Goal: Task Accomplishment & Management: Manage account settings

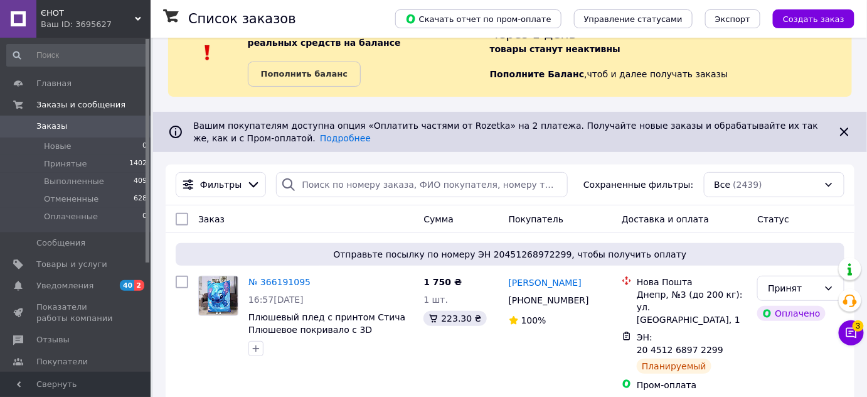
scroll to position [171, 0]
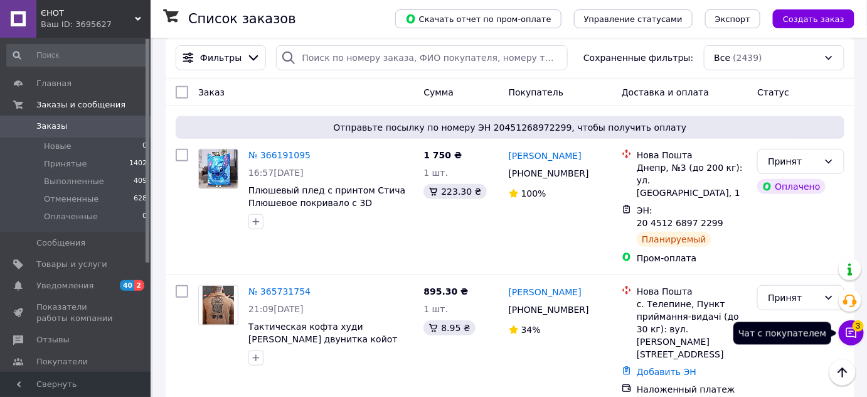
click at [850, 324] on button "Чат с покупателем 3" at bounding box center [851, 332] width 25 height 25
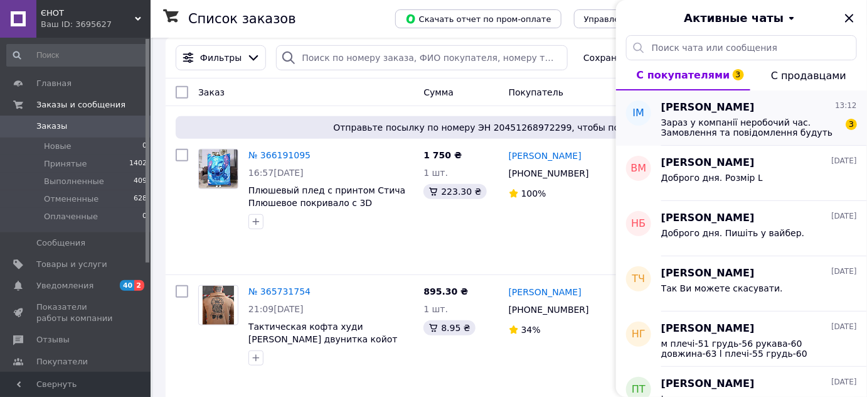
click at [756, 127] on span "Зараз у компанії неробочий час. Замовлення та повідомлення будуть оброблені з 1…" at bounding box center [750, 127] width 178 height 20
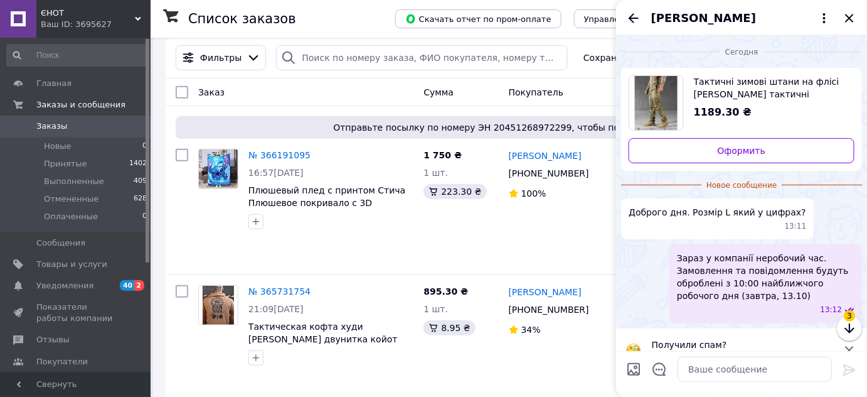
scroll to position [10, 0]
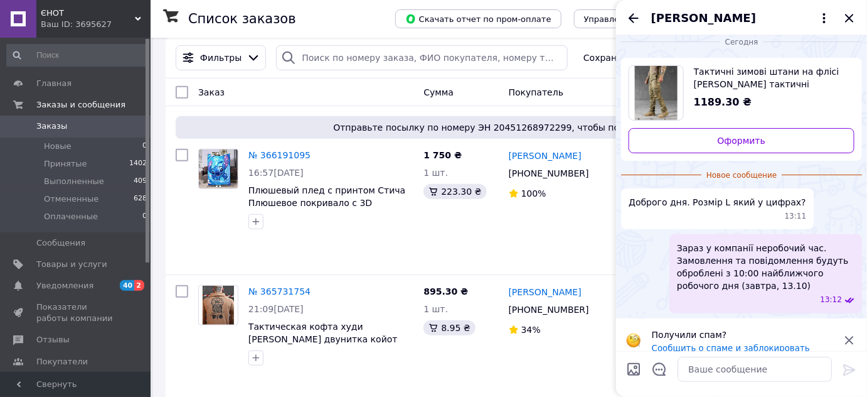
click at [752, 70] on span "Тактичні зимові штани на флісі піксель Чоловічі тактичні утеплені штани піксель…" at bounding box center [769, 77] width 151 height 25
click at [735, 377] on textarea at bounding box center [755, 368] width 154 height 25
type textarea "Доброго дня. 50р"
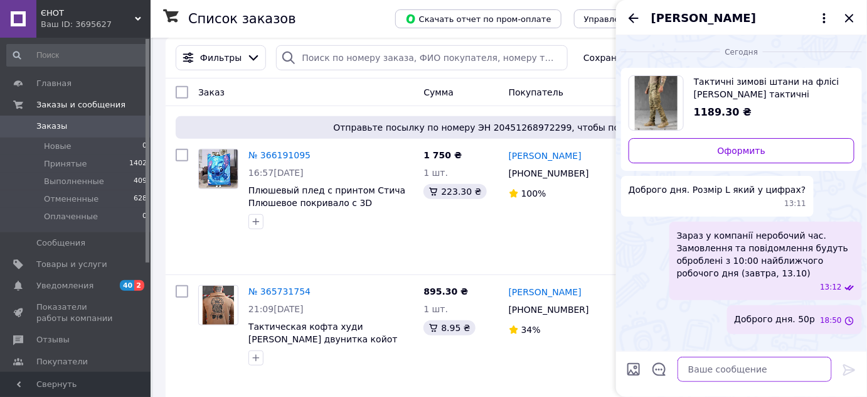
scroll to position [0, 0]
click at [633, 21] on icon "Назад" at bounding box center [634, 17] width 10 height 9
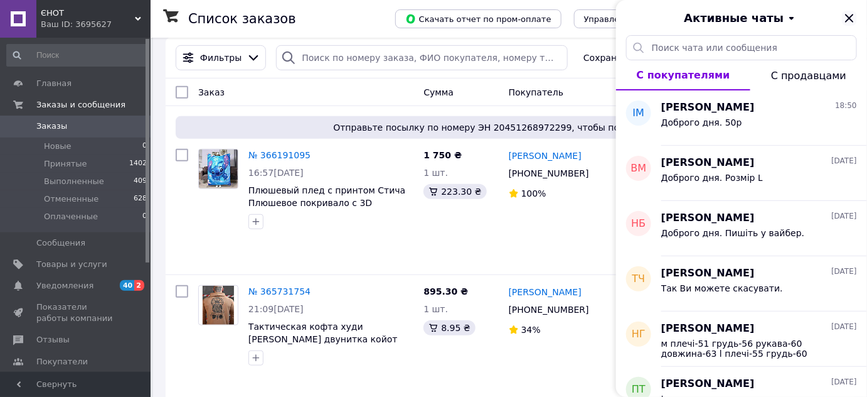
click at [854, 19] on icon "Закрыть" at bounding box center [849, 18] width 15 height 15
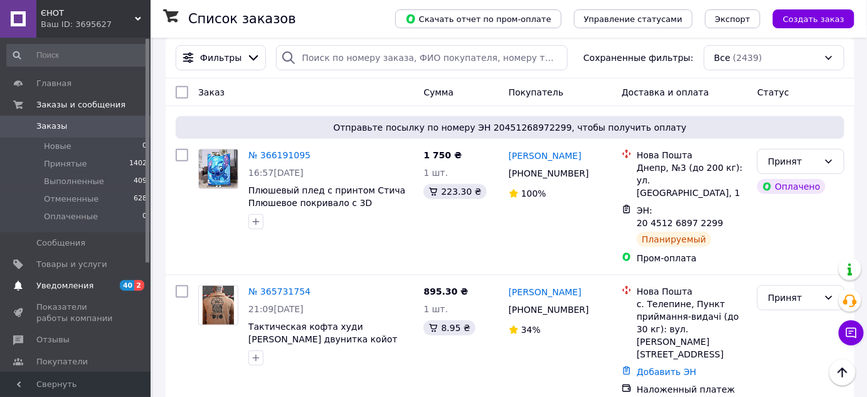
click at [48, 284] on span "Уведомления" at bounding box center [64, 285] width 57 height 11
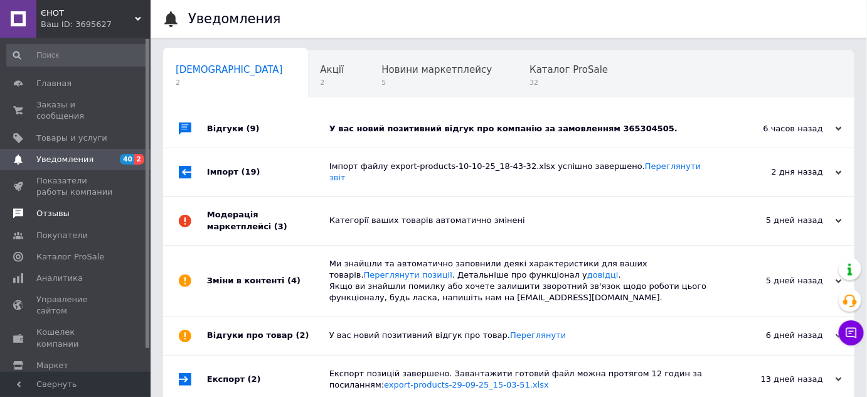
click at [45, 208] on span "Отзывы" at bounding box center [52, 213] width 33 height 11
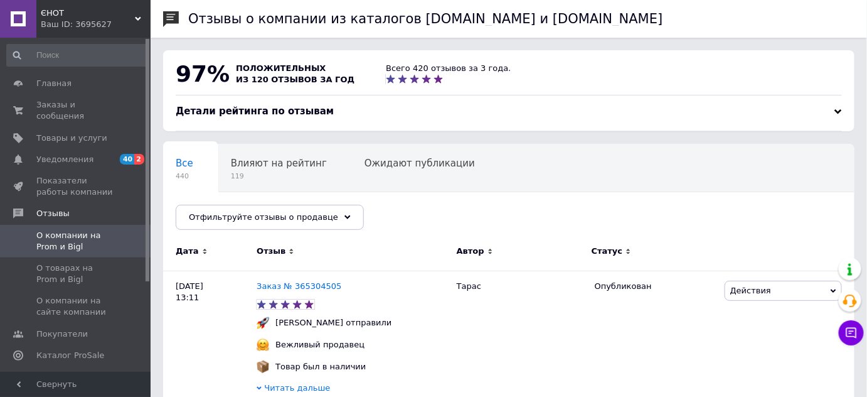
click at [72, 16] on span "ЄНОТ" at bounding box center [88, 13] width 94 height 11
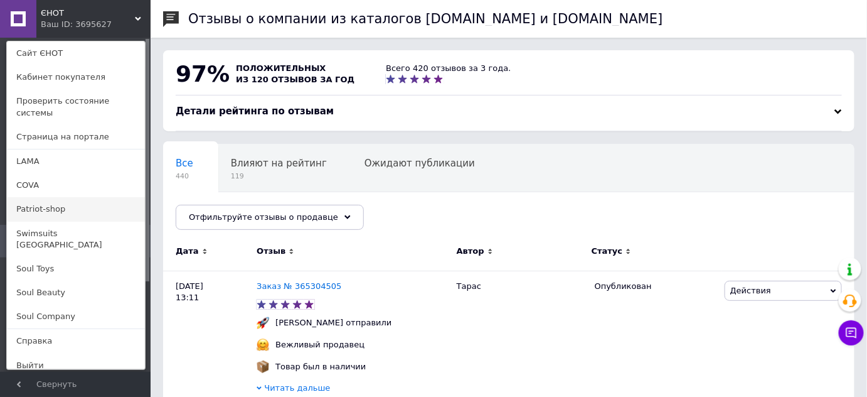
click at [60, 198] on link "Patriot-shop" at bounding box center [76, 209] width 138 height 24
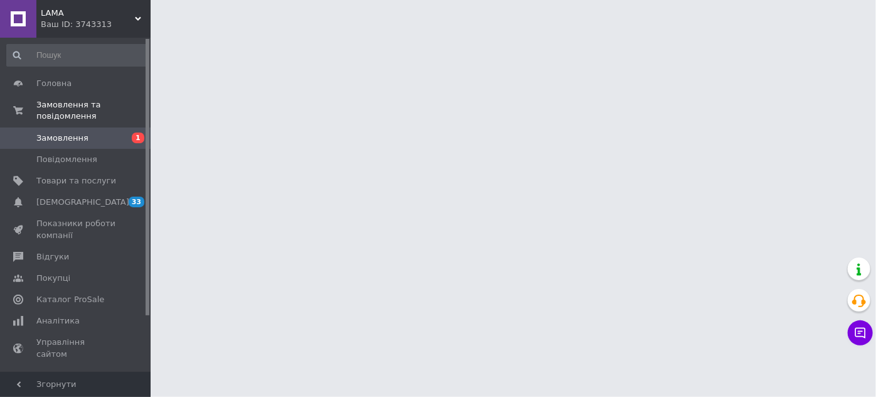
click at [78, 132] on span "Замовлення" at bounding box center [62, 137] width 52 height 11
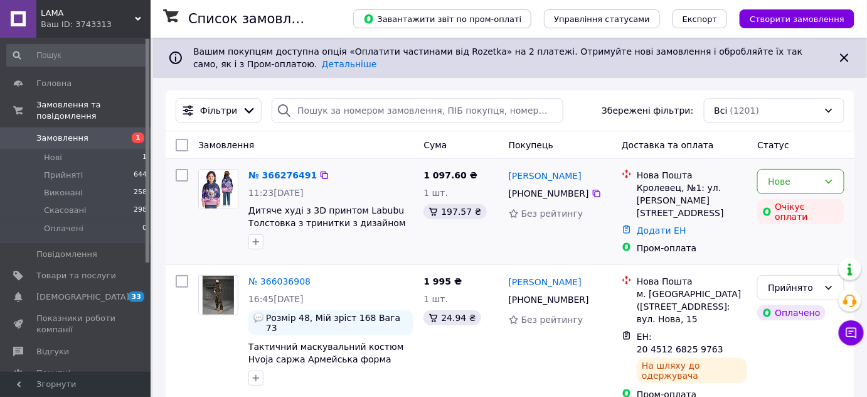
scroll to position [56, 0]
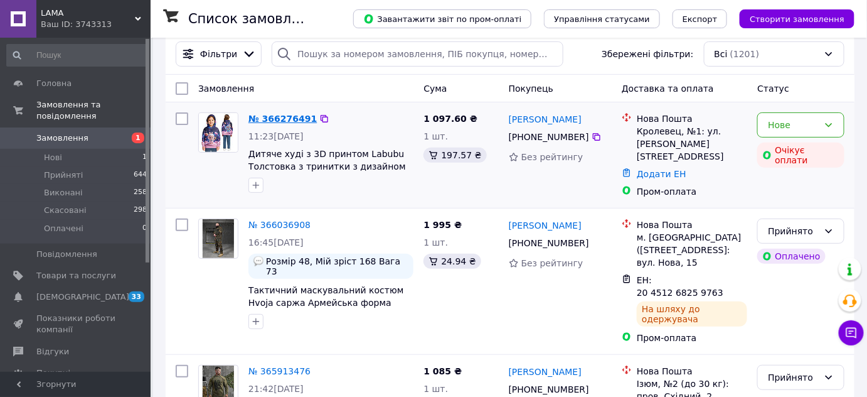
click at [259, 114] on link "№ 366276491" at bounding box center [283, 119] width 68 height 10
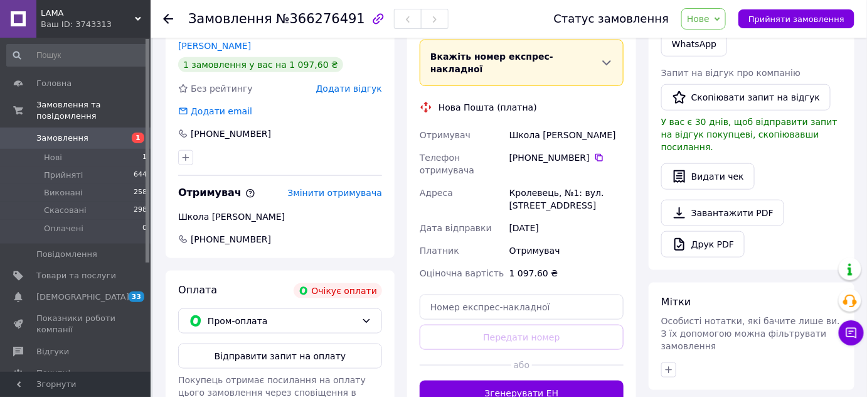
scroll to position [342, 0]
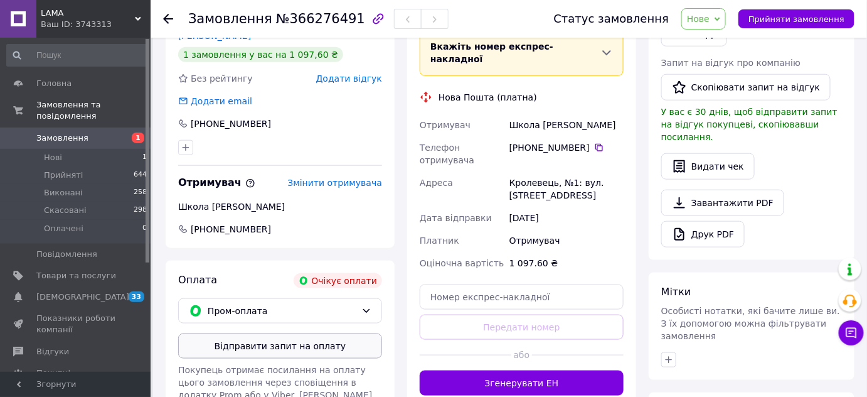
click at [270, 333] on button "Відправити запит на оплату" at bounding box center [280, 345] width 204 height 25
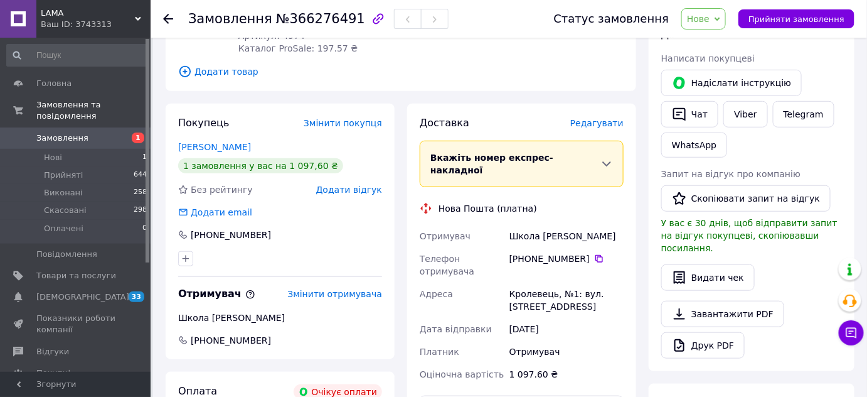
scroll to position [228, 0]
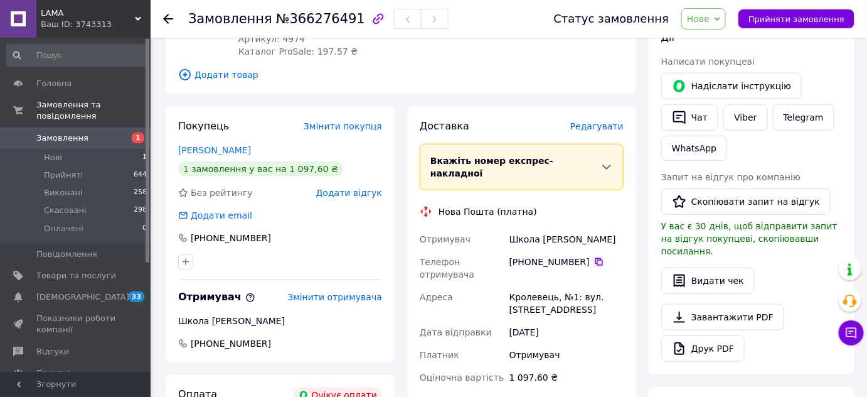
click at [594, 257] on icon at bounding box center [599, 262] width 10 height 10
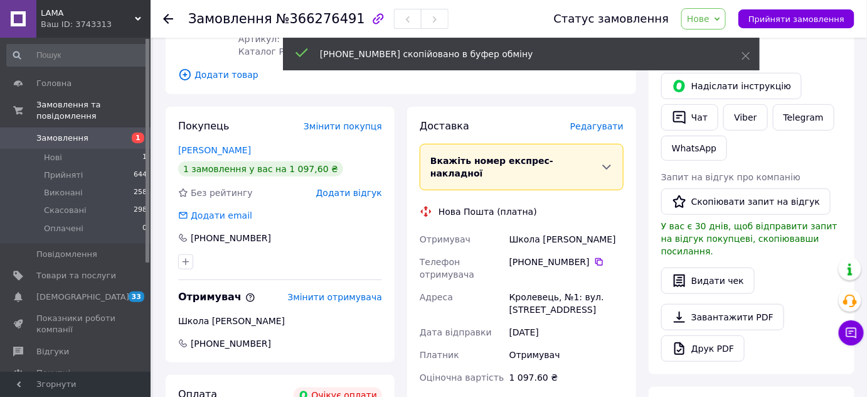
click at [720, 16] on icon at bounding box center [718, 19] width 6 height 6
click at [749, 56] on icon at bounding box center [746, 55] width 9 height 9
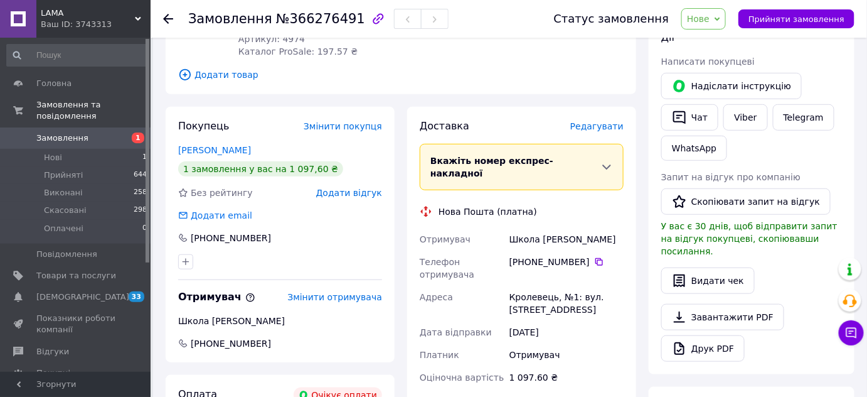
click at [724, 16] on span "Нове" at bounding box center [704, 18] width 45 height 21
click at [722, 33] on ul "Прийнято Виконано Скасовано Оплачено" at bounding box center [711, 72] width 59 height 83
click at [710, 24] on span "Нове" at bounding box center [698, 19] width 23 height 10
click at [720, 40] on li "Прийнято" at bounding box center [711, 44] width 58 height 19
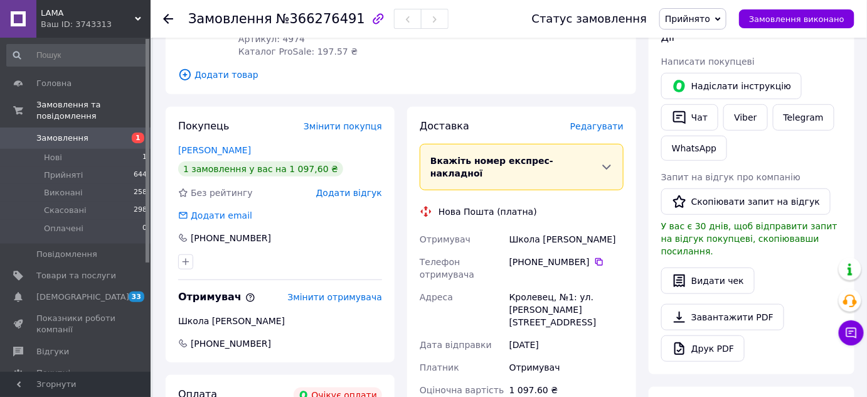
click at [101, 132] on span "Замовлення" at bounding box center [76, 137] width 80 height 11
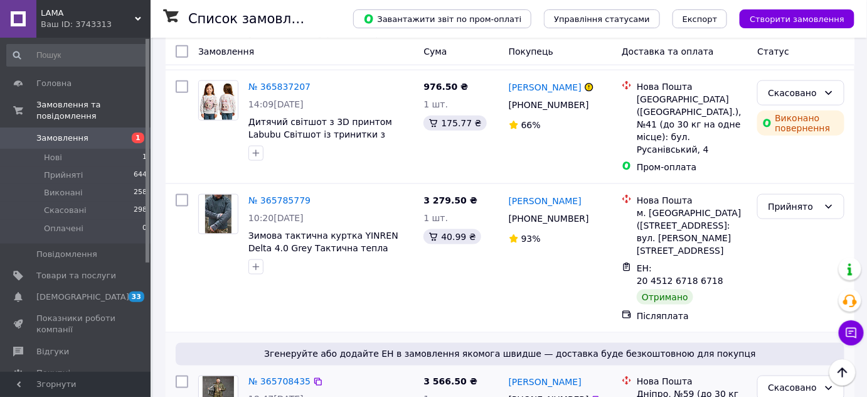
scroll to position [456, 0]
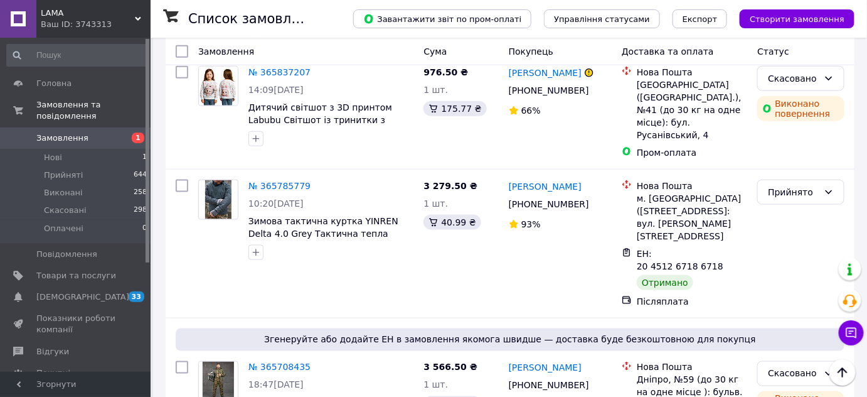
click at [63, 25] on div "Ваш ID: 3743313" at bounding box center [96, 24] width 110 height 11
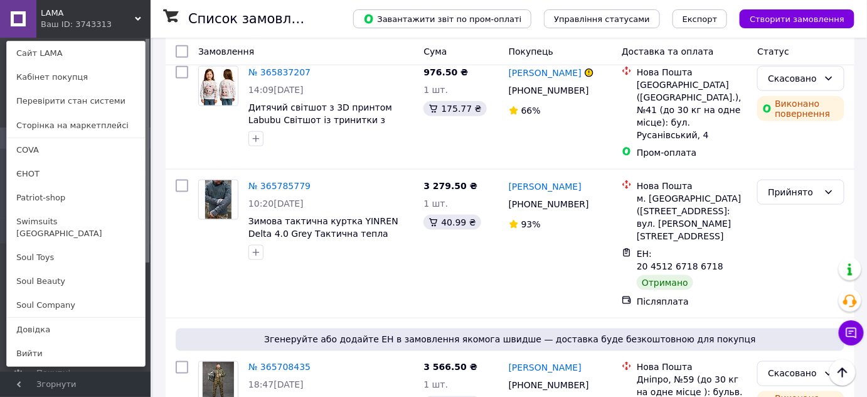
click at [63, 25] on div "Ваш ID: 3743313" at bounding box center [67, 24] width 53 height 11
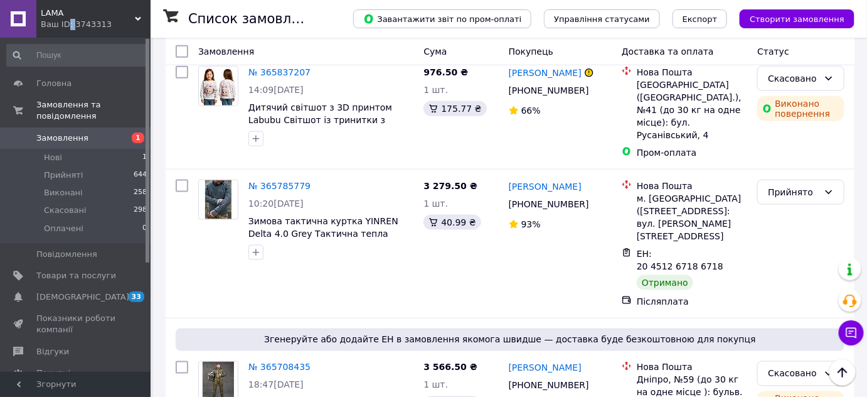
click at [63, 25] on div "Ваш ID: 3743313" at bounding box center [96, 24] width 110 height 11
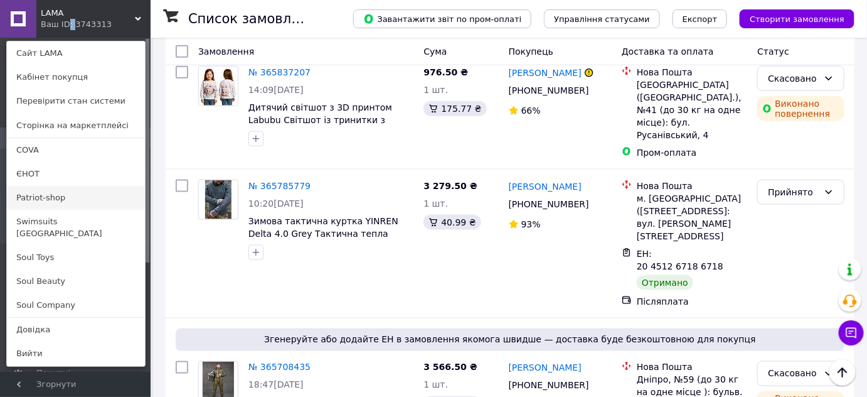
click at [51, 197] on link "Patriot-shop" at bounding box center [76, 198] width 138 height 24
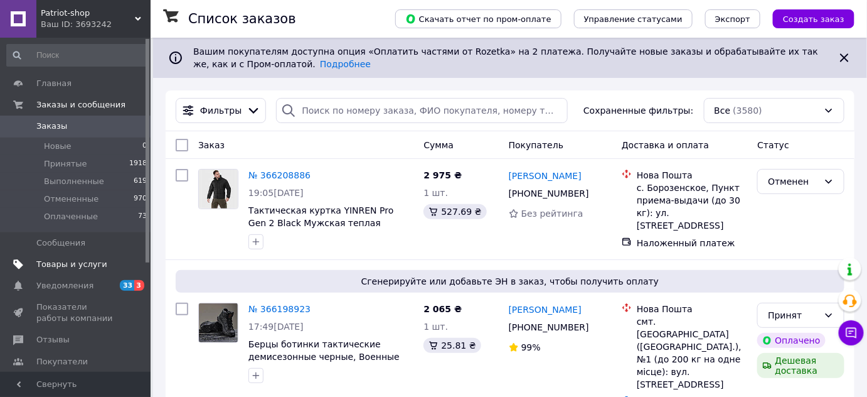
click at [77, 267] on span "Товары и услуги" at bounding box center [71, 264] width 71 height 11
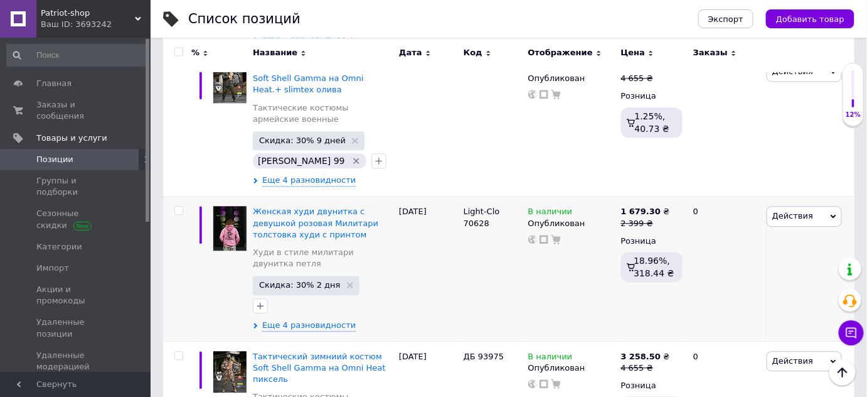
scroll to position [855, 0]
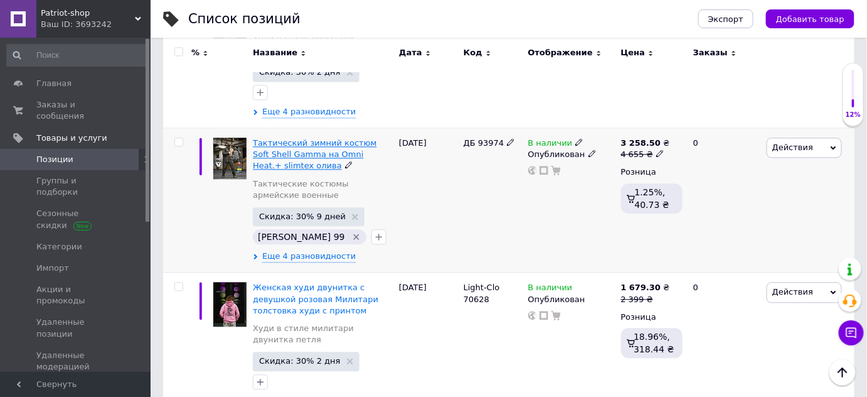
click at [261, 140] on span "Тактический зимний костюм Soft Shell Gamma на Omni Heat.+ slimtex олива" at bounding box center [315, 154] width 124 height 32
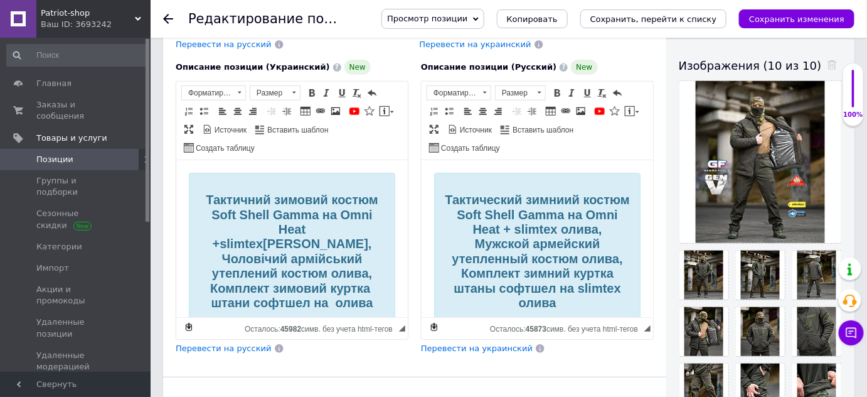
scroll to position [228, 0]
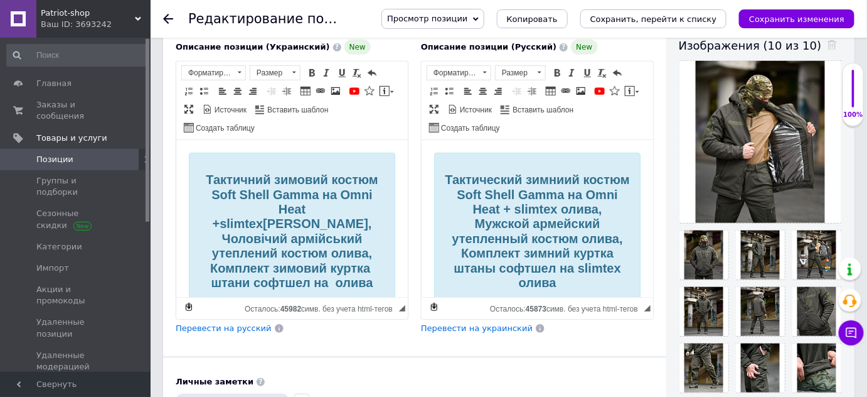
click at [803, 19] on icon "Сохранить изменения" at bounding box center [796, 18] width 95 height 9
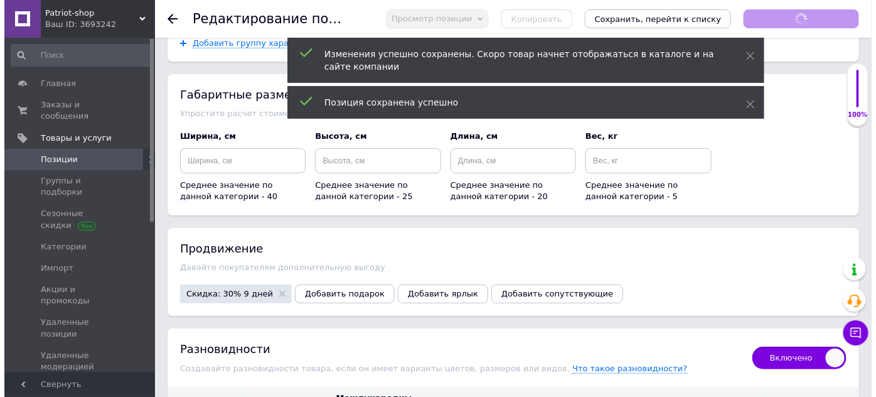
scroll to position [1769, 0]
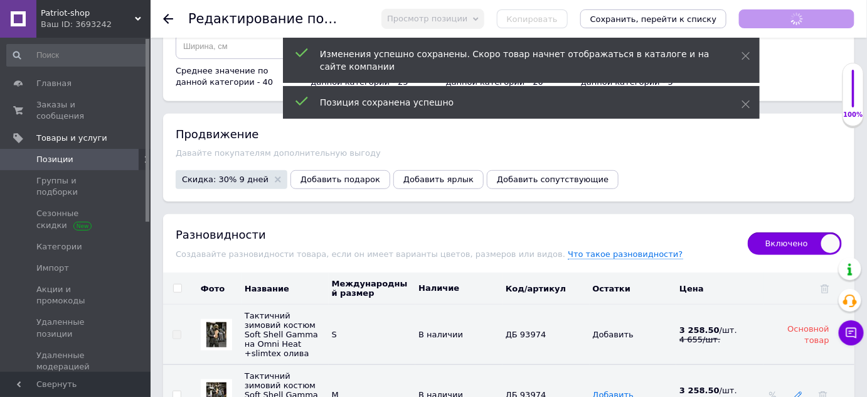
click at [799, 392] on use at bounding box center [798, 396] width 8 height 8
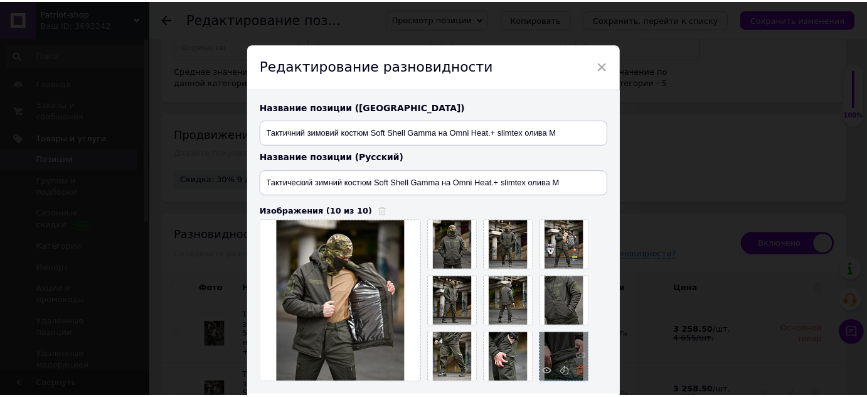
scroll to position [400, 0]
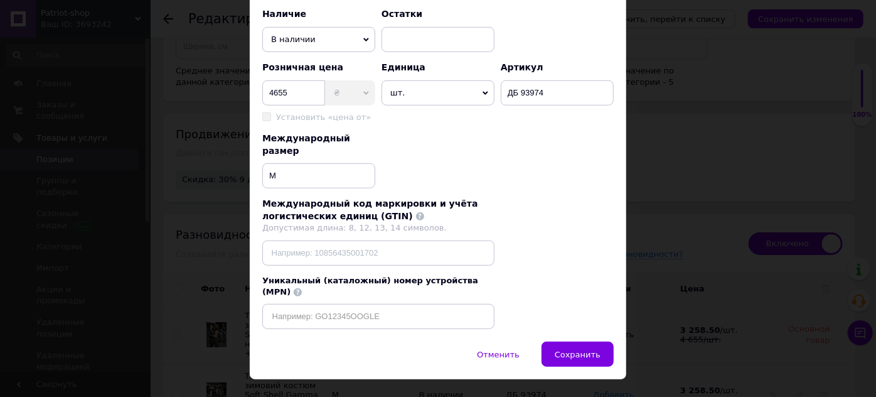
drag, startPoint x: 587, startPoint y: 287, endPoint x: 589, endPoint y: 334, distance: 46.5
click at [589, 341] on button "Сохранить" at bounding box center [578, 353] width 72 height 25
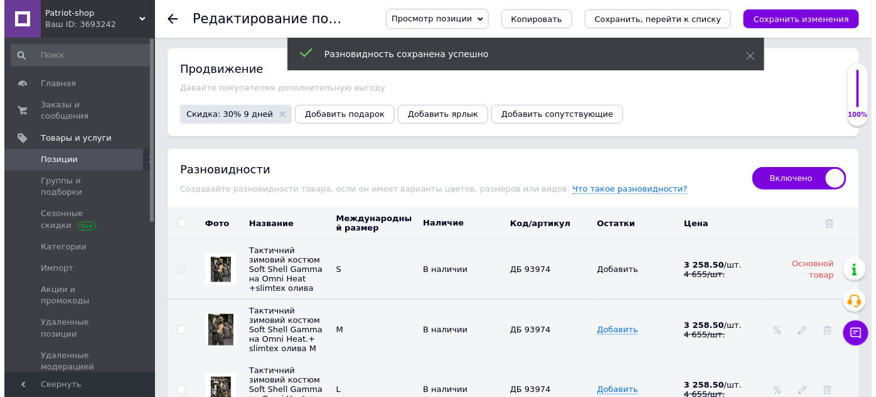
scroll to position [1939, 0]
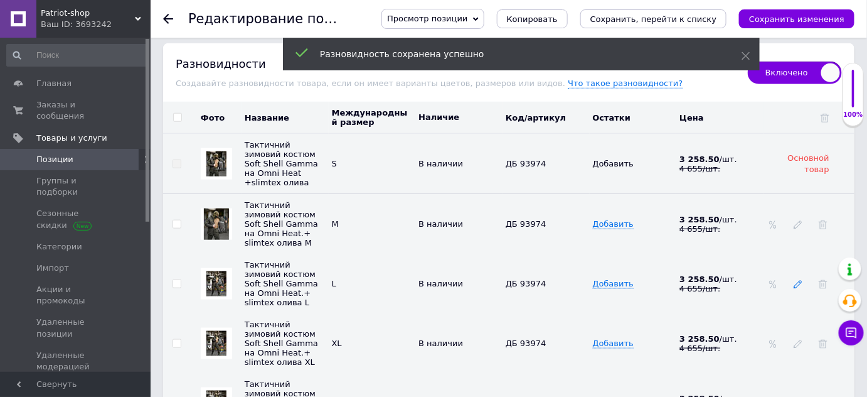
click at [799, 280] on icon at bounding box center [798, 284] width 9 height 9
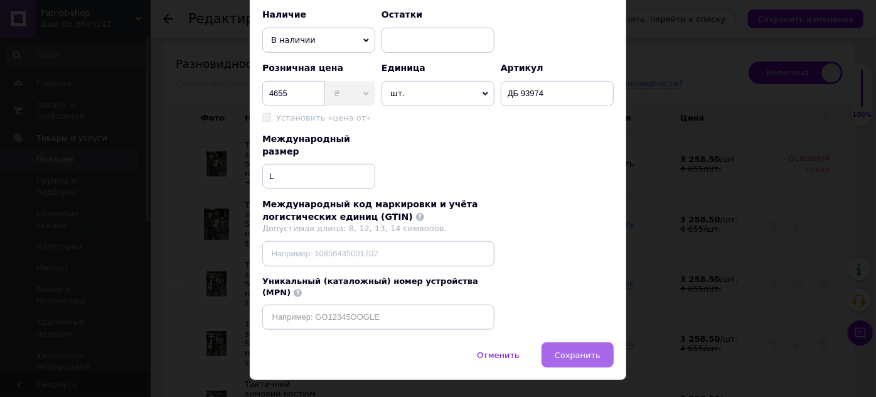
scroll to position [400, 0]
click at [564, 350] on span "Сохранить" at bounding box center [578, 354] width 46 height 9
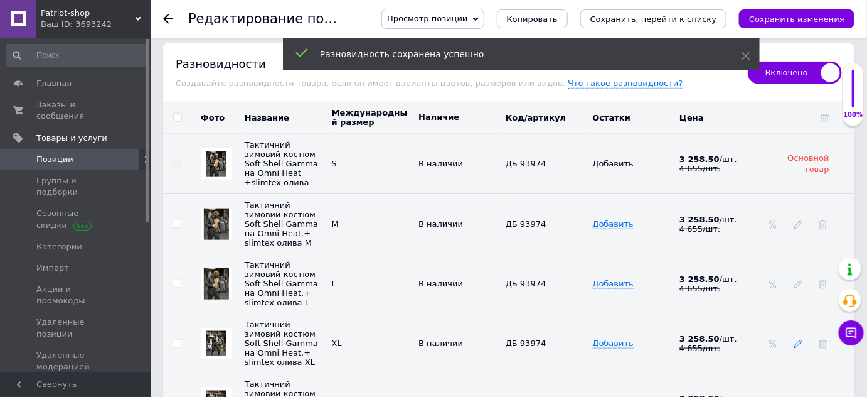
click at [796, 340] on icon at bounding box center [798, 344] width 9 height 9
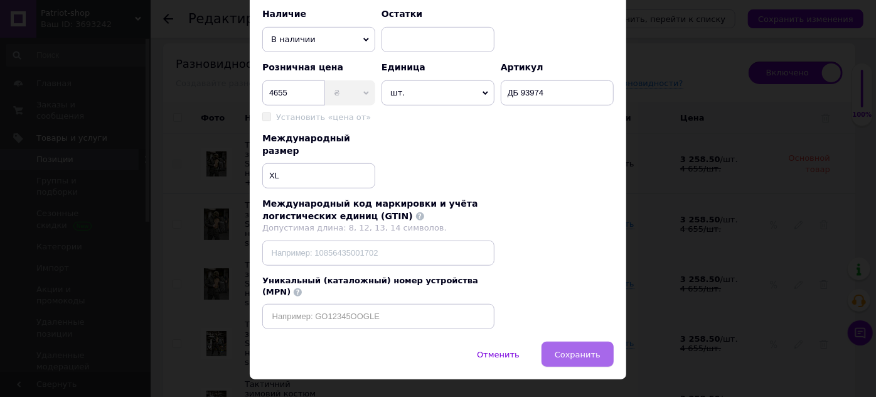
click at [574, 350] on span "Сохранить" at bounding box center [578, 354] width 46 height 9
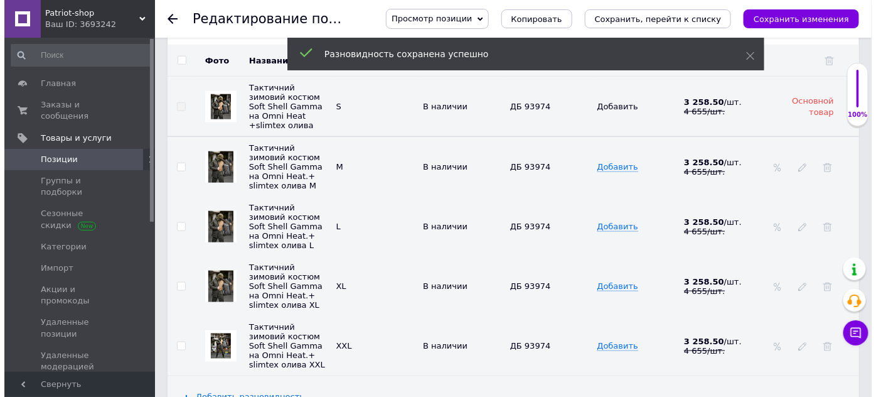
scroll to position [2053, 0]
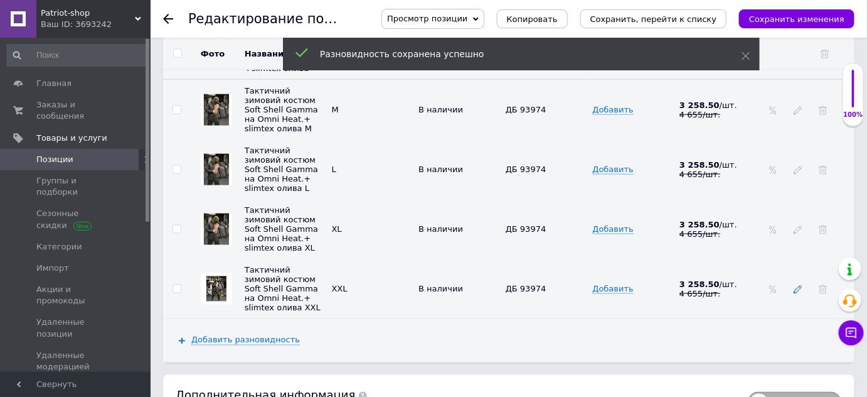
click at [800, 285] on icon at bounding box center [798, 289] width 9 height 9
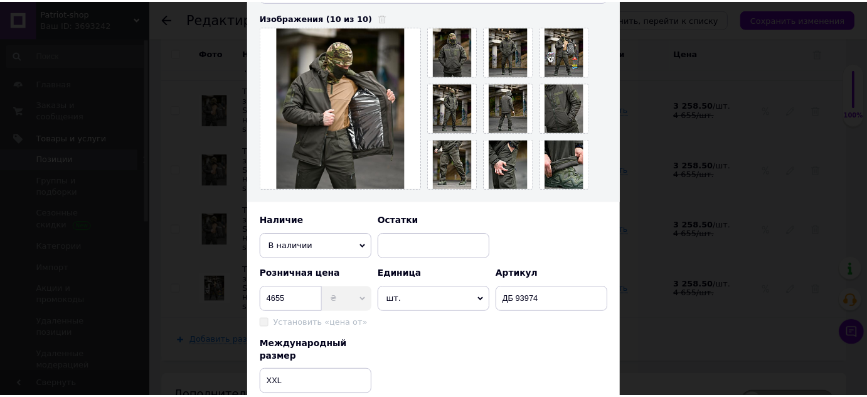
scroll to position [400, 0]
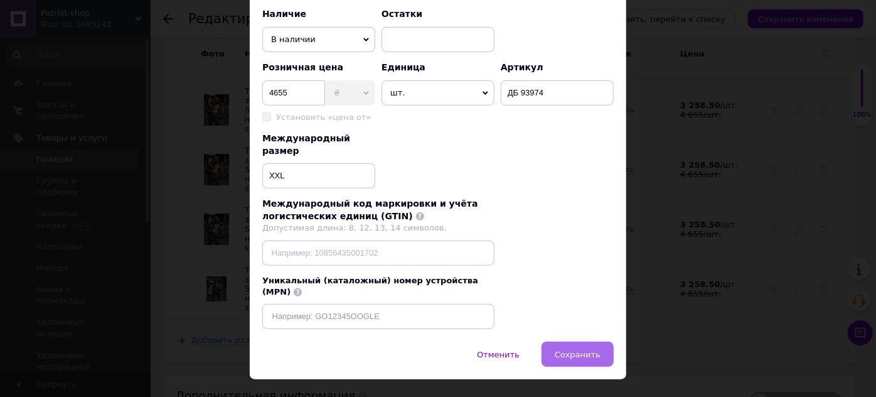
click at [570, 350] on span "Сохранить" at bounding box center [578, 354] width 46 height 9
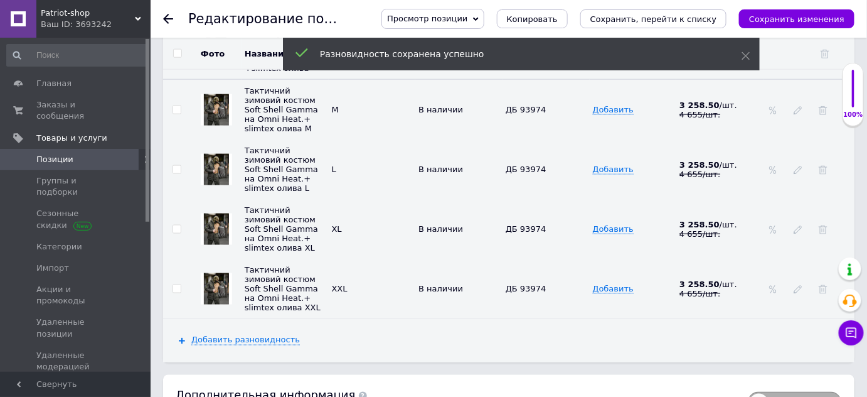
click at [121, 154] on span at bounding box center [133, 159] width 35 height 11
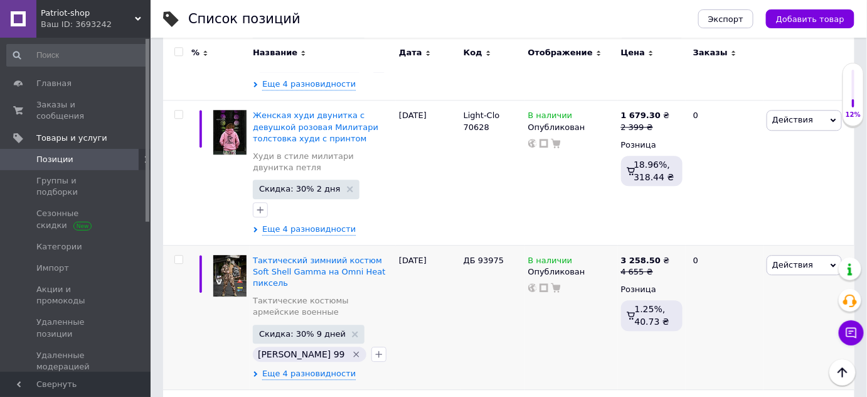
scroll to position [1141, 0]
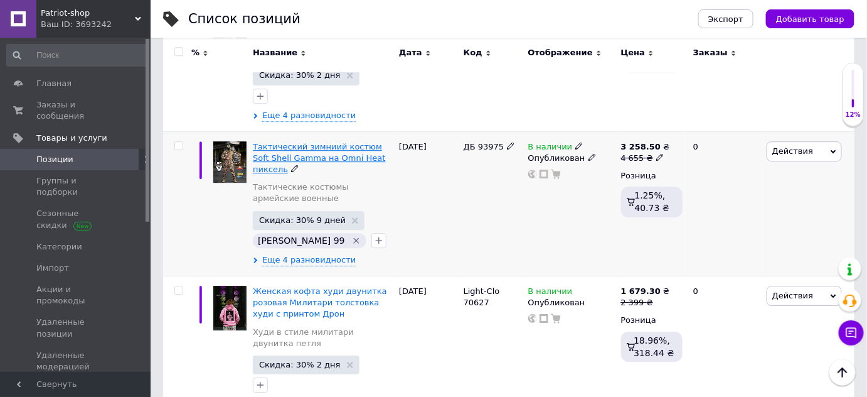
click at [295, 146] on span "Тактический зимниий костюм Soft Shell Gamma на Omni Heat пиксель" at bounding box center [319, 158] width 132 height 32
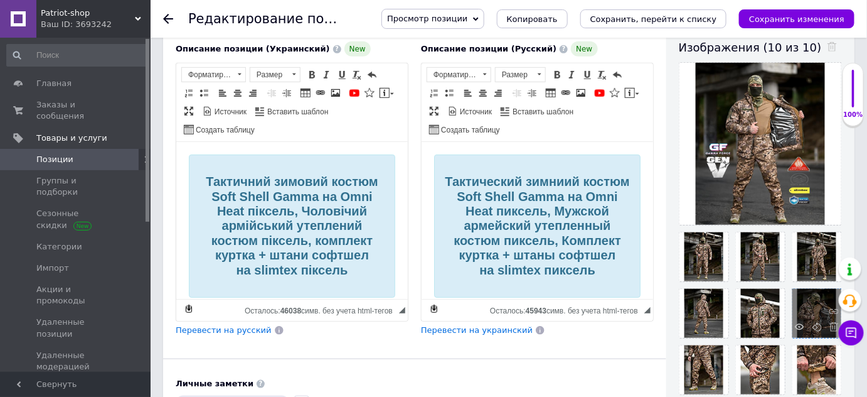
scroll to position [228, 0]
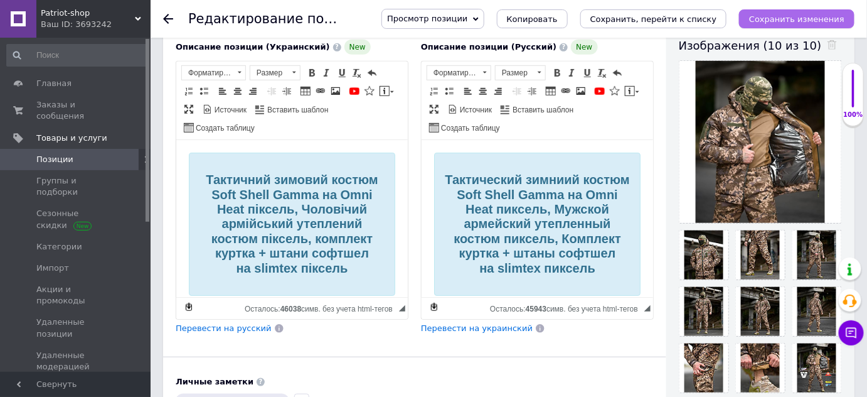
click at [838, 18] on icon "Сохранить изменения" at bounding box center [796, 18] width 95 height 9
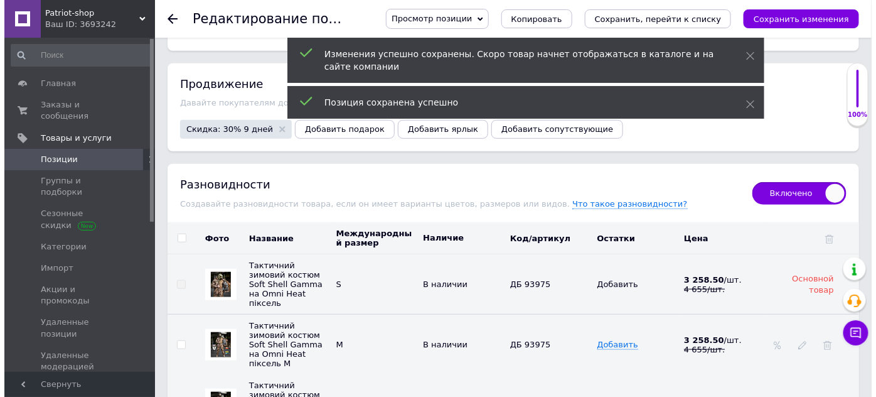
scroll to position [1883, 0]
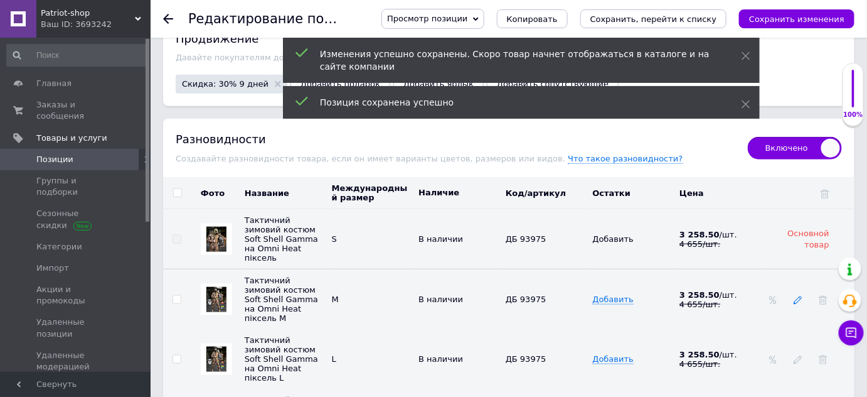
click at [800, 296] on icon at bounding box center [798, 300] width 9 height 9
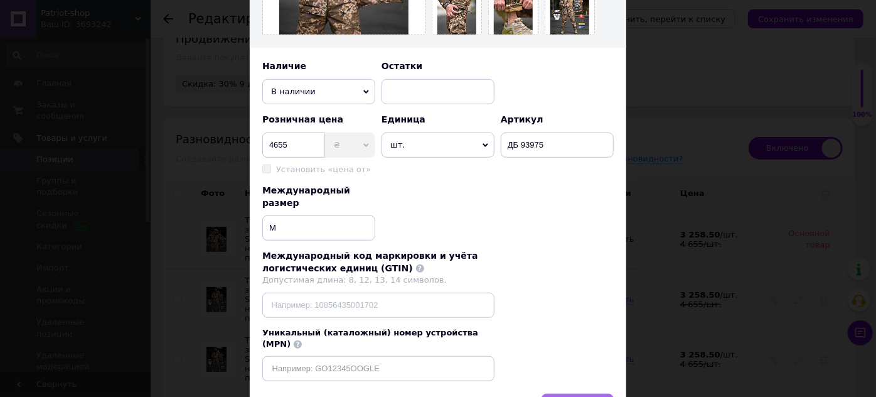
scroll to position [400, 0]
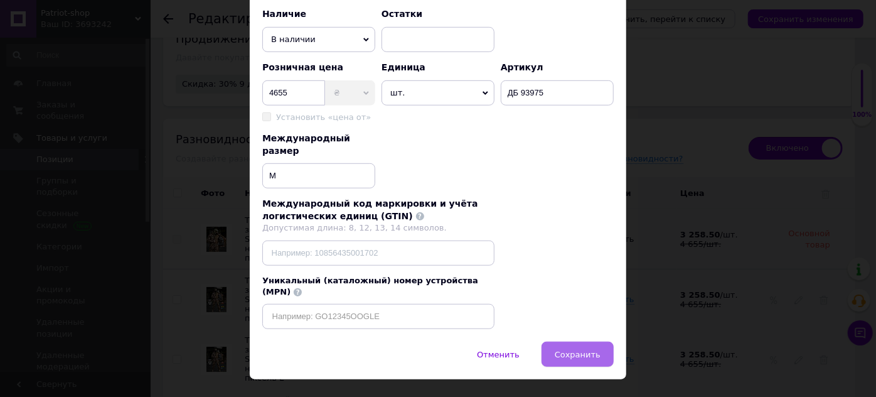
click at [604, 341] on button "Сохранить" at bounding box center [578, 353] width 72 height 25
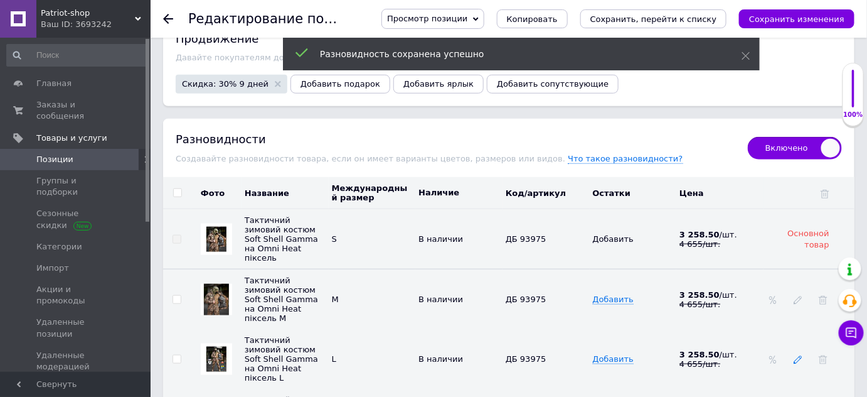
click at [800, 355] on icon at bounding box center [798, 359] width 9 height 9
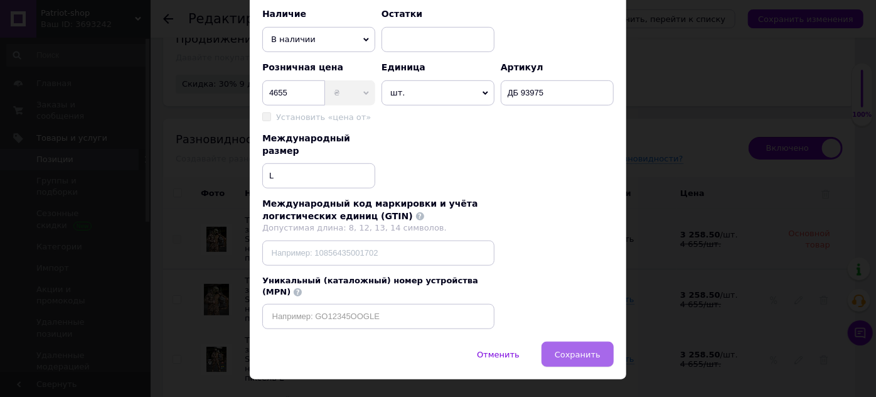
click at [597, 350] on span "Сохранить" at bounding box center [578, 354] width 46 height 9
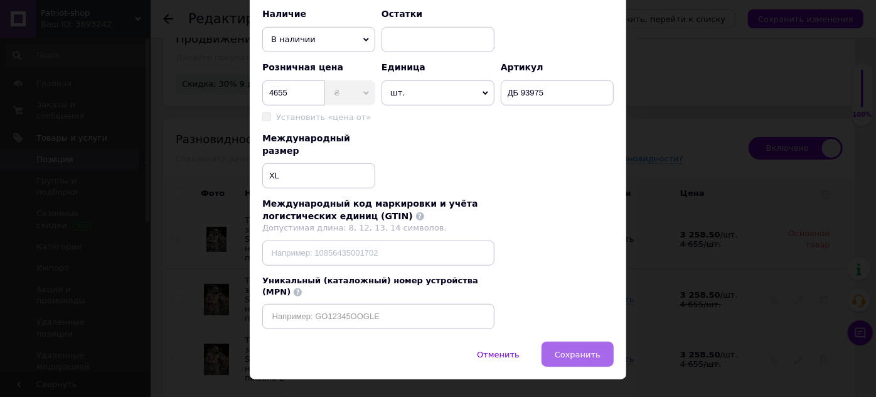
click at [574, 341] on button "Сохранить" at bounding box center [578, 353] width 72 height 25
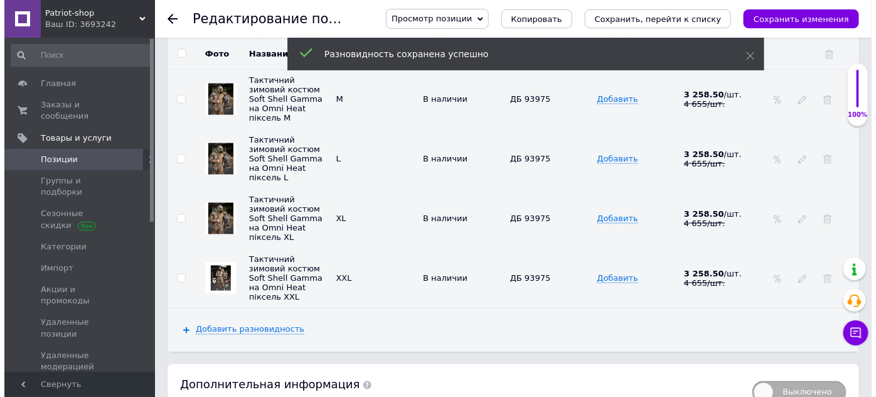
scroll to position [2087, 0]
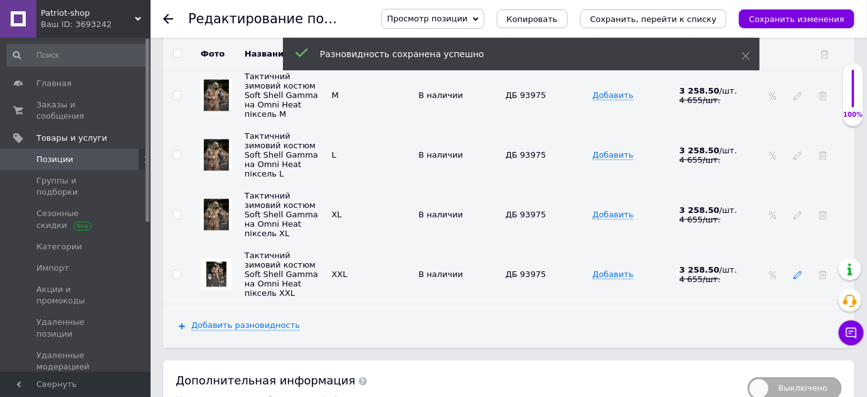
click at [800, 271] on use at bounding box center [798, 275] width 8 height 8
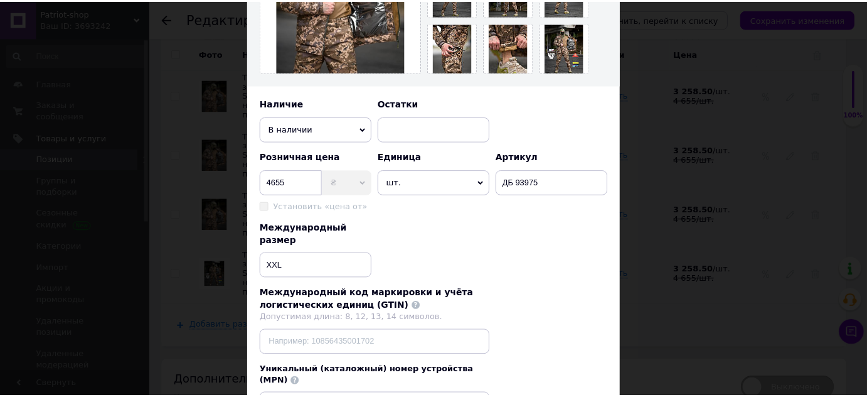
scroll to position [400, 0]
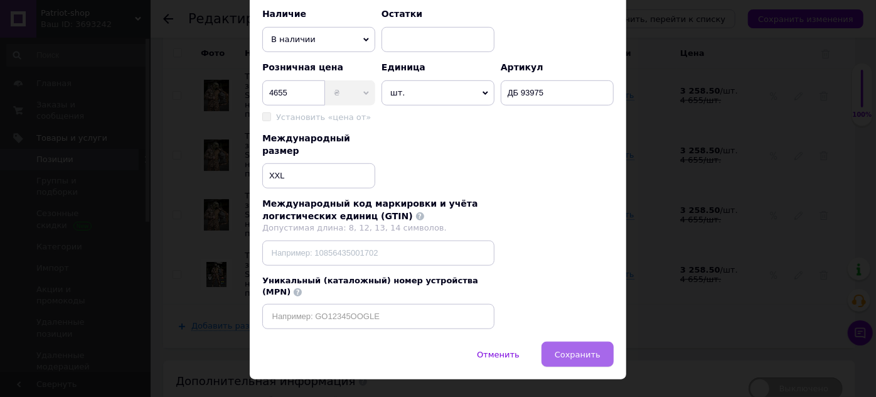
click at [584, 350] on span "Сохранить" at bounding box center [578, 354] width 46 height 9
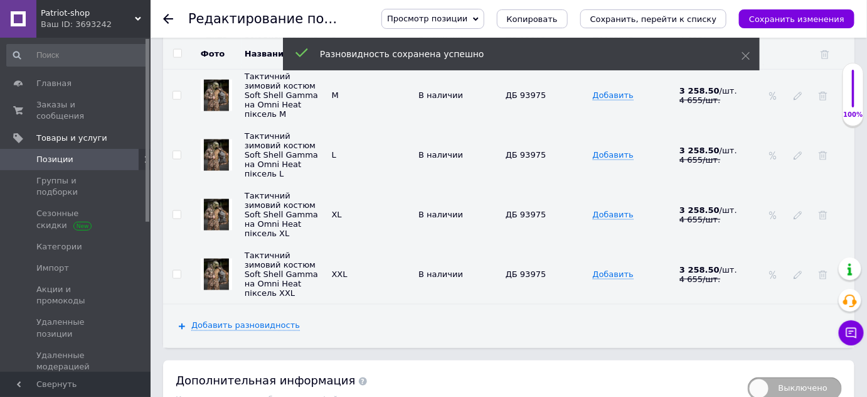
click at [66, 155] on link "Позиции" at bounding box center [77, 159] width 154 height 21
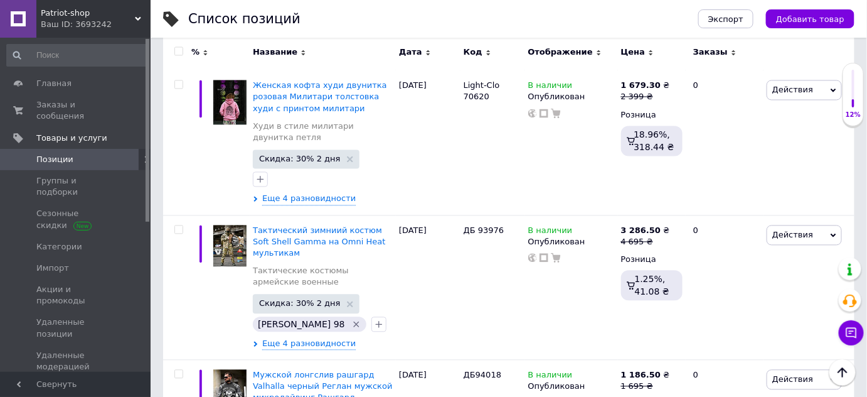
scroll to position [2453, 0]
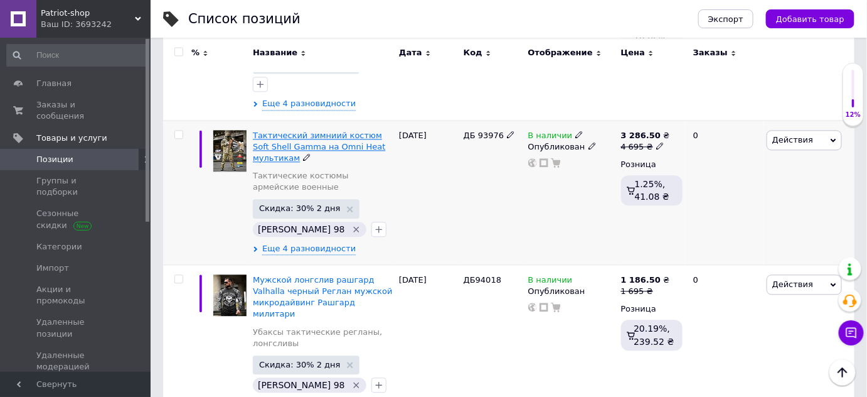
click at [289, 131] on span "Тактический зимниий костюм Soft Shell Gamma на Omni Heat мультикам" at bounding box center [319, 147] width 132 height 32
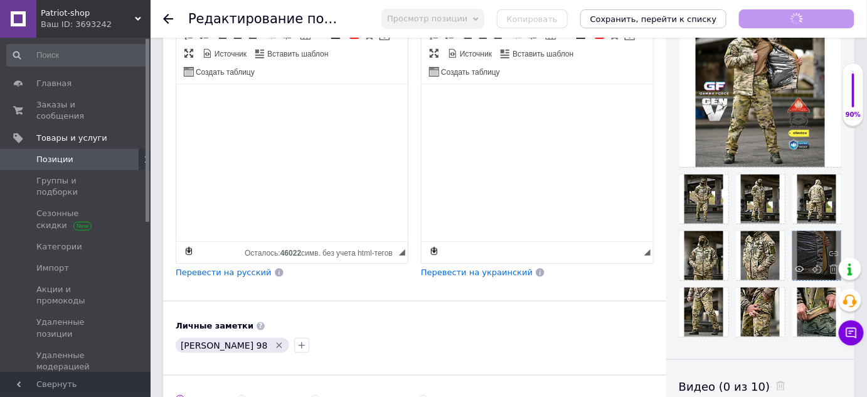
scroll to position [285, 0]
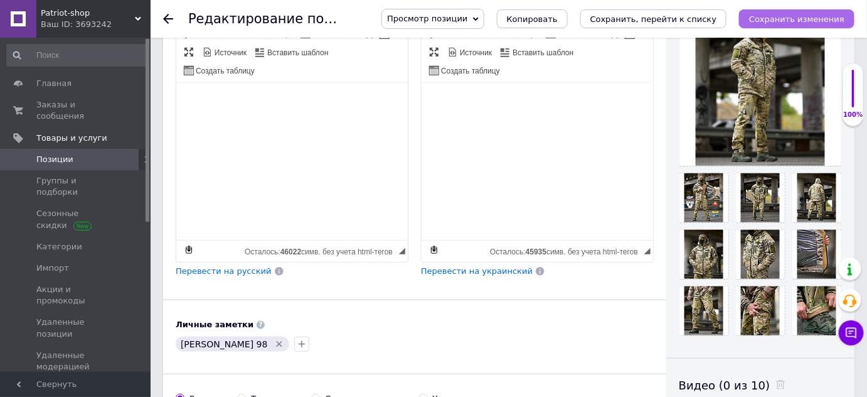
click at [798, 9] on button "Сохранить изменения" at bounding box center [796, 18] width 115 height 19
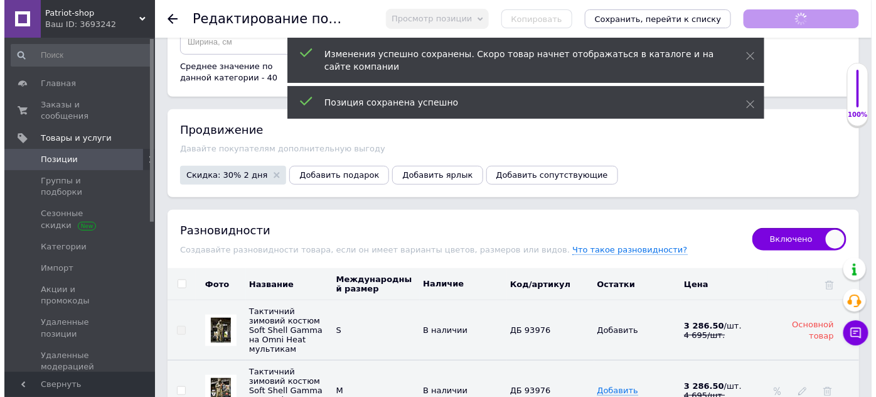
scroll to position [1883, 0]
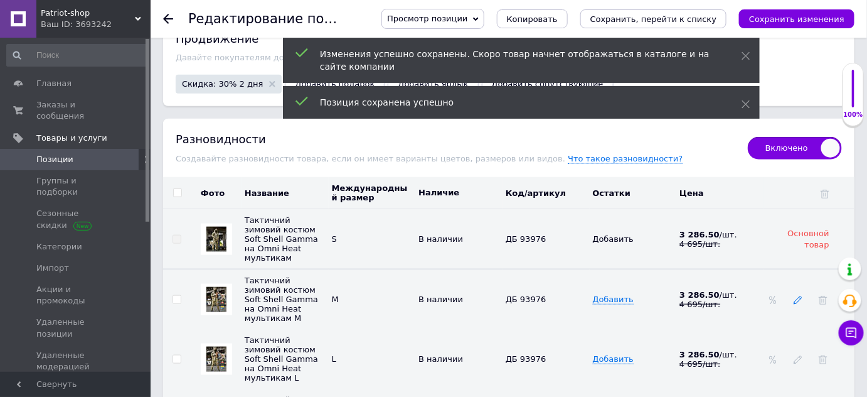
click at [801, 296] on icon at bounding box center [798, 300] width 9 height 9
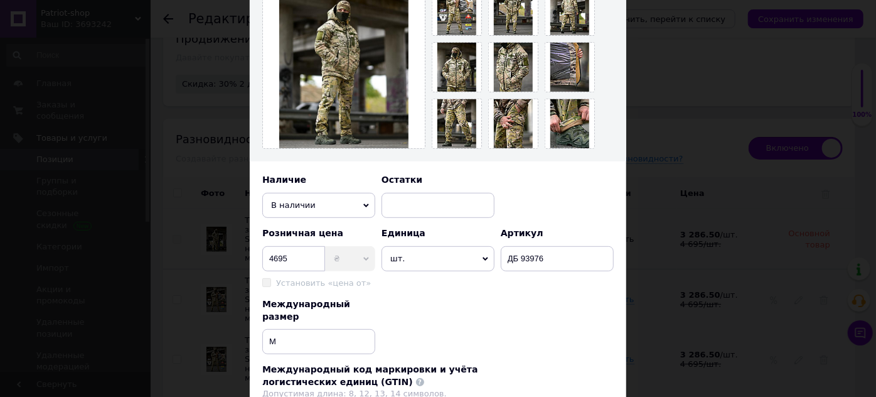
scroll to position [400, 0]
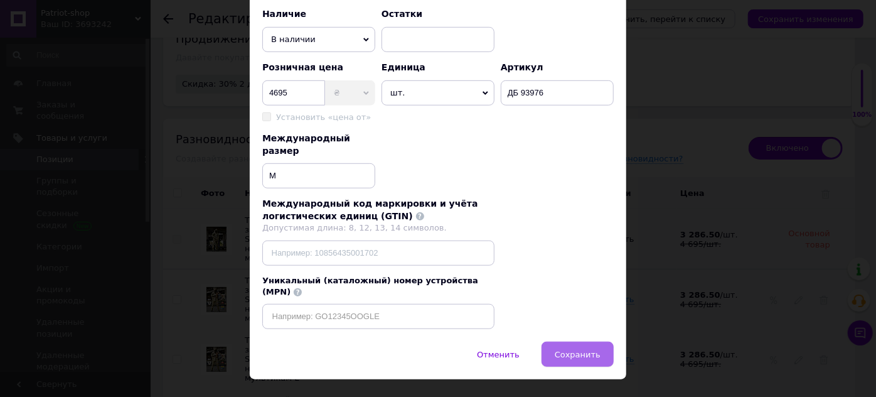
click at [588, 341] on button "Сохранить" at bounding box center [578, 353] width 72 height 25
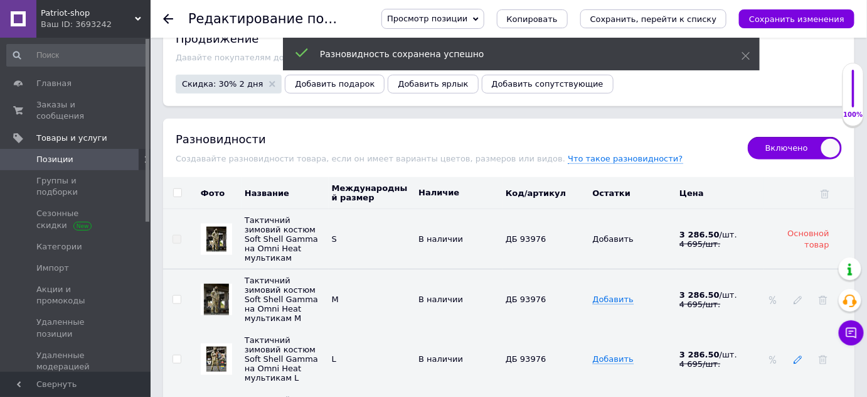
click at [796, 356] on use at bounding box center [798, 360] width 8 height 8
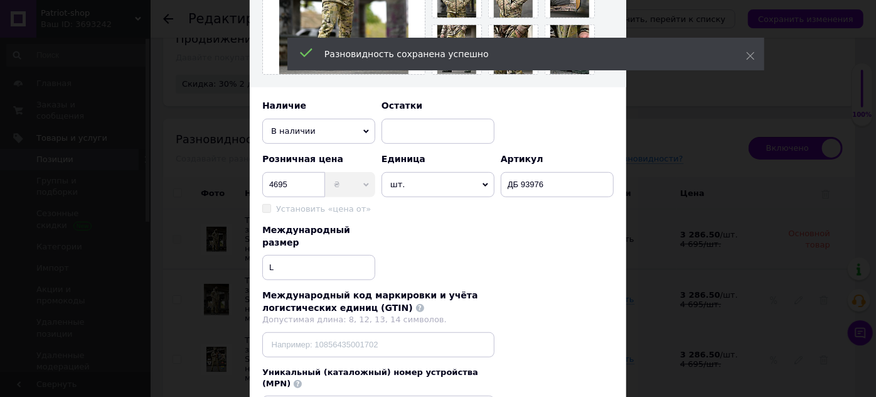
scroll to position [399, 0]
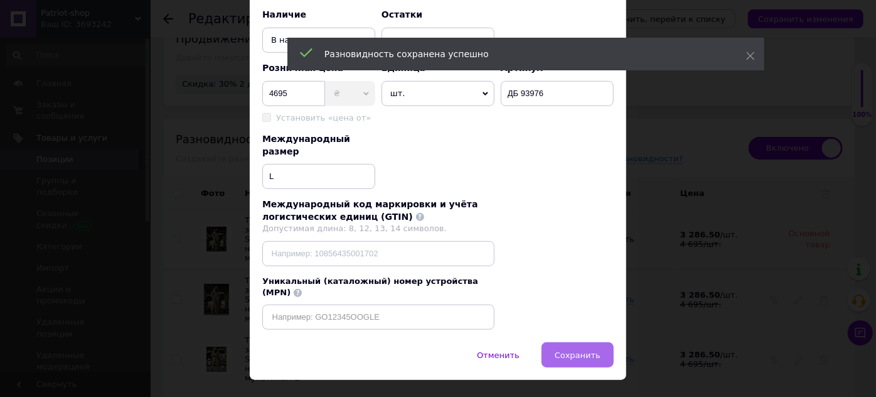
click at [593, 350] on span "Сохранить" at bounding box center [578, 354] width 46 height 9
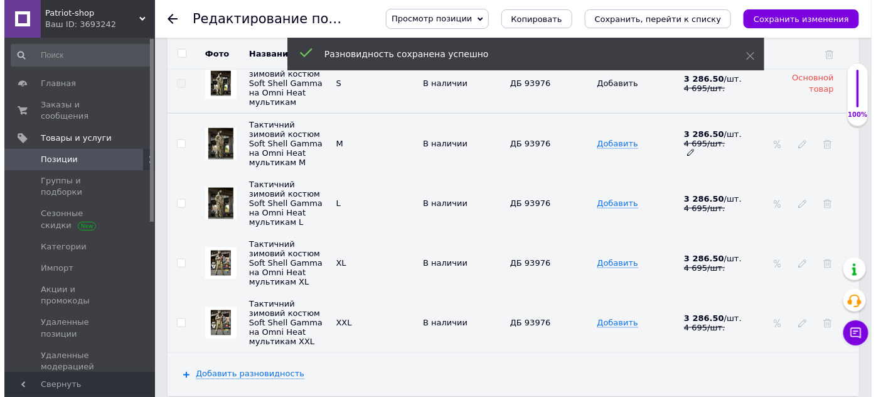
scroll to position [2053, 0]
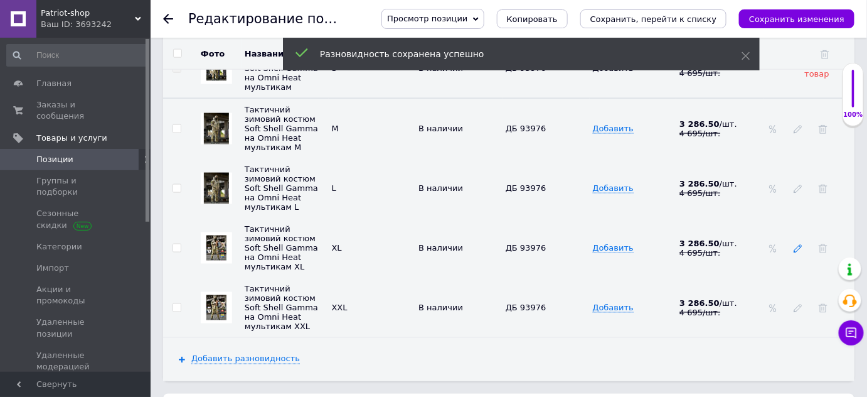
click at [797, 244] on icon at bounding box center [798, 248] width 9 height 9
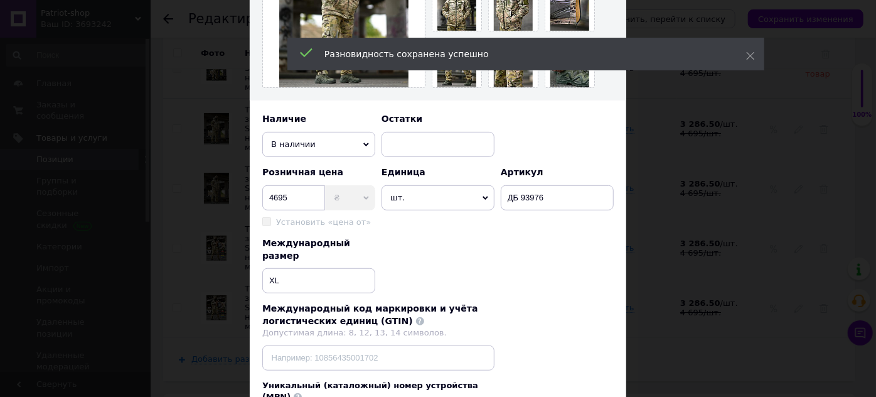
scroll to position [400, 0]
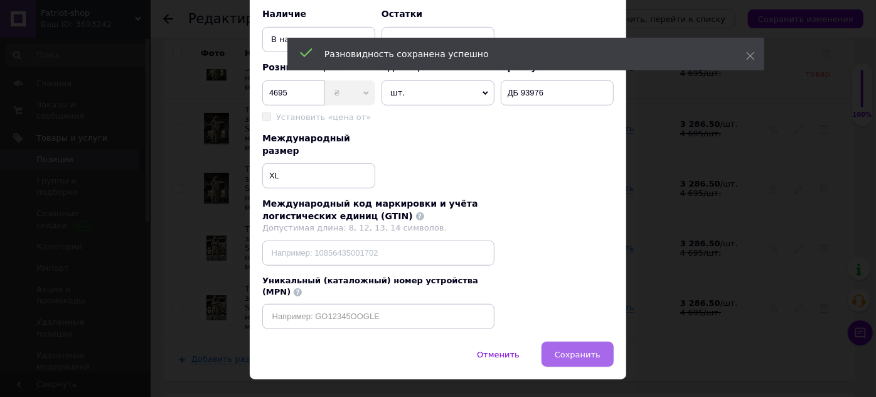
click at [592, 350] on span "Сохранить" at bounding box center [578, 354] width 46 height 9
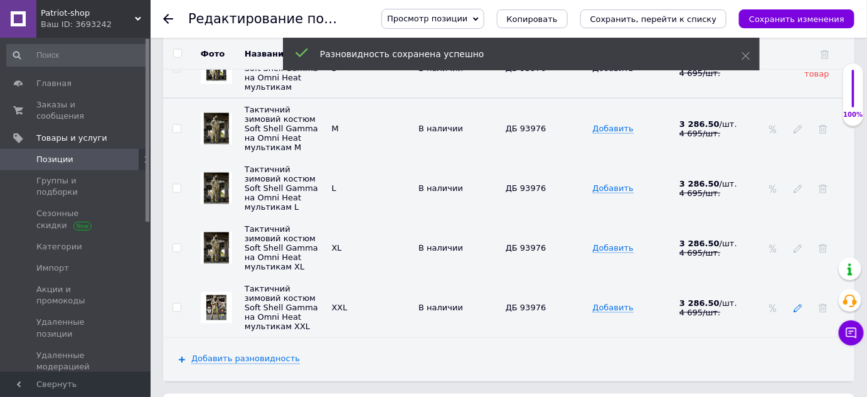
click at [800, 304] on icon at bounding box center [798, 308] width 9 height 9
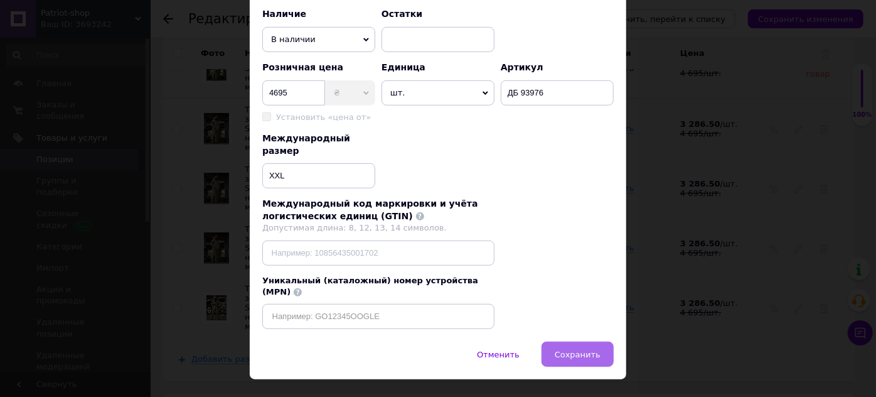
click at [600, 341] on button "Сохранить" at bounding box center [578, 353] width 72 height 25
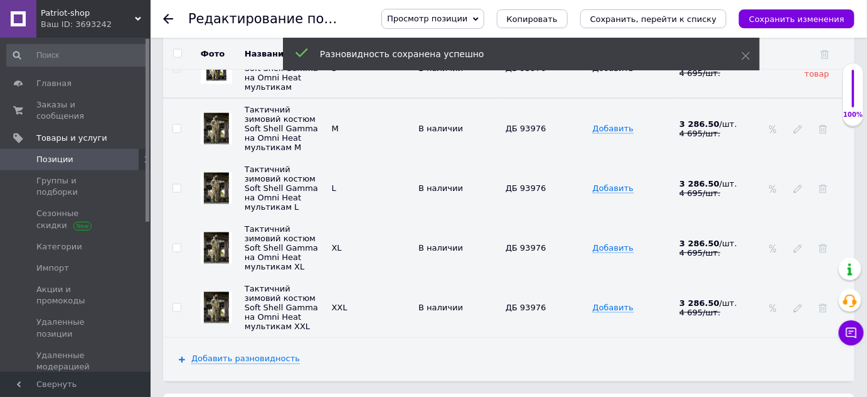
click at [48, 154] on span "Позиции" at bounding box center [54, 159] width 37 height 11
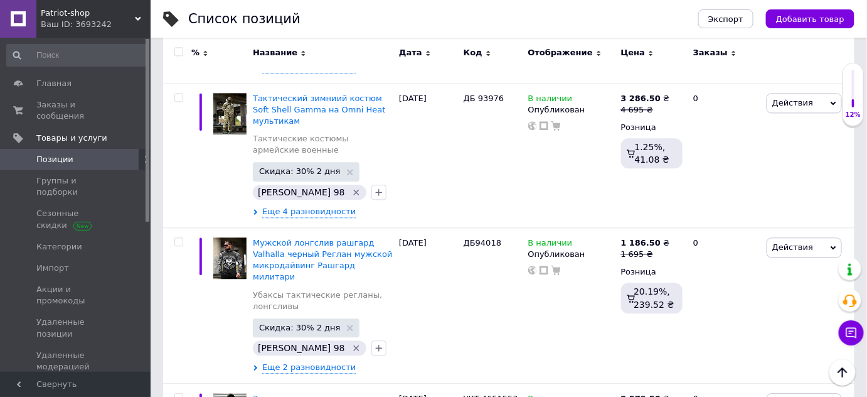
scroll to position [2510, 0]
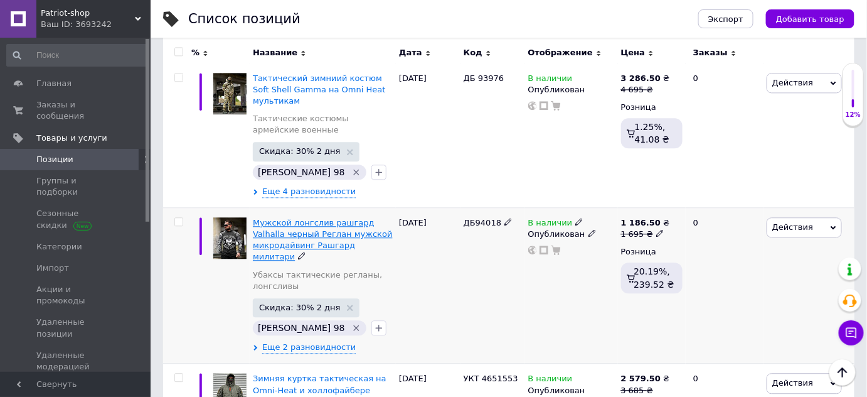
click at [302, 219] on span "Мужской лонгслив рашгард Valhalla черный Реглан мужской микродайвинг Рашгард ми…" at bounding box center [322, 240] width 139 height 44
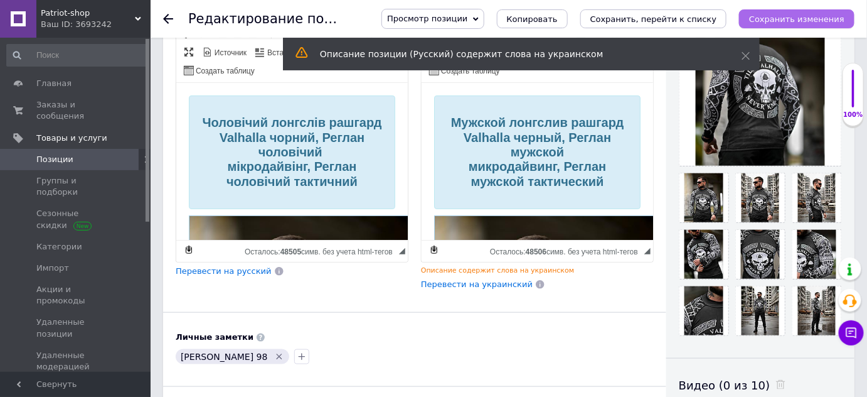
click at [820, 17] on icon "Сохранить изменения" at bounding box center [796, 18] width 95 height 9
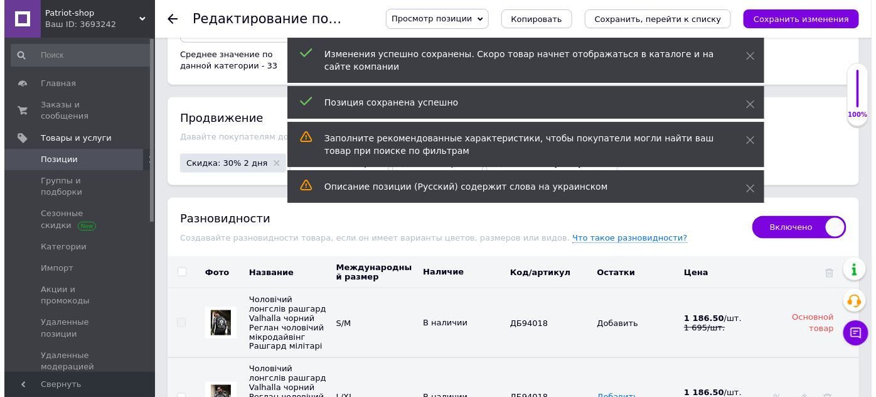
scroll to position [2111, 0]
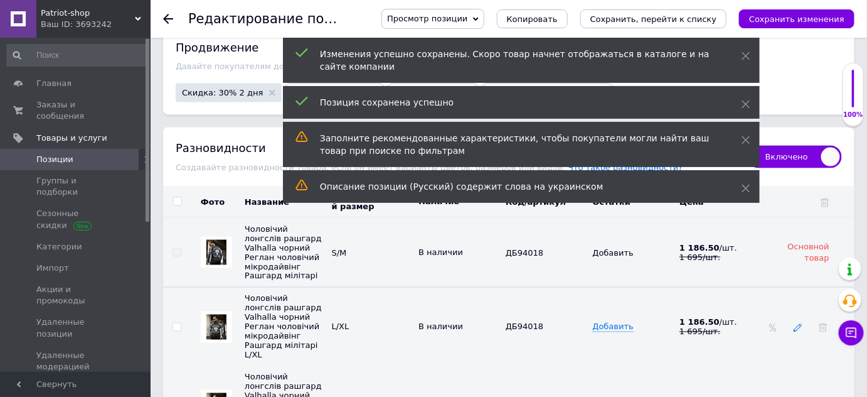
click at [801, 323] on icon at bounding box center [798, 327] width 9 height 9
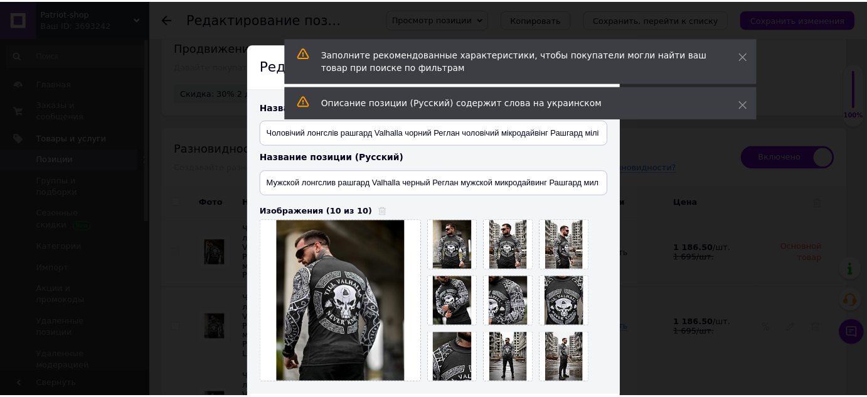
scroll to position [400, 0]
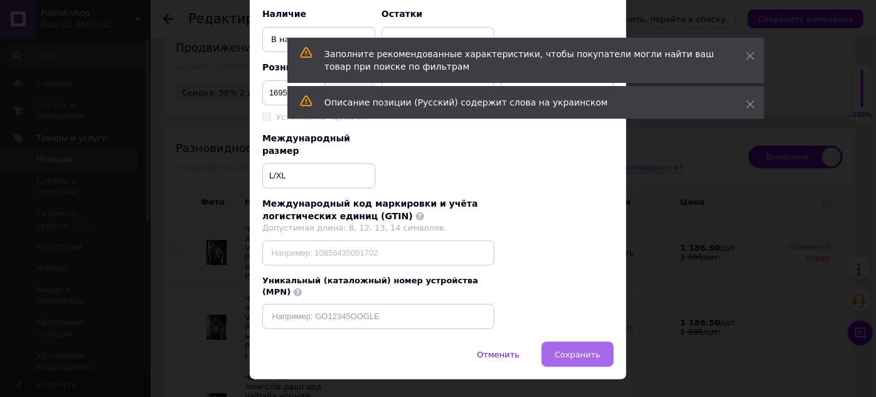
click at [590, 341] on button "Сохранить" at bounding box center [578, 353] width 72 height 25
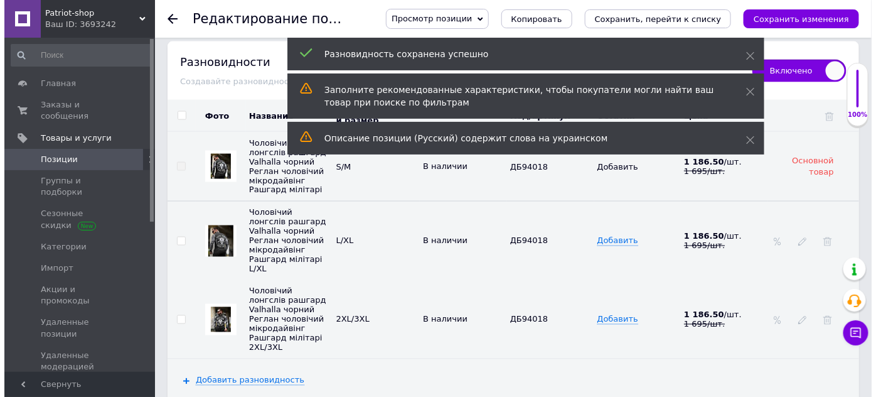
scroll to position [2225, 0]
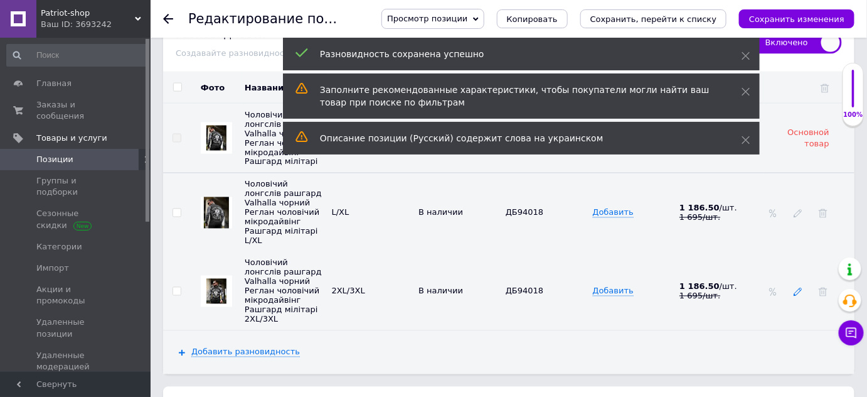
click at [800, 288] on use at bounding box center [798, 292] width 8 height 8
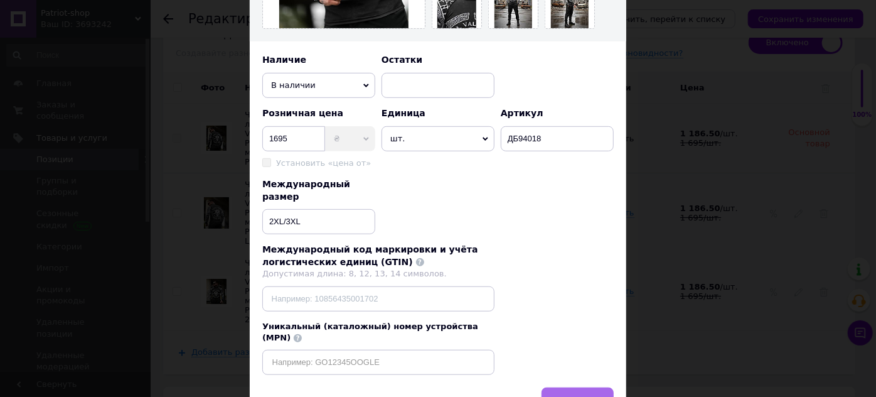
scroll to position [400, 0]
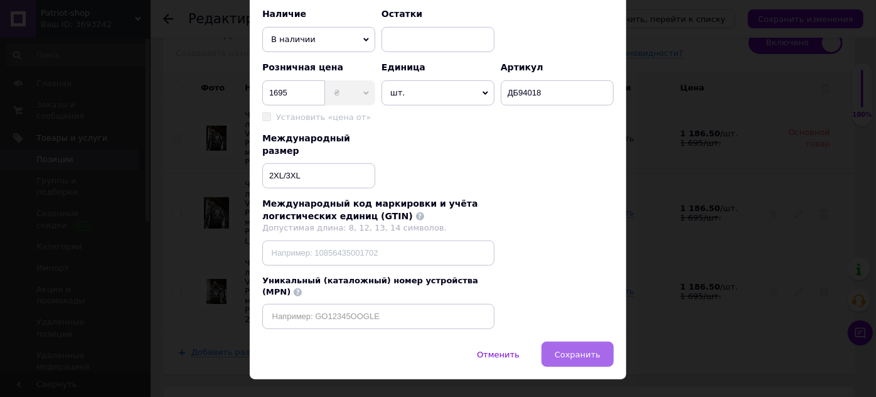
click at [591, 350] on span "Сохранить" at bounding box center [578, 354] width 46 height 9
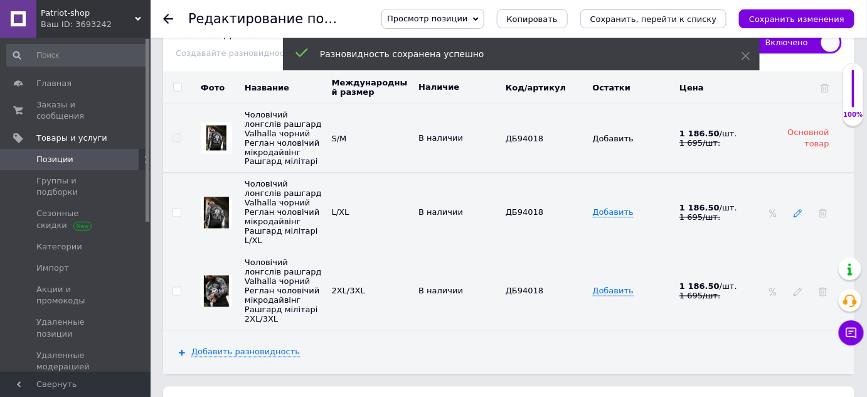
click at [800, 210] on use at bounding box center [798, 214] width 8 height 8
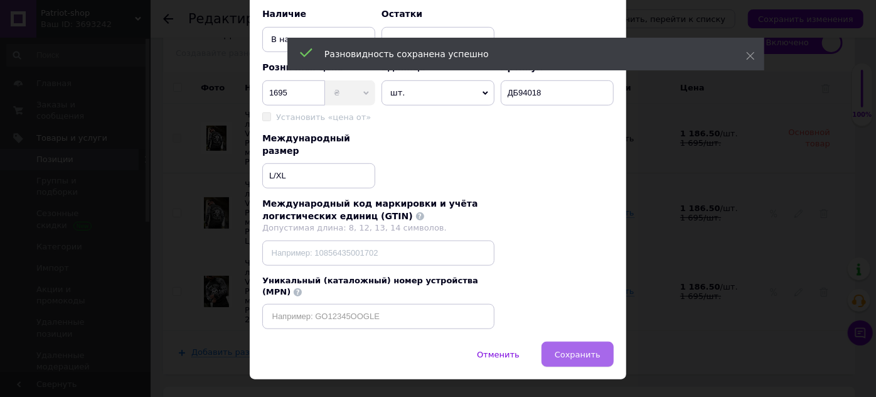
click at [578, 350] on span "Сохранить" at bounding box center [578, 354] width 46 height 9
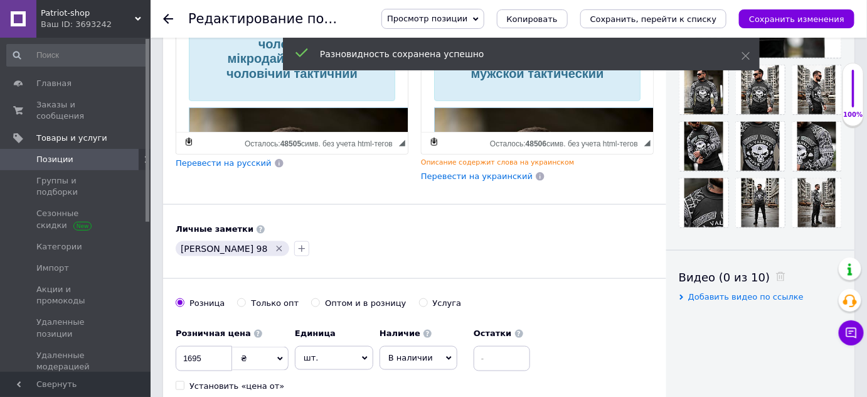
scroll to position [285, 0]
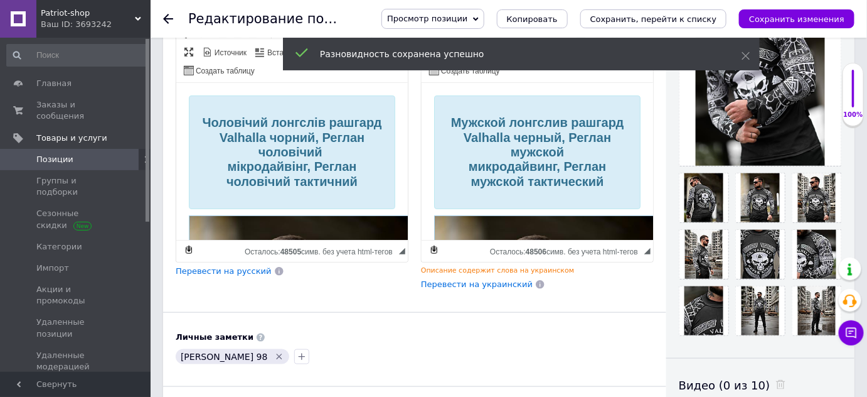
click at [797, 9] on div "Просмотр позиции Сохранить и посмотреть на сайте Сохранить и посмотреть на порт…" at bounding box center [612, 19] width 486 height 20
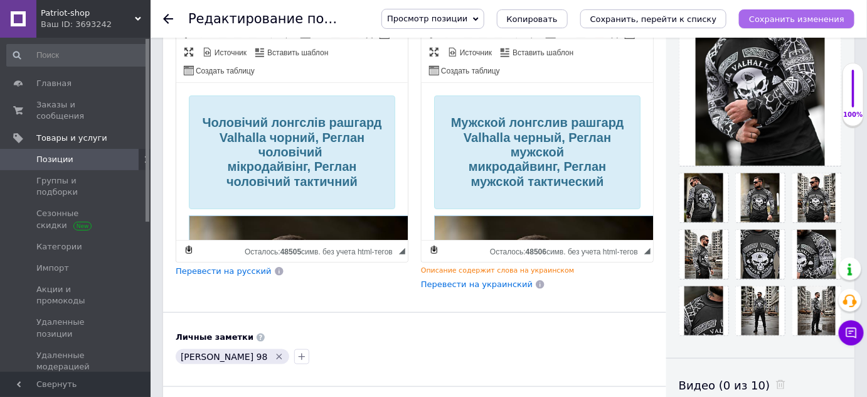
click at [798, 13] on button "Сохранить изменения" at bounding box center [796, 18] width 115 height 19
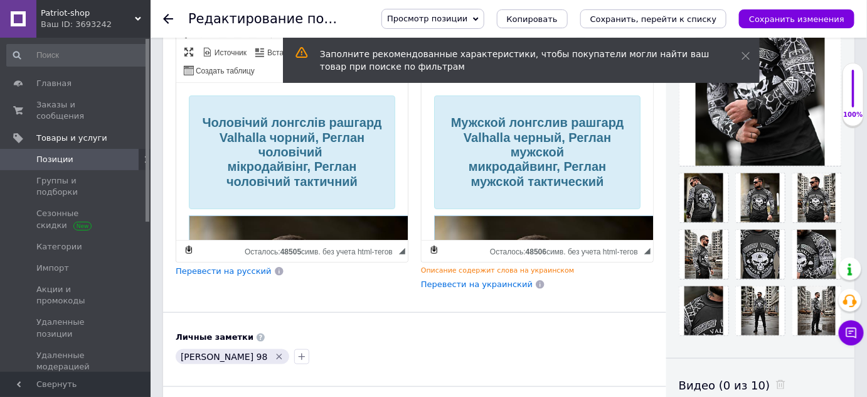
click at [38, 154] on span "Позиции" at bounding box center [54, 159] width 37 height 11
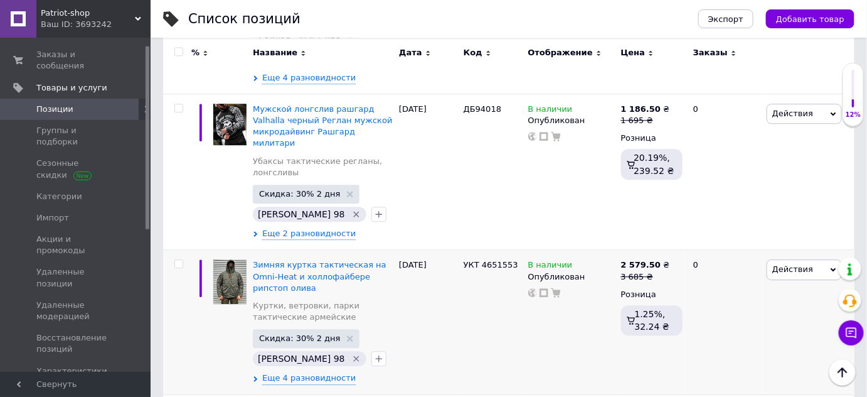
scroll to position [56, 0]
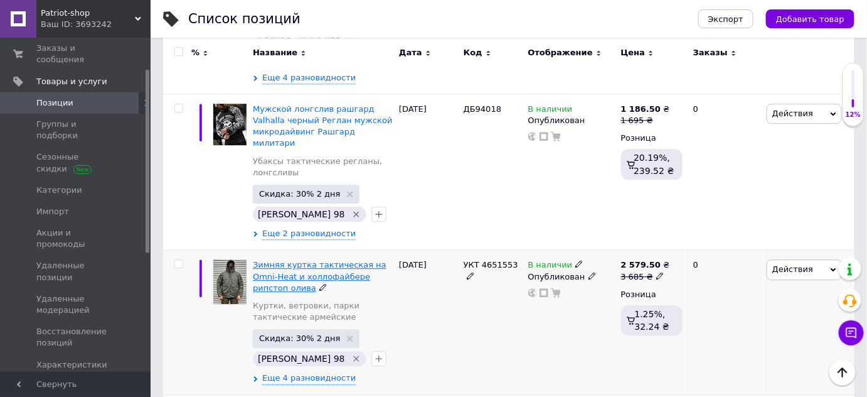
click at [308, 260] on span "Зимняя куртка тактическая на Omni-Heat и холлофайбере рипстоп олива" at bounding box center [320, 276] width 134 height 32
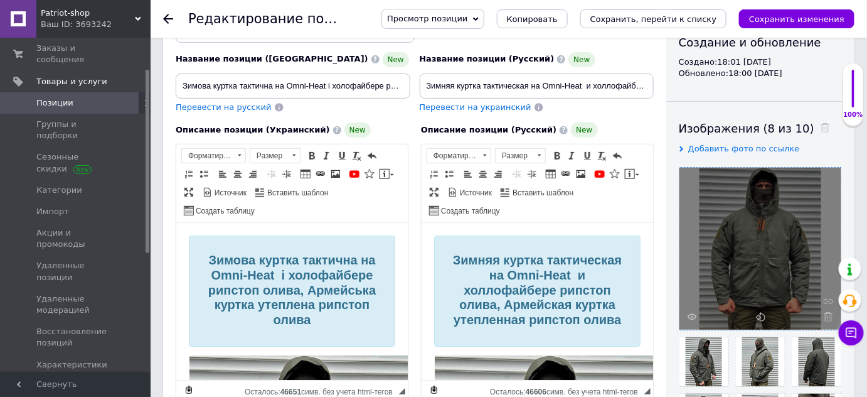
scroll to position [285, 0]
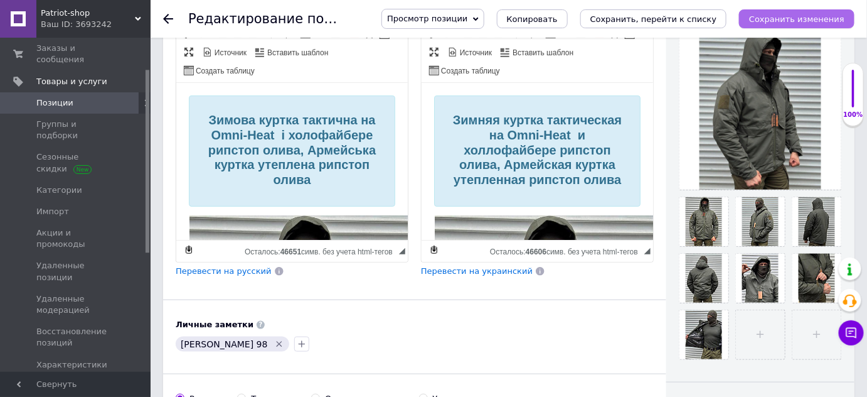
click at [810, 23] on icon "Сохранить изменения" at bounding box center [796, 18] width 95 height 9
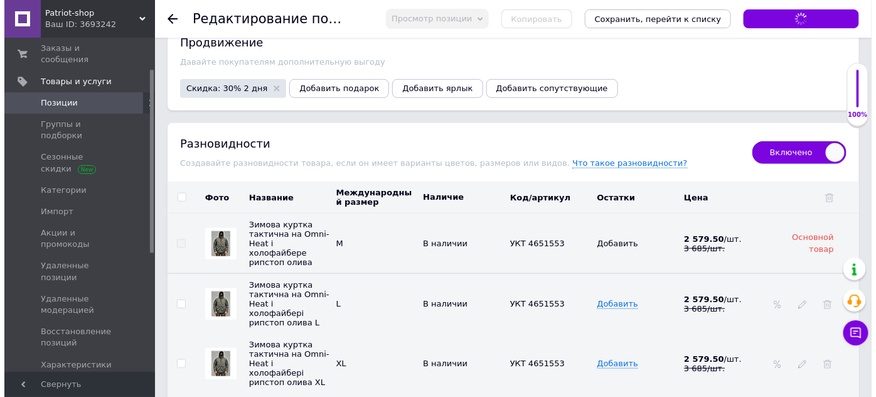
scroll to position [1826, 0]
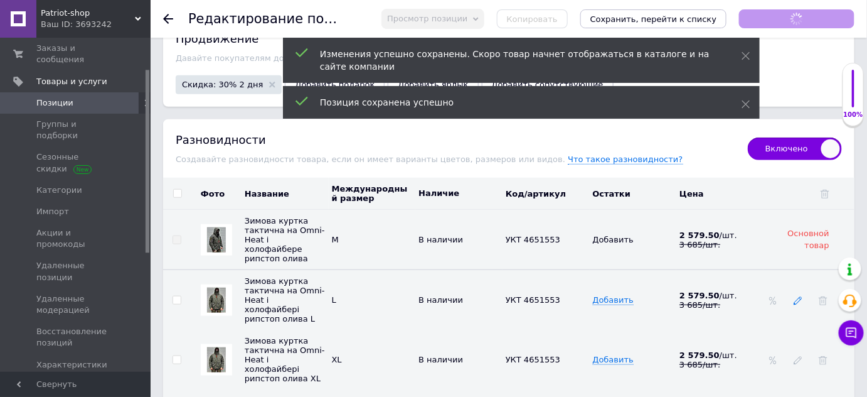
click at [800, 296] on icon at bounding box center [798, 300] width 9 height 9
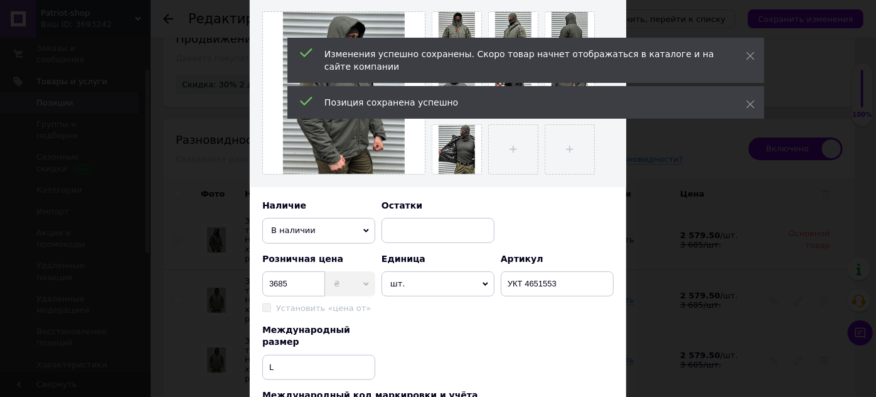
scroll to position [425, 0]
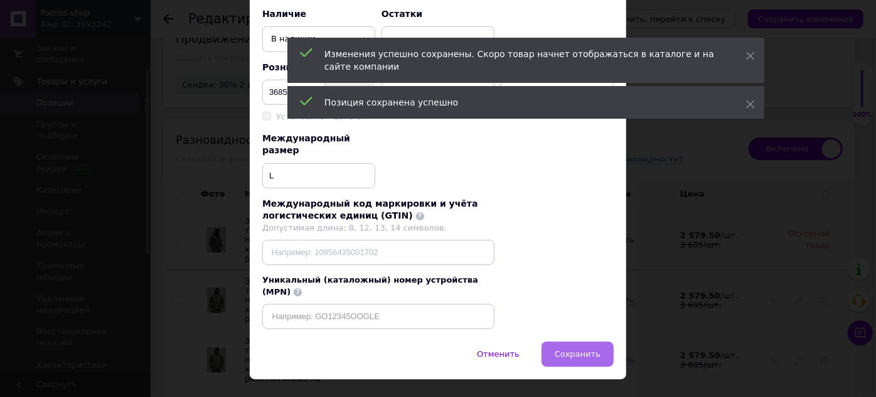
click at [567, 349] on span "Сохранить" at bounding box center [578, 353] width 46 height 9
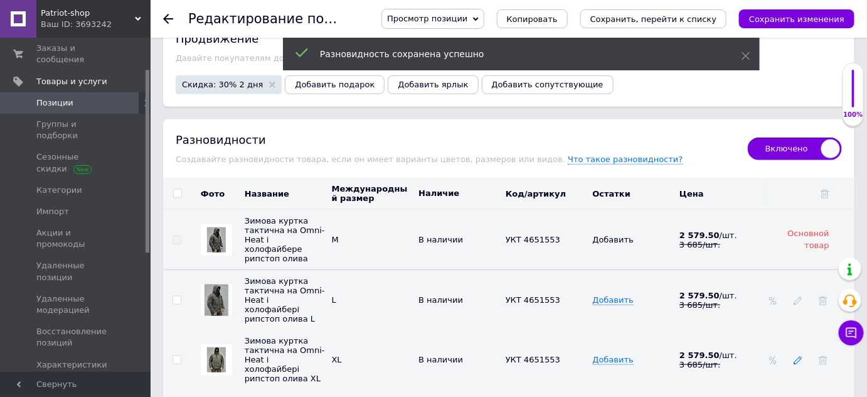
click at [800, 356] on icon at bounding box center [798, 360] width 9 height 9
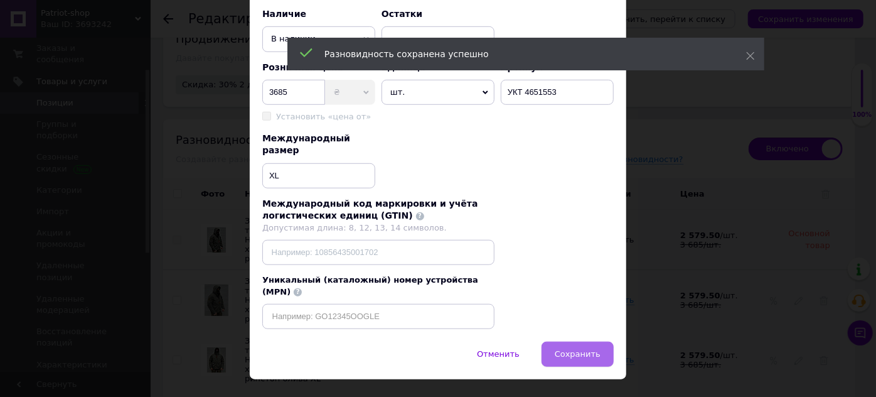
click at [579, 349] on span "Сохранить" at bounding box center [578, 353] width 46 height 9
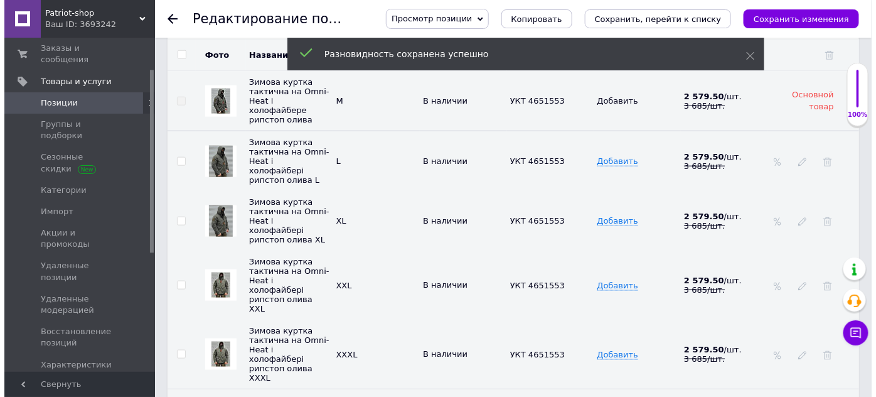
scroll to position [2050, 0]
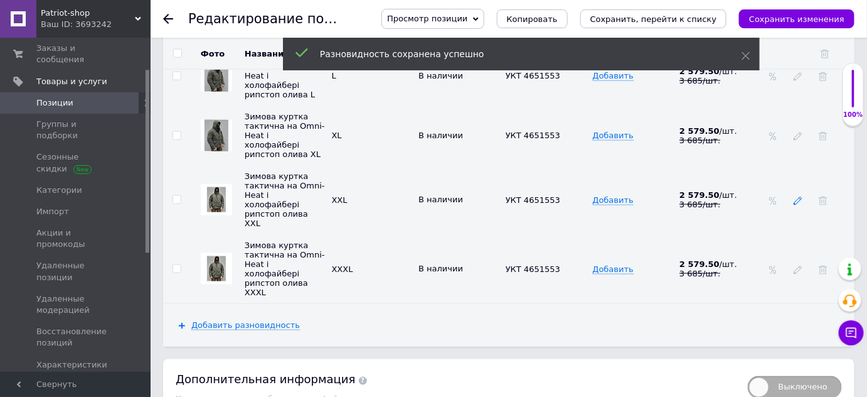
click at [798, 196] on icon at bounding box center [798, 200] width 9 height 9
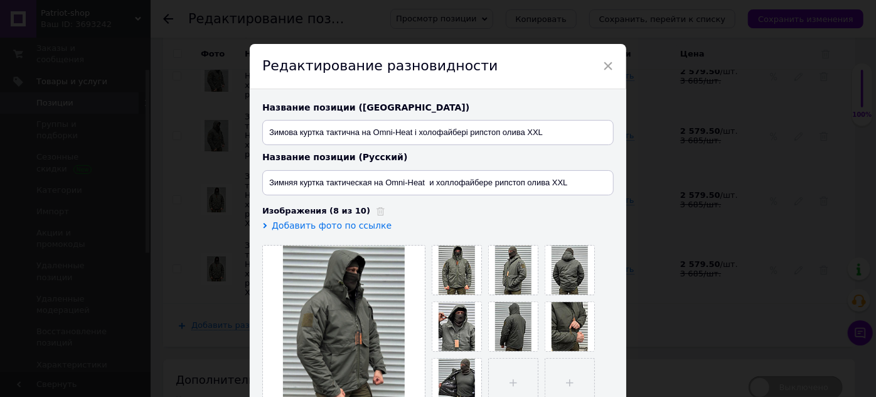
scroll to position [425, 0]
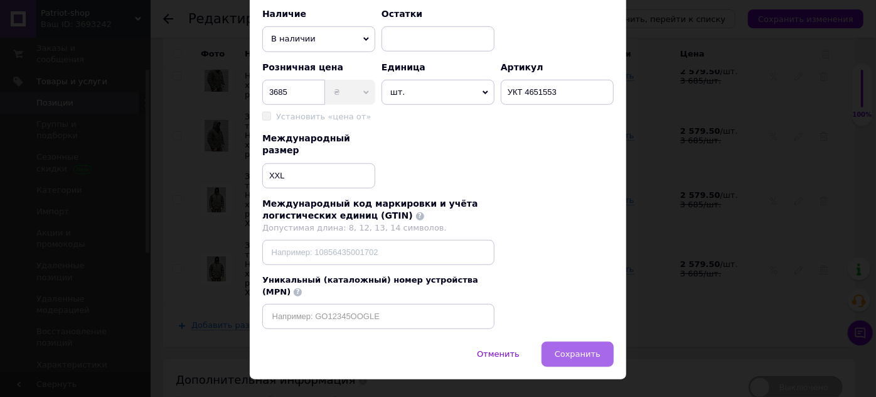
click at [597, 349] on span "Сохранить" at bounding box center [578, 353] width 46 height 9
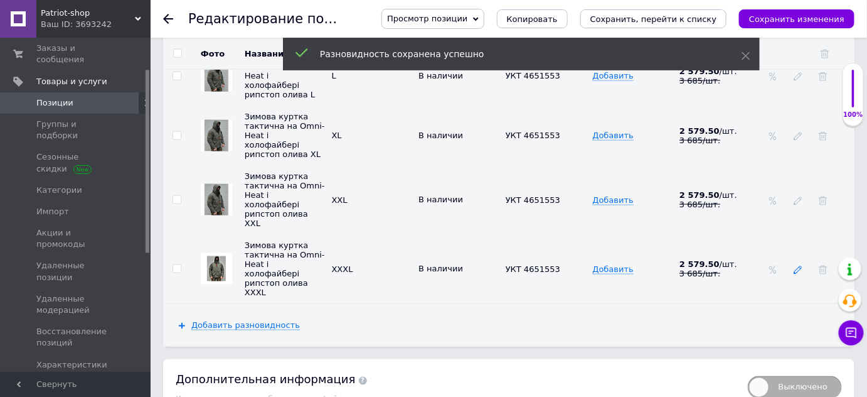
click at [800, 265] on icon at bounding box center [798, 269] width 9 height 9
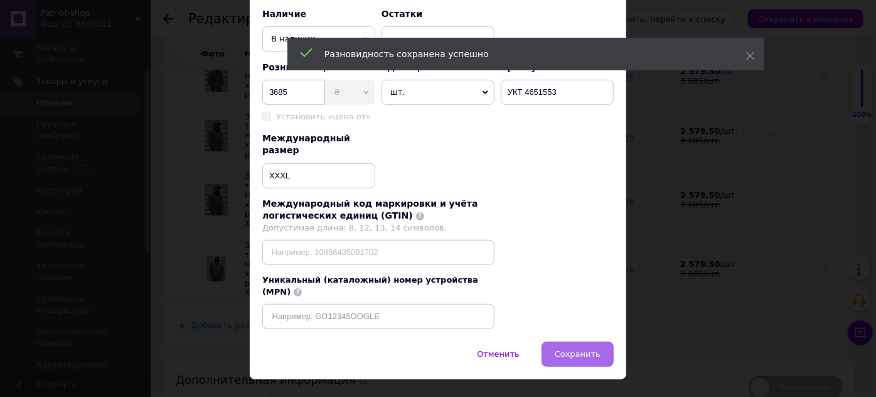
click at [577, 341] on button "Сохранить" at bounding box center [578, 353] width 72 height 25
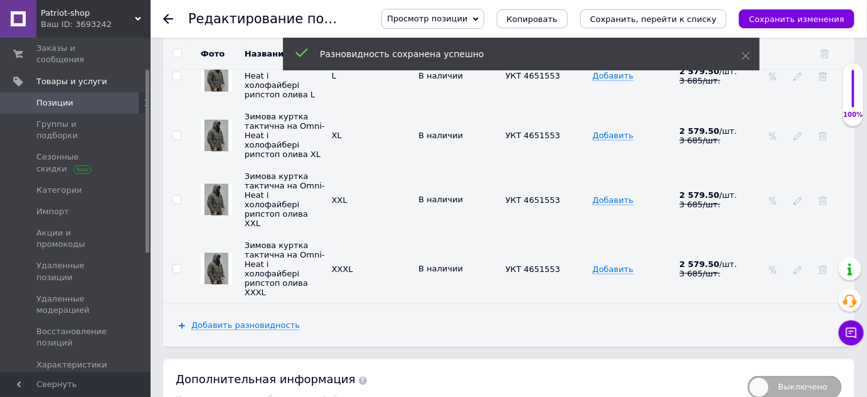
click at [103, 19] on div "Ваш ID: 3693242" at bounding box center [96, 24] width 110 height 11
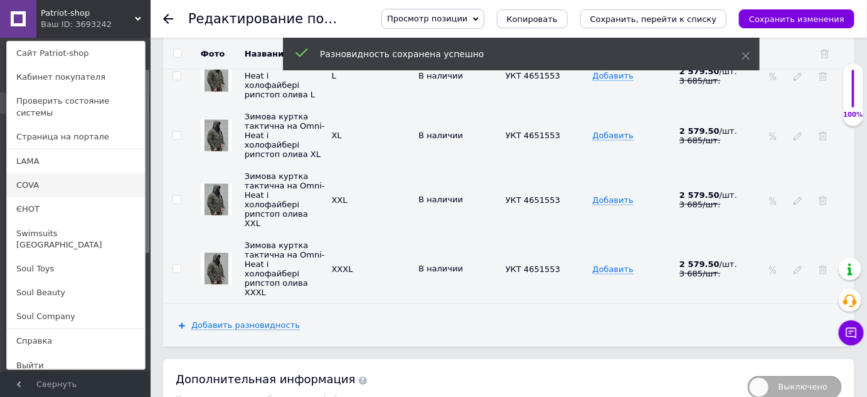
click at [33, 173] on link "COVA" at bounding box center [76, 185] width 138 height 24
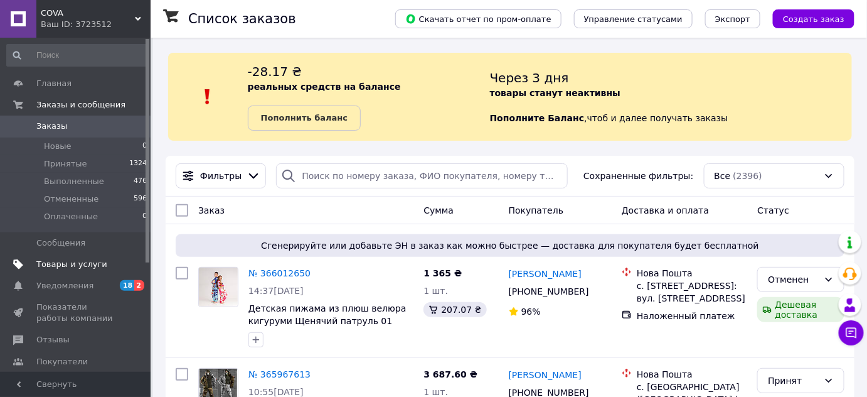
click at [55, 265] on span "Товары и услуги" at bounding box center [71, 264] width 71 height 11
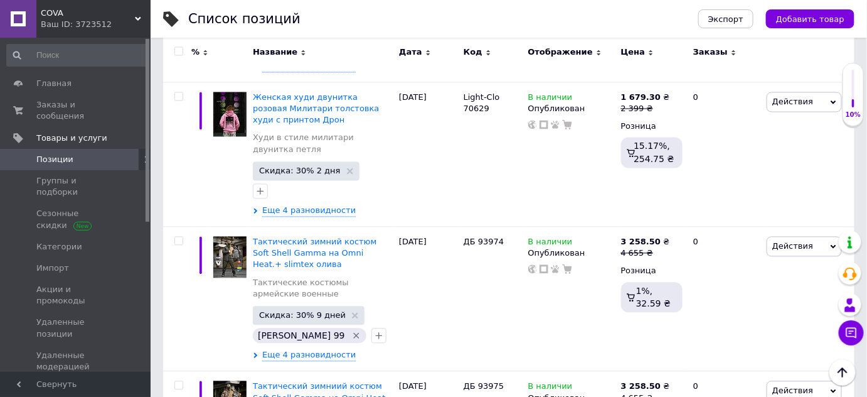
scroll to position [798, 0]
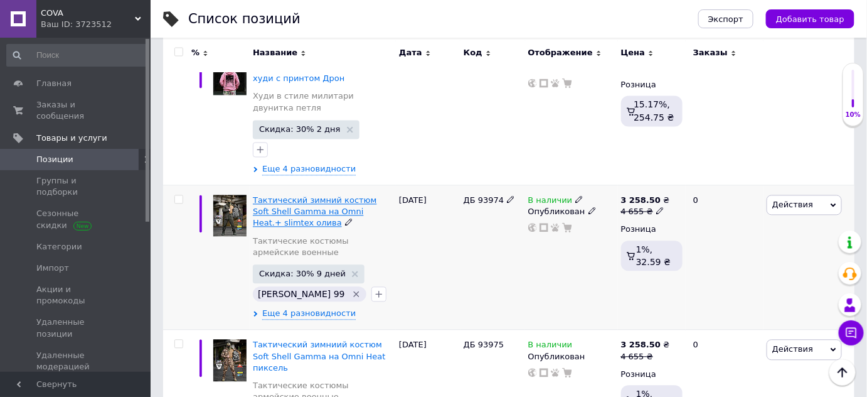
click at [314, 196] on span "Тактический зимний костюм Soft Shell Gamma на Omni Heat.+ slimtex олива" at bounding box center [315, 211] width 124 height 32
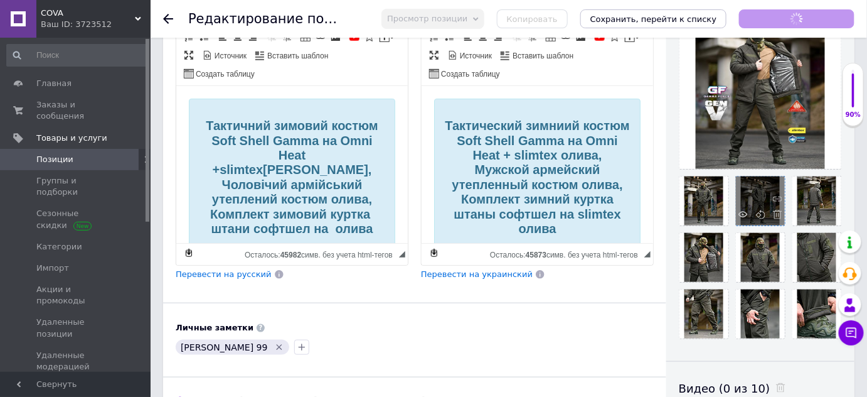
scroll to position [285, 0]
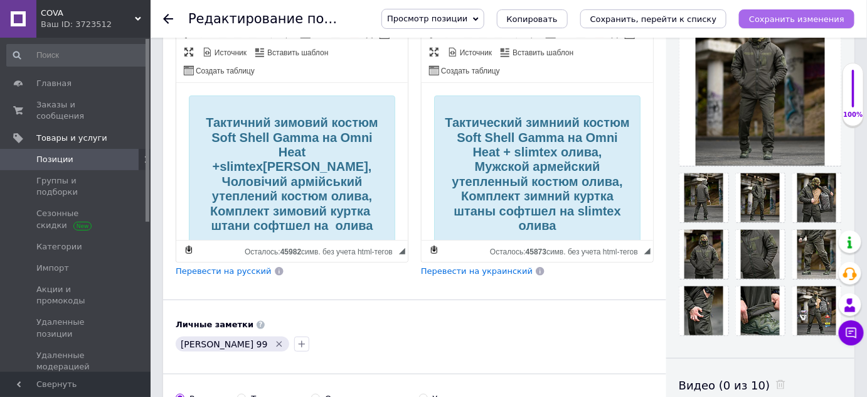
click at [826, 19] on icon "Сохранить изменения" at bounding box center [796, 18] width 95 height 9
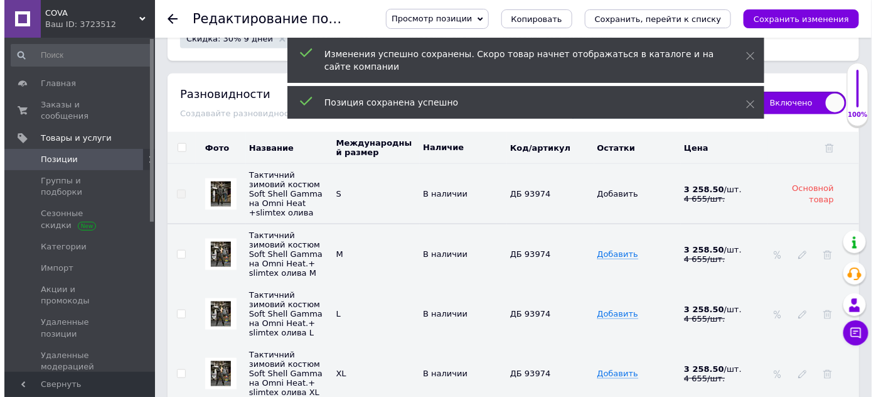
scroll to position [1939, 0]
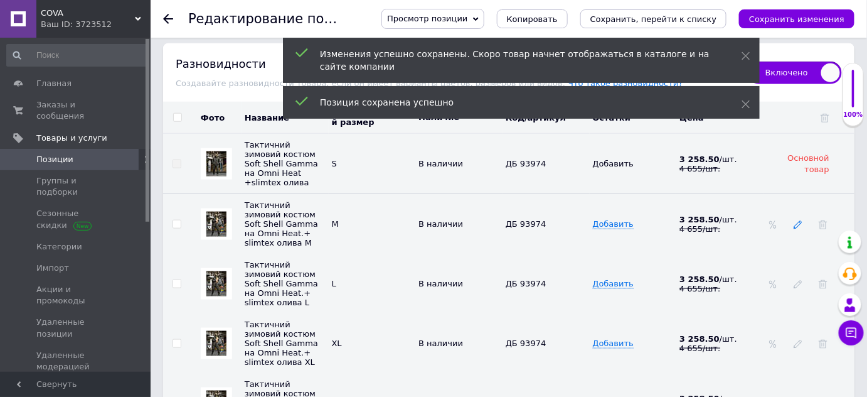
click at [798, 220] on icon at bounding box center [798, 224] width 9 height 9
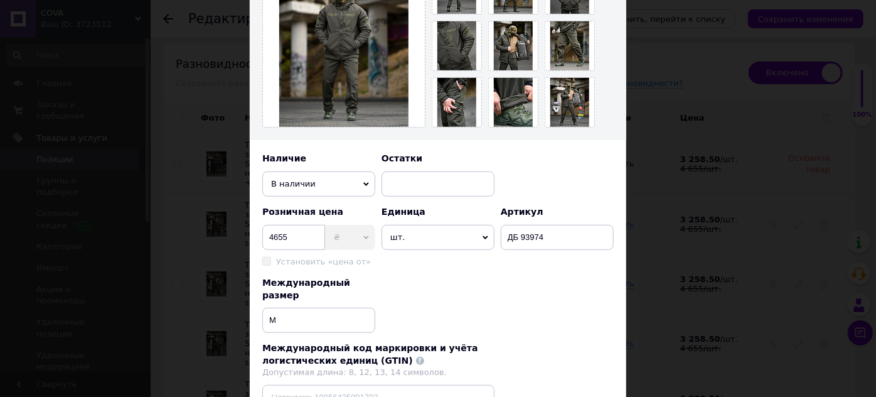
scroll to position [399, 0]
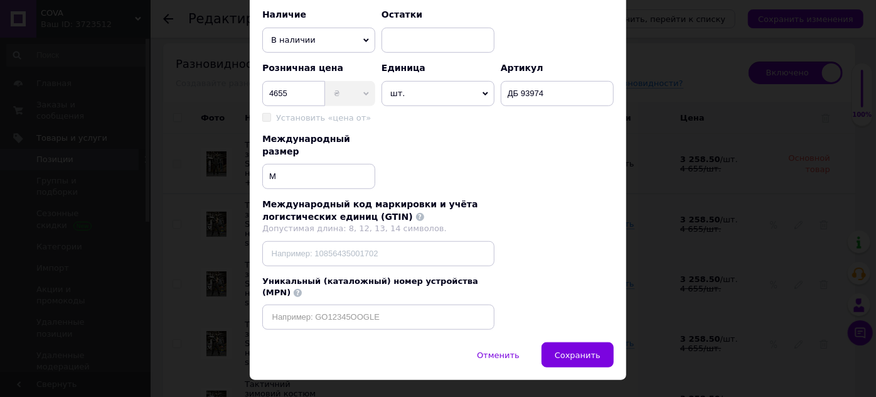
click at [592, 350] on span "Сохранить" at bounding box center [578, 354] width 46 height 9
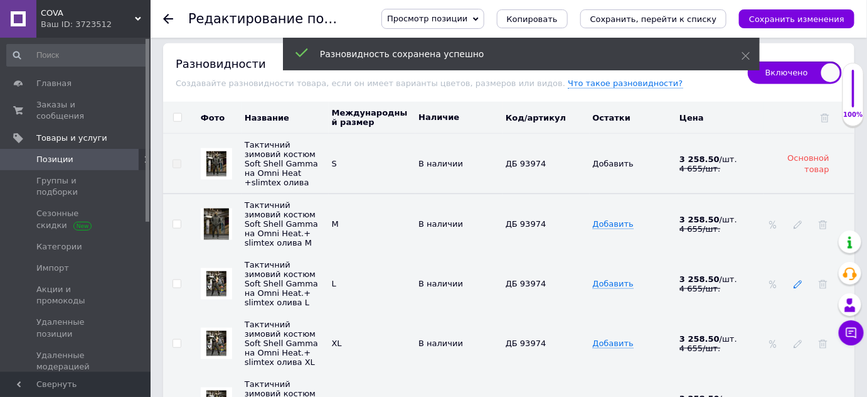
click at [798, 281] on use at bounding box center [798, 285] width 8 height 8
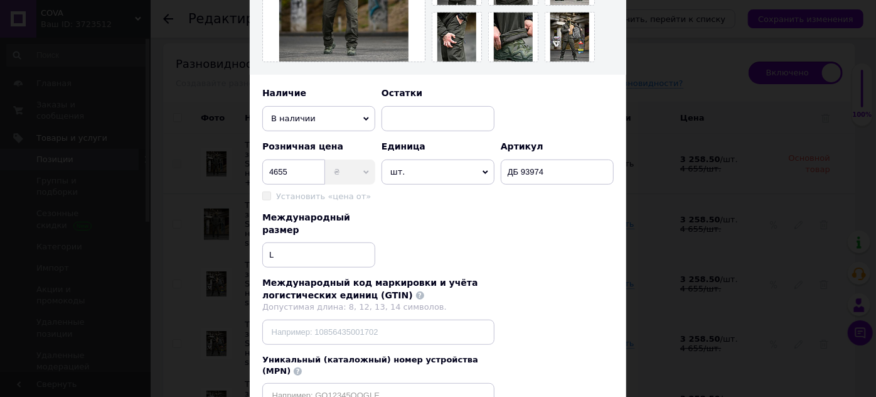
scroll to position [400, 0]
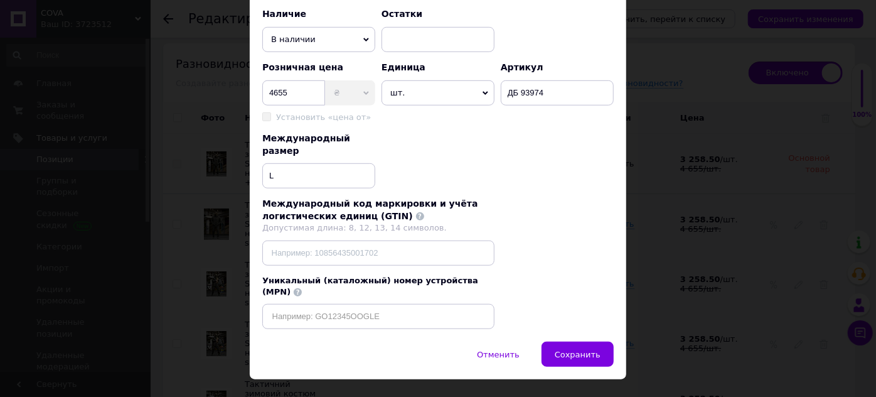
click at [572, 350] on span "Сохранить" at bounding box center [578, 354] width 46 height 9
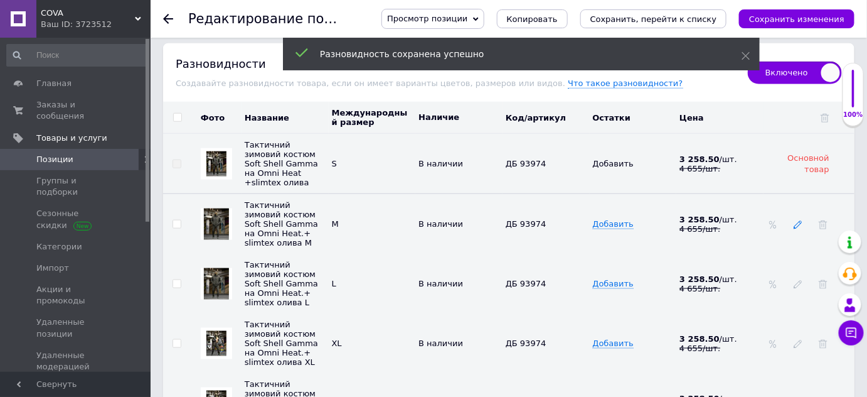
click at [796, 220] on icon at bounding box center [798, 224] width 9 height 9
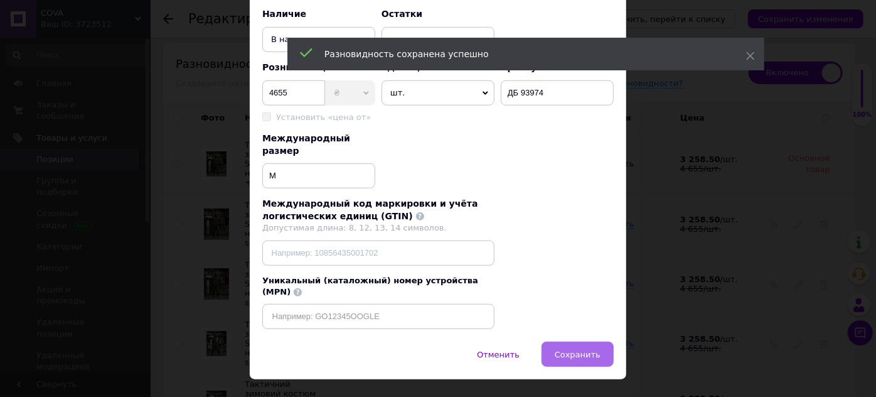
click at [567, 350] on span "Сохранить" at bounding box center [578, 354] width 46 height 9
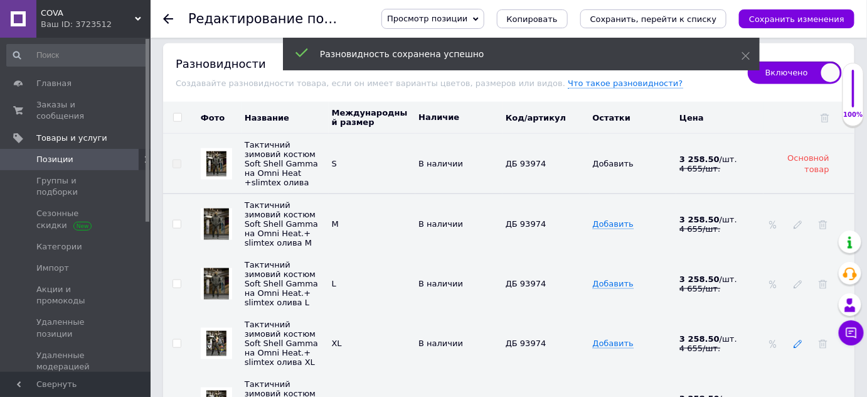
click at [796, 340] on icon at bounding box center [798, 344] width 9 height 9
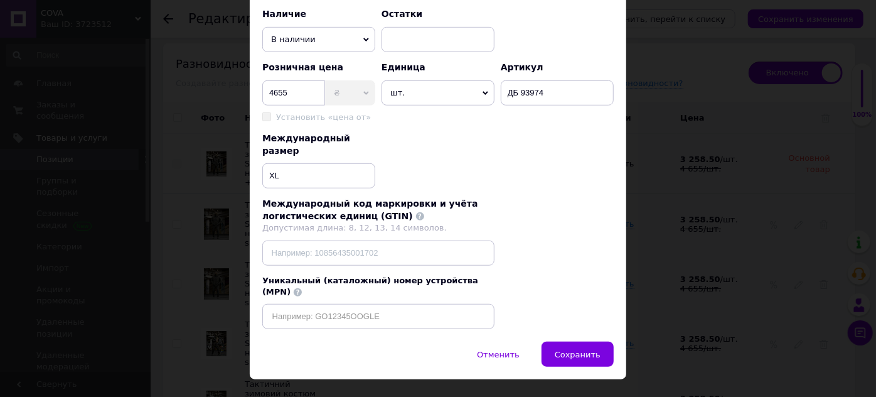
drag, startPoint x: 579, startPoint y: 330, endPoint x: 577, endPoint y: 322, distance: 8.4
click at [577, 350] on span "Сохранить" at bounding box center [578, 354] width 46 height 9
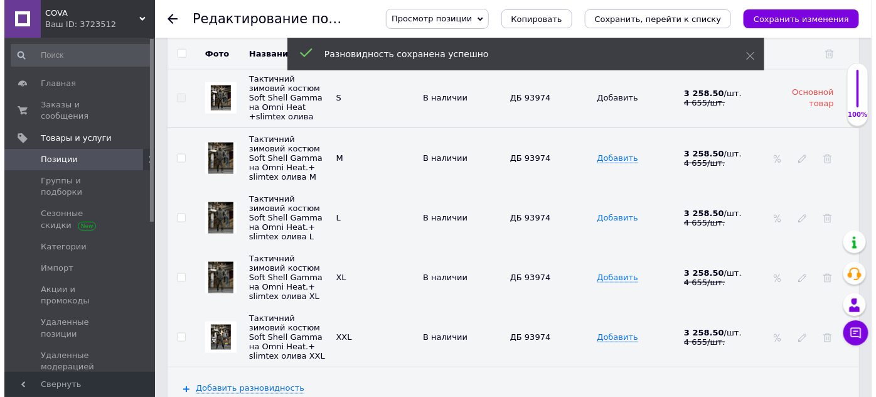
scroll to position [2053, 0]
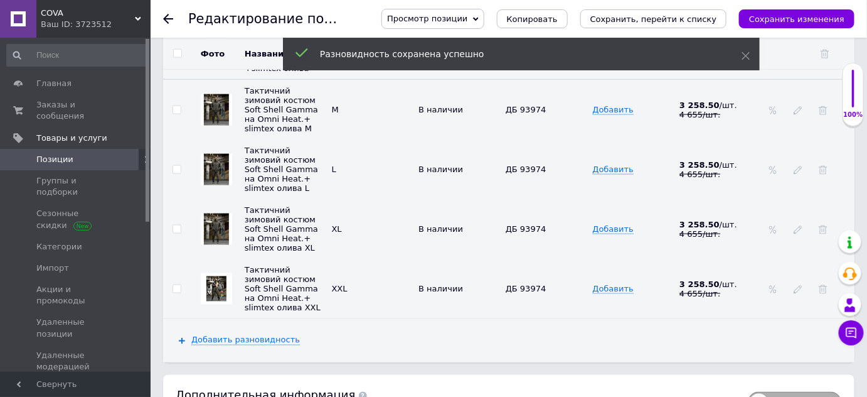
click at [803, 284] on div at bounding box center [798, 289] width 13 height 10
click at [800, 285] on icon at bounding box center [798, 289] width 9 height 9
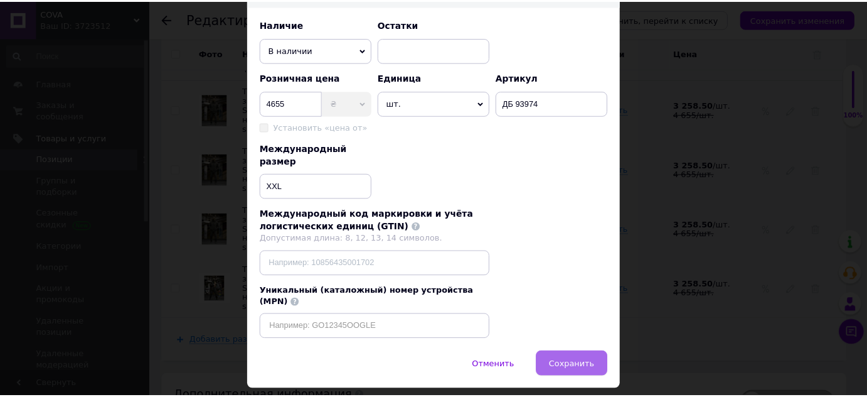
scroll to position [400, 0]
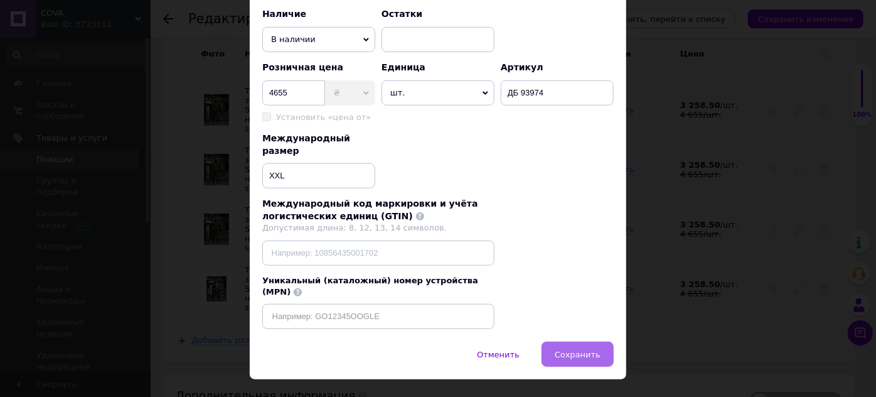
click at [584, 341] on button "Сохранить" at bounding box center [578, 353] width 72 height 25
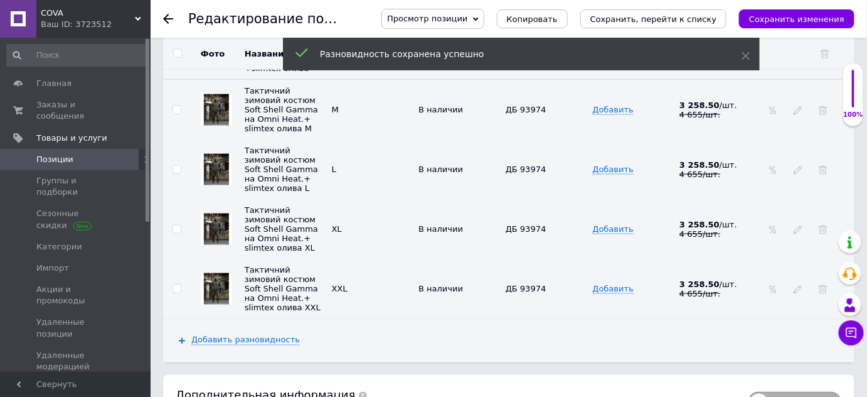
click at [72, 154] on span "Позиции" at bounding box center [76, 159] width 80 height 11
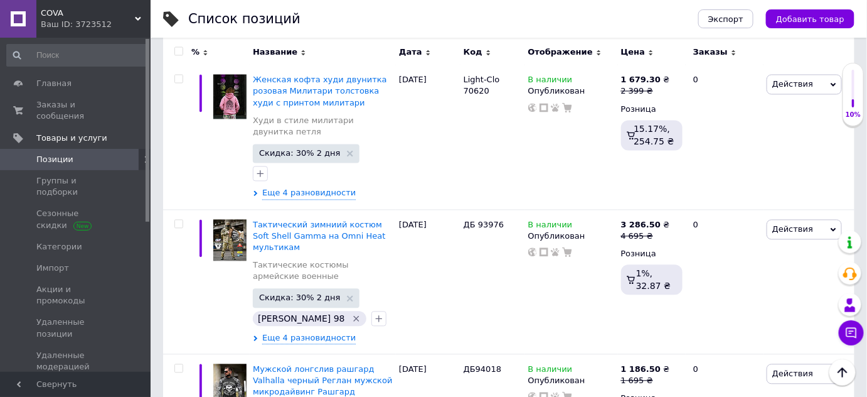
scroll to position [2453, 0]
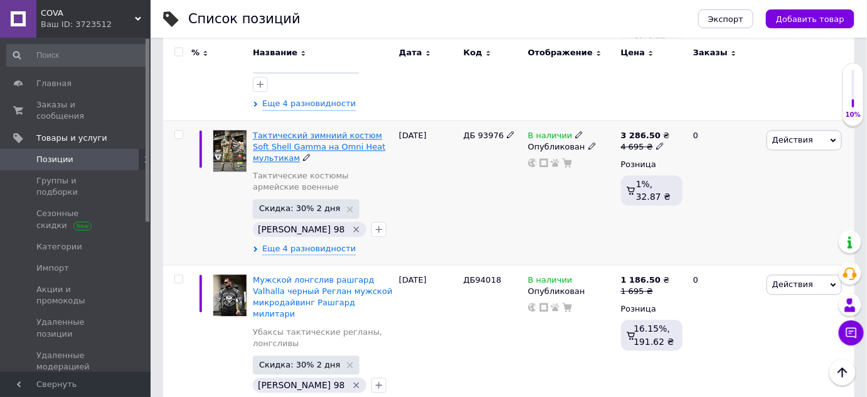
click at [277, 131] on span "Тактический зимниий костюм Soft Shell Gamma на Omni Heat мультикам" at bounding box center [319, 147] width 132 height 32
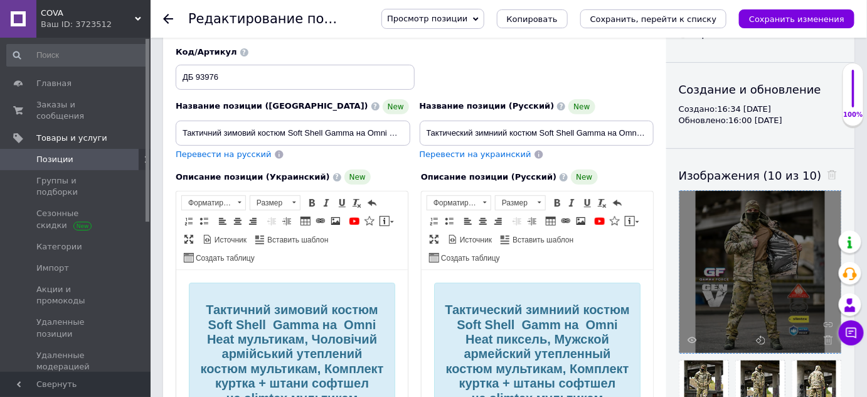
scroll to position [228, 0]
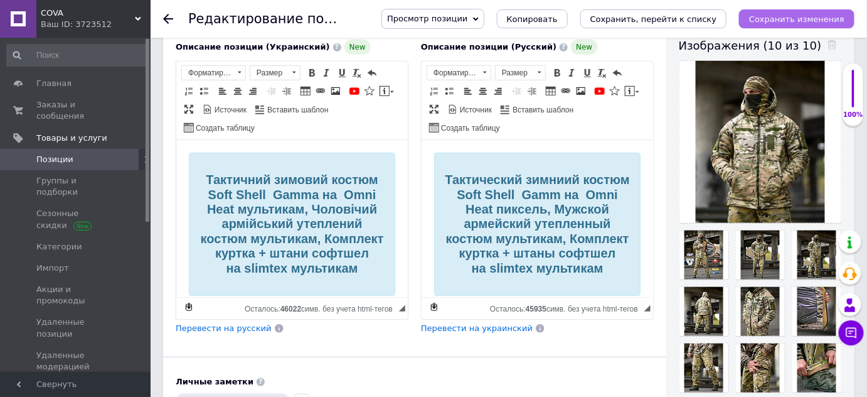
click at [813, 17] on icon "Сохранить изменения" at bounding box center [796, 18] width 95 height 9
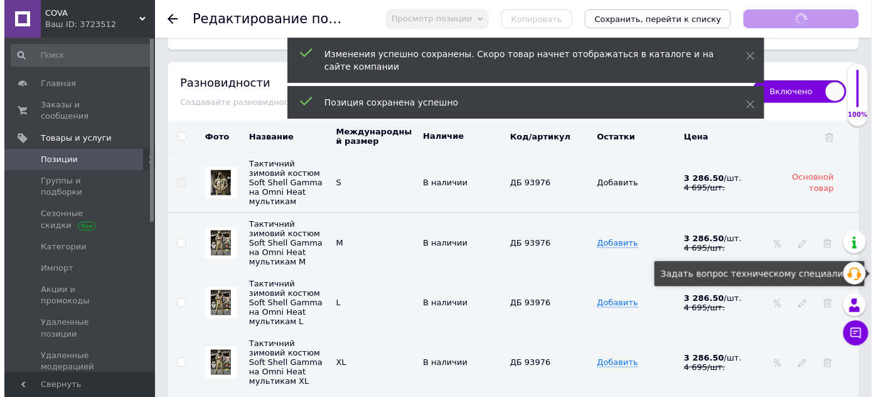
scroll to position [1939, 0]
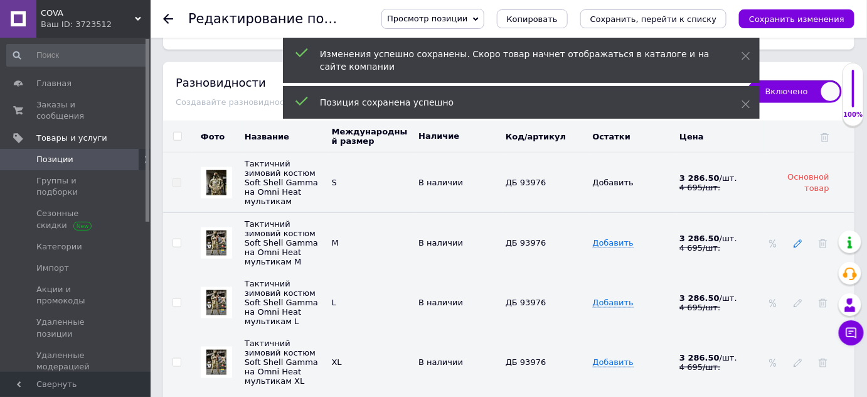
click at [800, 239] on icon at bounding box center [798, 243] width 9 height 9
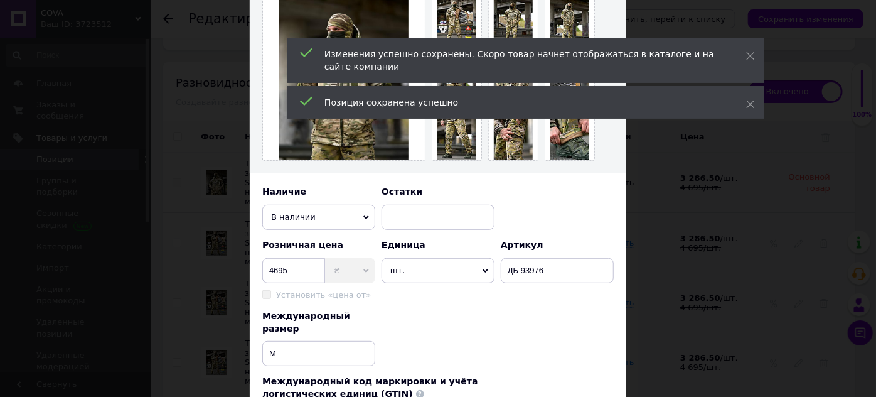
scroll to position [400, 0]
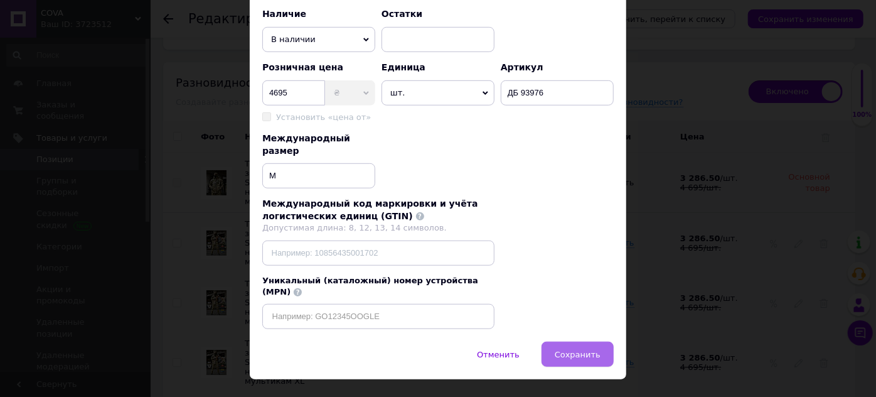
click at [604, 341] on button "Сохранить" at bounding box center [578, 353] width 72 height 25
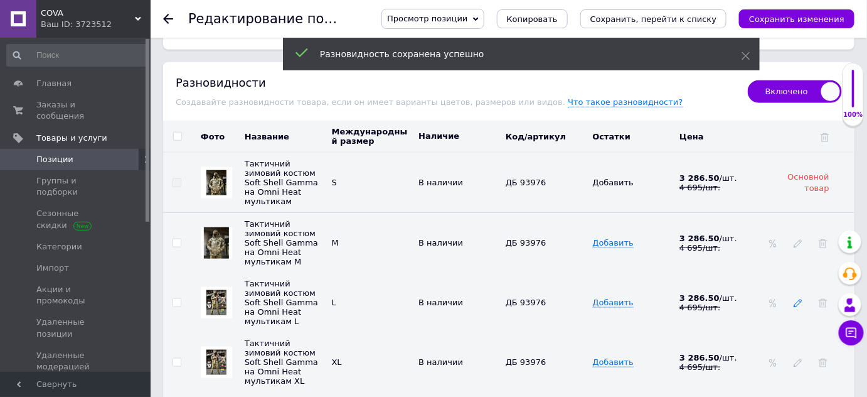
click at [795, 299] on icon at bounding box center [798, 303] width 9 height 9
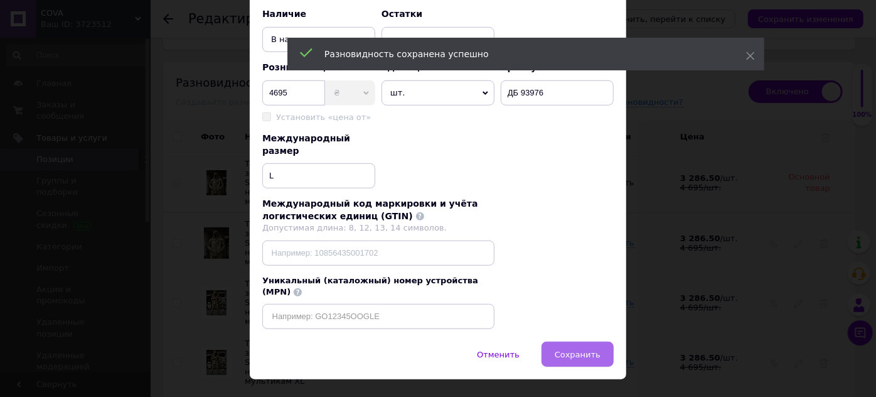
click at [557, 341] on button "Сохранить" at bounding box center [578, 353] width 72 height 25
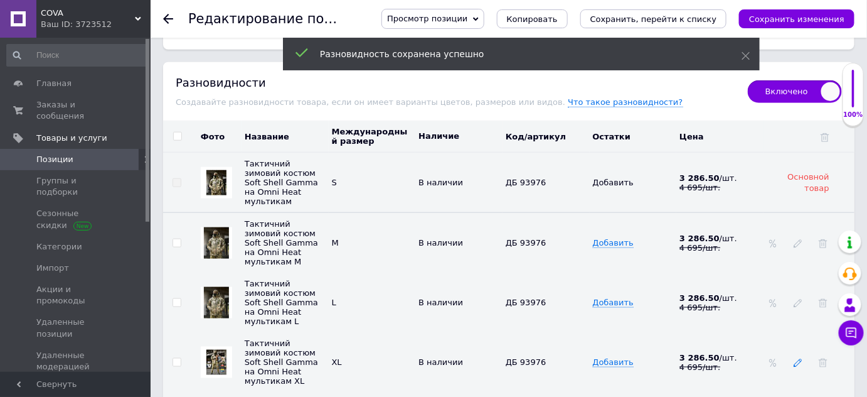
click at [799, 358] on icon at bounding box center [798, 362] width 9 height 9
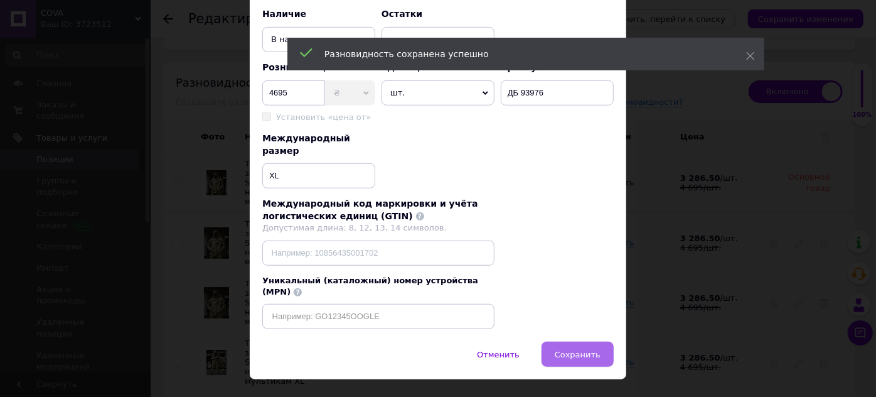
click at [593, 341] on button "Сохранить" at bounding box center [578, 353] width 72 height 25
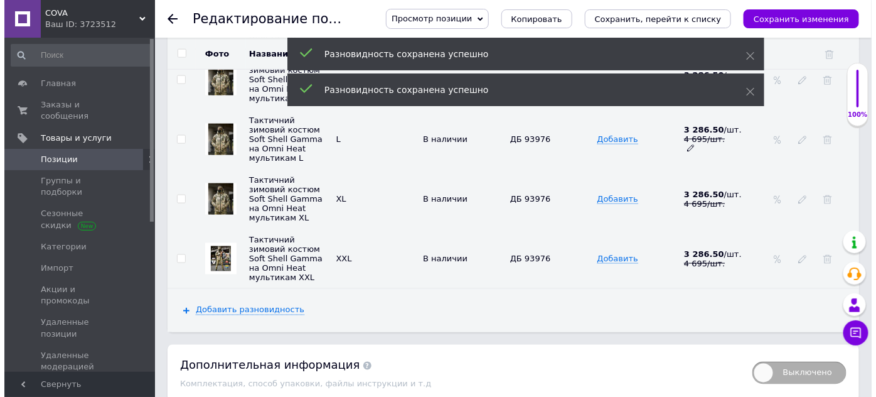
scroll to position [2104, 0]
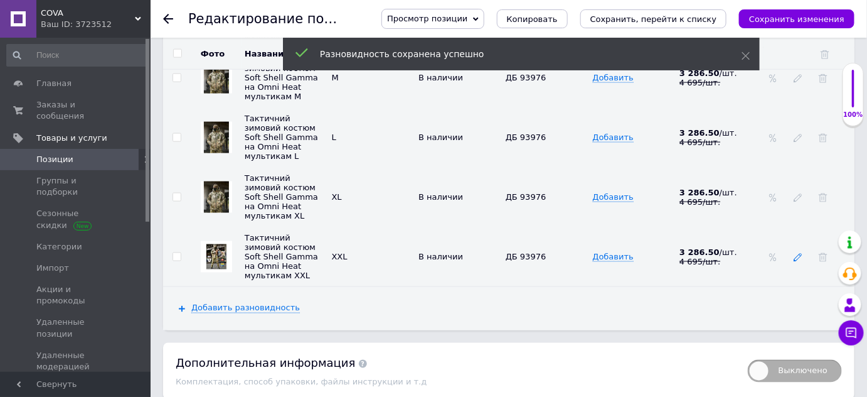
click at [797, 253] on icon at bounding box center [798, 257] width 9 height 9
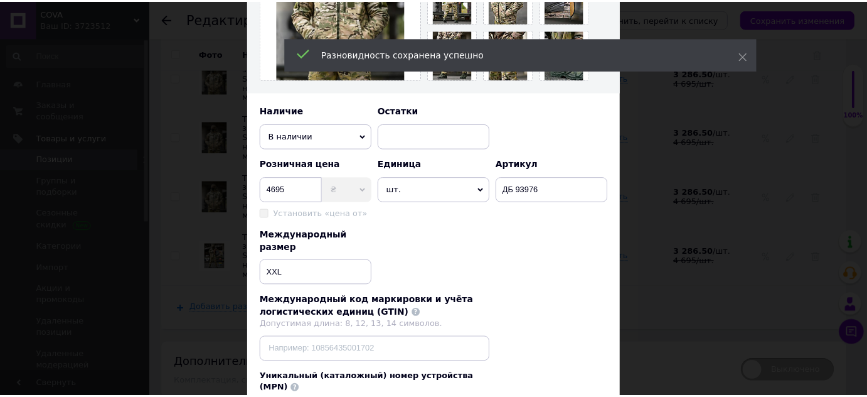
scroll to position [400, 0]
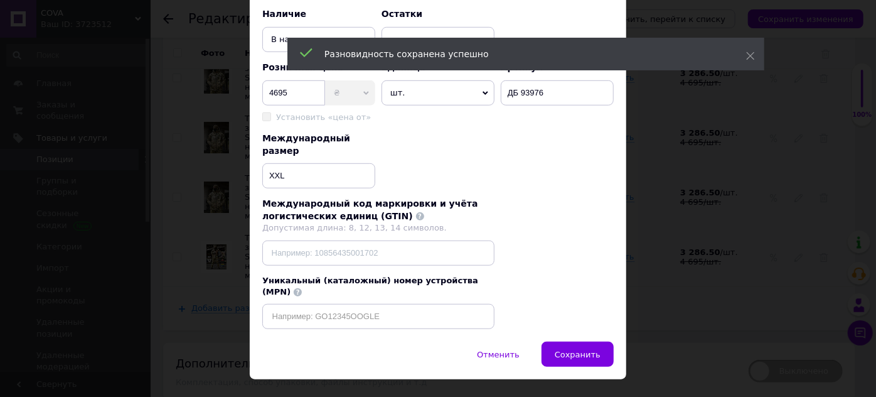
drag, startPoint x: 602, startPoint y: 326, endPoint x: 679, endPoint y: 303, distance: 80.6
click at [601, 341] on button "Сохранить" at bounding box center [578, 353] width 72 height 25
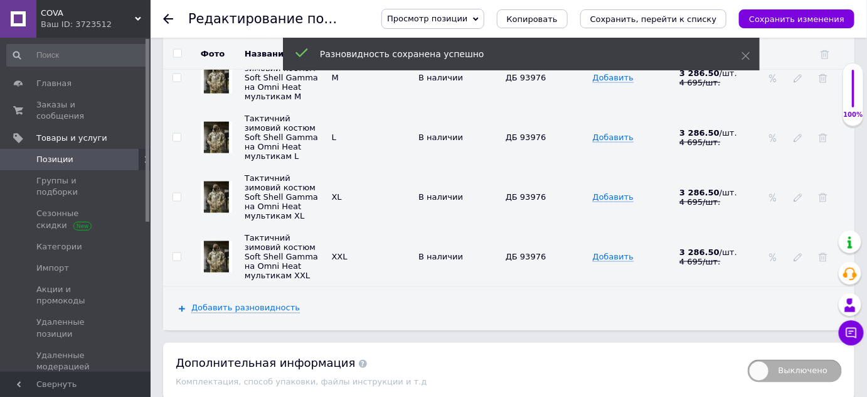
click at [49, 154] on span "Позиции" at bounding box center [54, 159] width 37 height 11
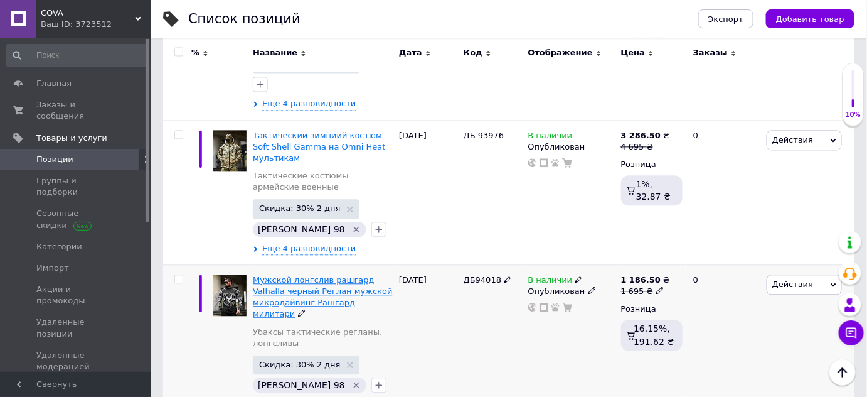
scroll to position [2453, 0]
click at [309, 275] on span "Мужской лонгслив рашгард Valhalla черный Реглан мужской микродайвинг Рашгард ми…" at bounding box center [322, 297] width 139 height 44
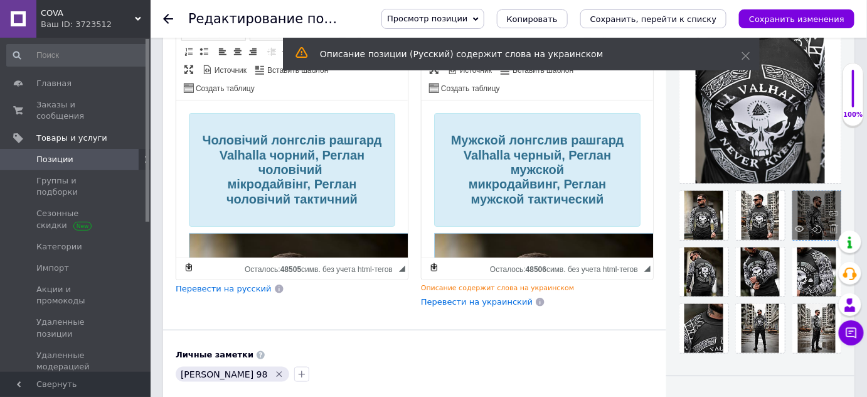
scroll to position [285, 0]
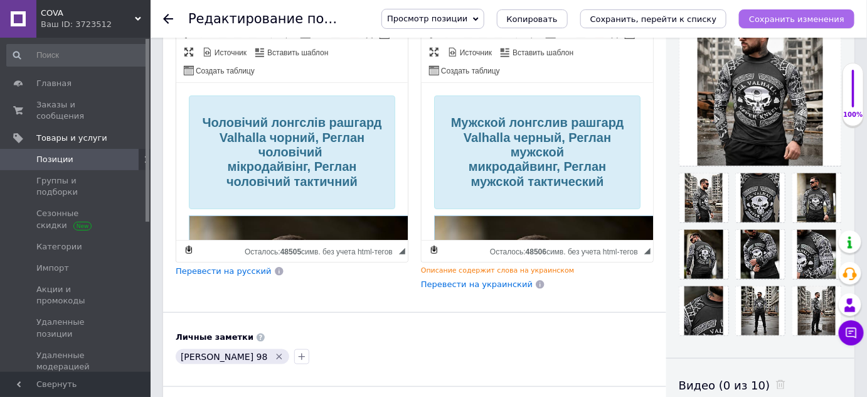
click at [840, 16] on icon "Сохранить изменения" at bounding box center [796, 18] width 95 height 9
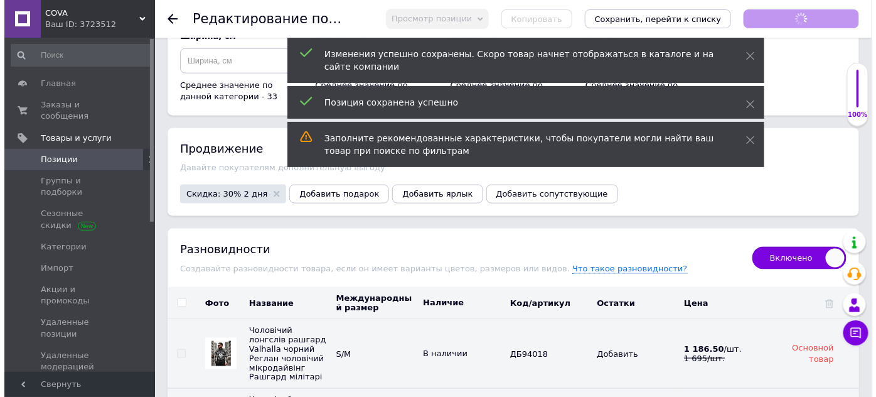
scroll to position [2111, 0]
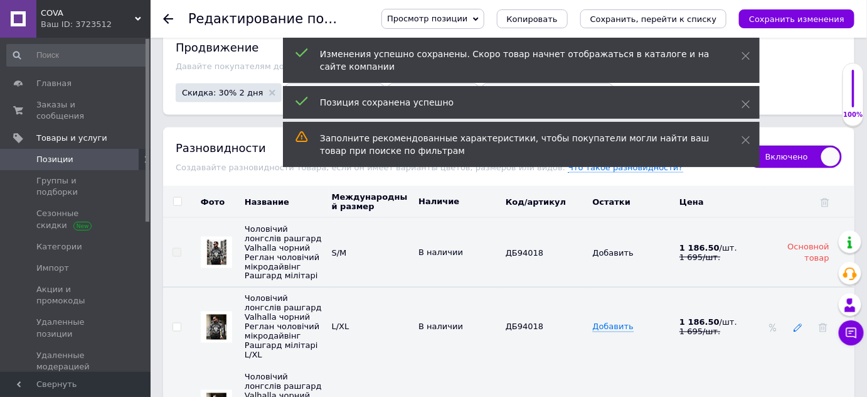
click at [796, 323] on icon at bounding box center [798, 327] width 9 height 9
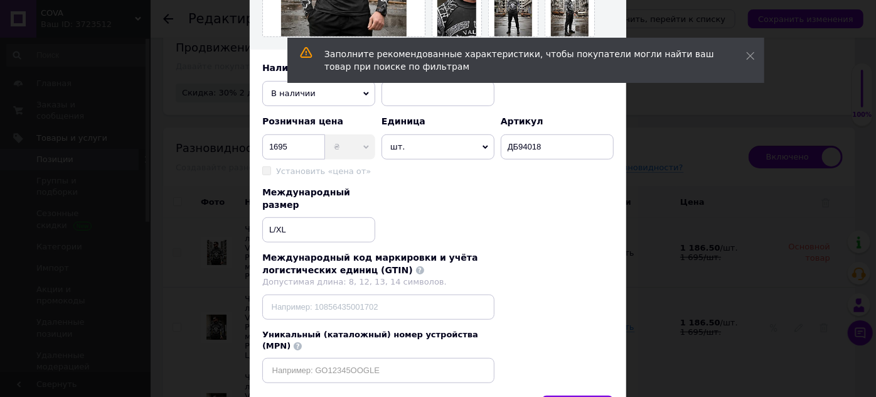
scroll to position [400, 0]
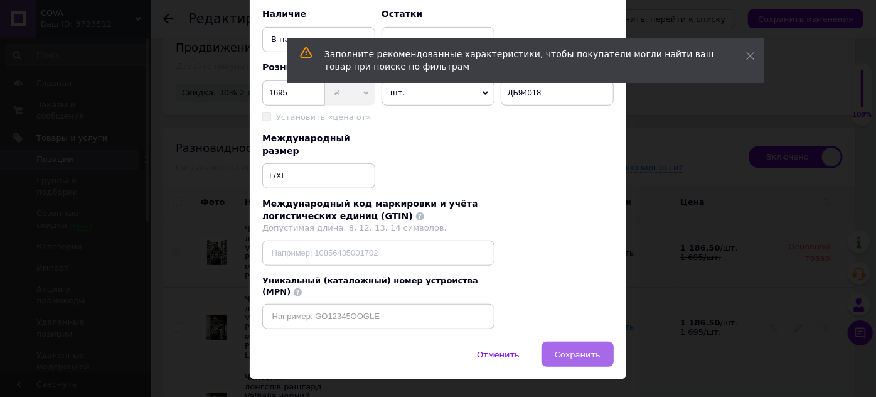
click at [582, 341] on button "Сохранить" at bounding box center [578, 353] width 72 height 25
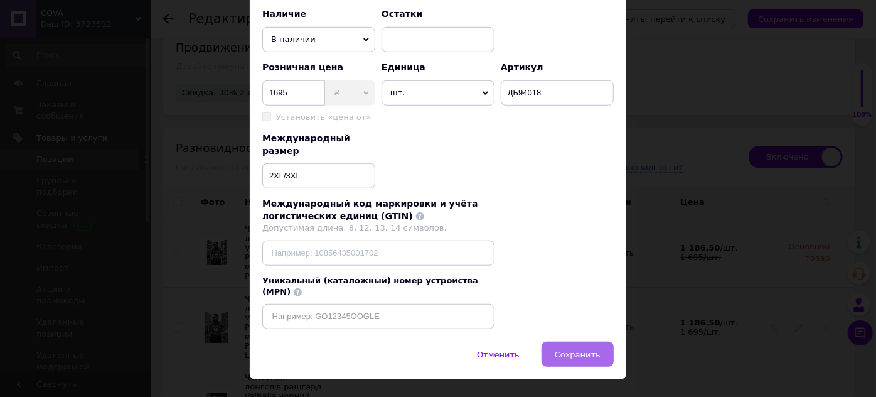
click at [575, 350] on span "Сохранить" at bounding box center [578, 354] width 46 height 9
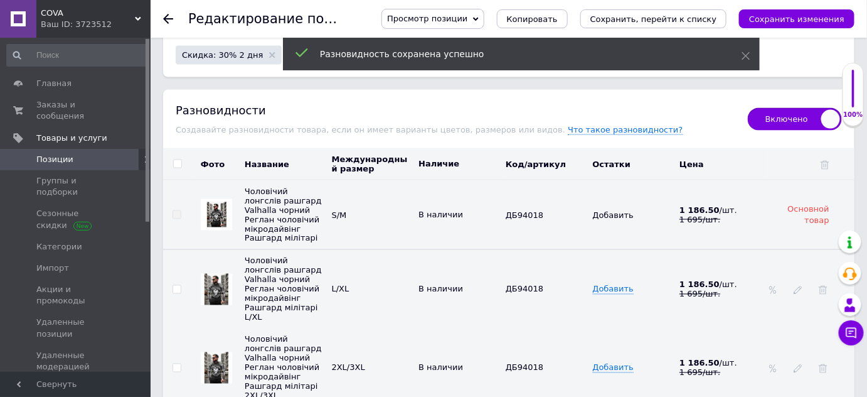
scroll to position [2168, 0]
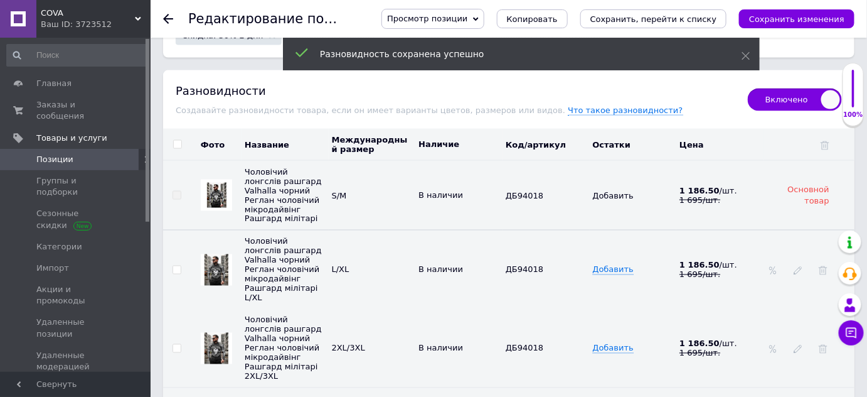
click at [51, 154] on span "Позиции" at bounding box center [54, 159] width 37 height 11
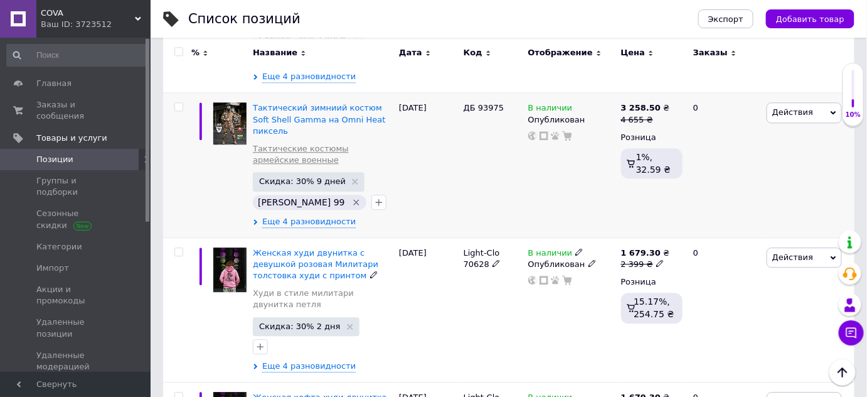
scroll to position [1015, 0]
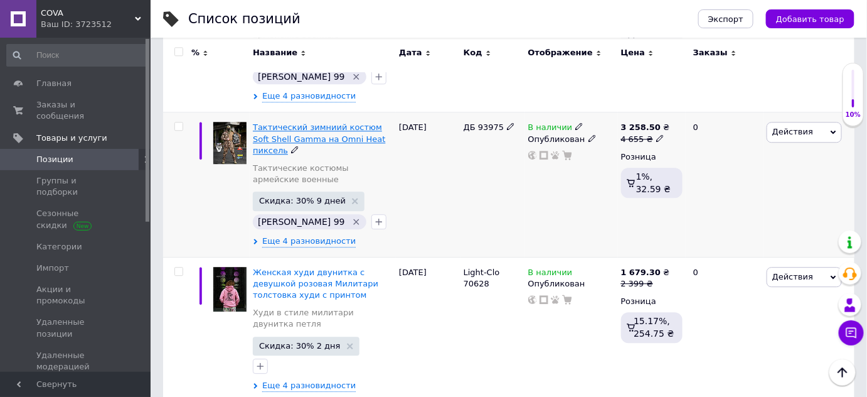
click at [287, 131] on span "Тактический зимниий костюм Soft Shell Gamma на Omni Heat пиксель" at bounding box center [319, 138] width 132 height 32
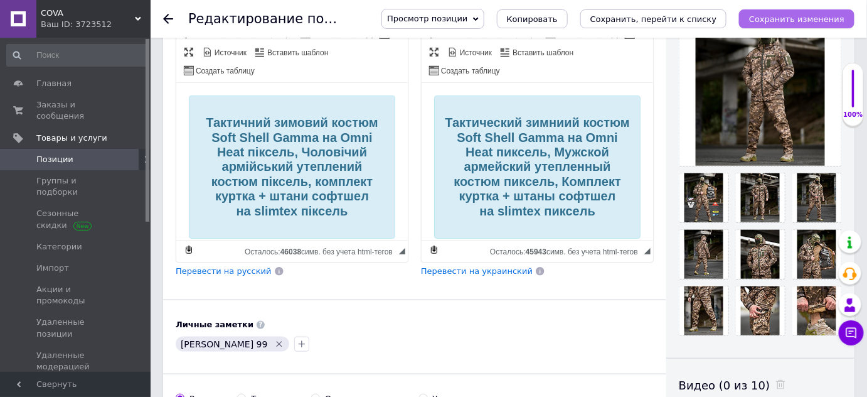
click at [788, 13] on button "Сохранить изменения" at bounding box center [796, 18] width 115 height 19
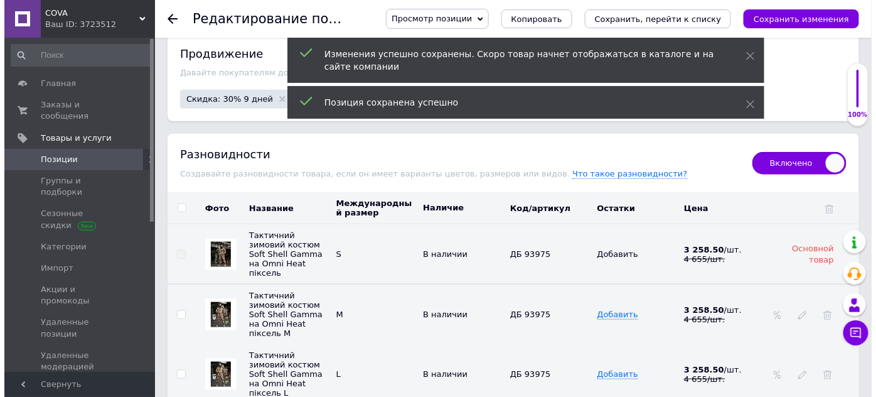
scroll to position [1883, 0]
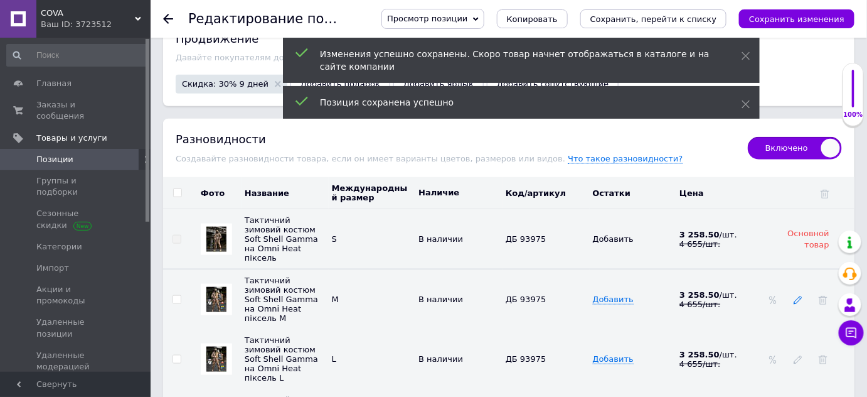
click at [796, 296] on icon at bounding box center [798, 300] width 9 height 9
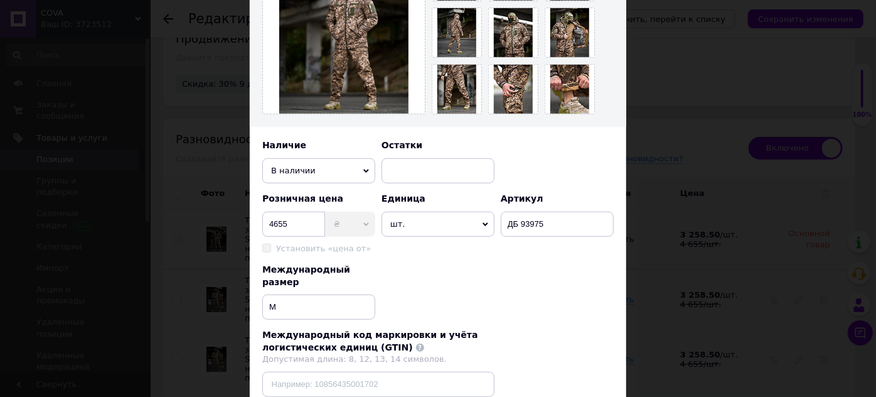
scroll to position [400, 0]
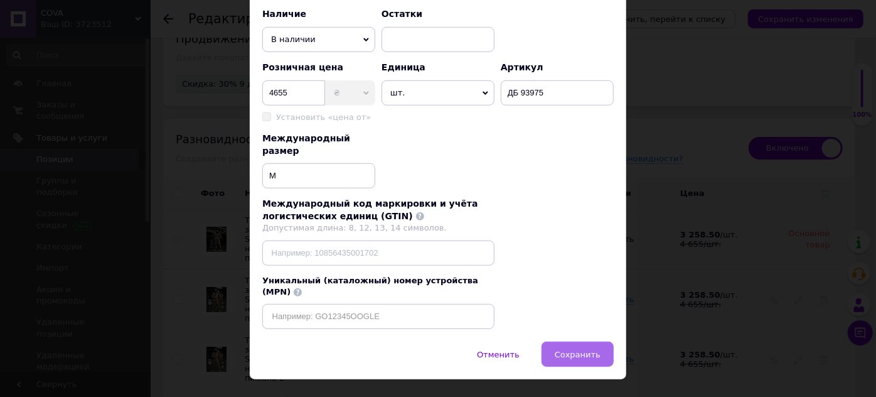
click at [595, 341] on button "Сохранить" at bounding box center [578, 353] width 72 height 25
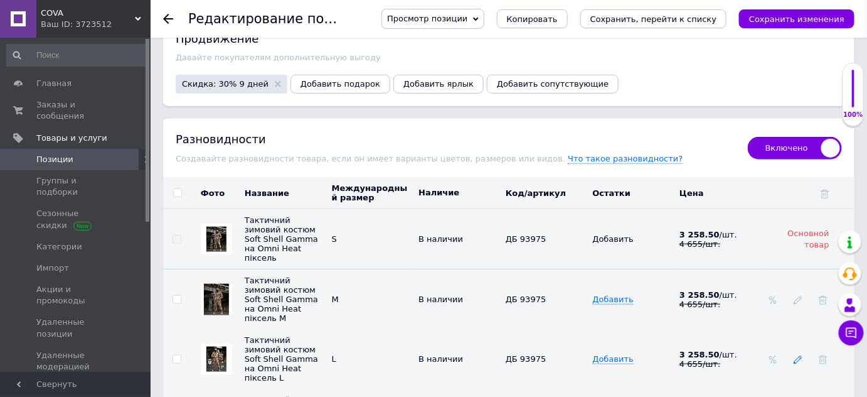
click at [798, 355] on span at bounding box center [798, 360] width 9 height 10
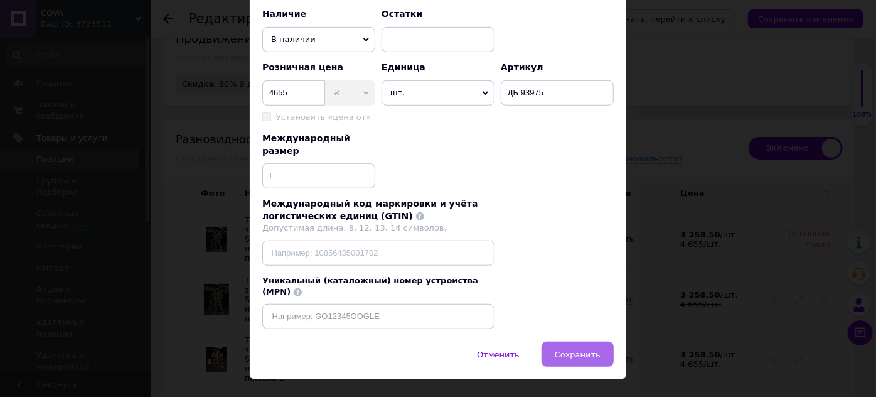
click at [570, 341] on button "Сохранить" at bounding box center [578, 353] width 72 height 25
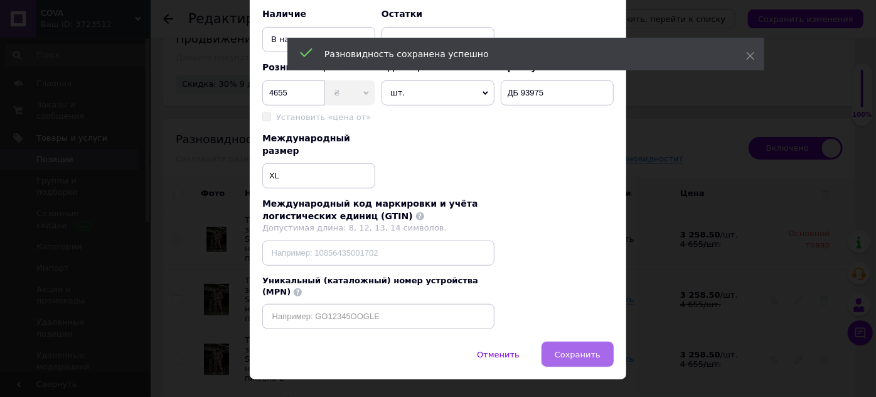
click at [573, 350] on span "Сохранить" at bounding box center [578, 354] width 46 height 9
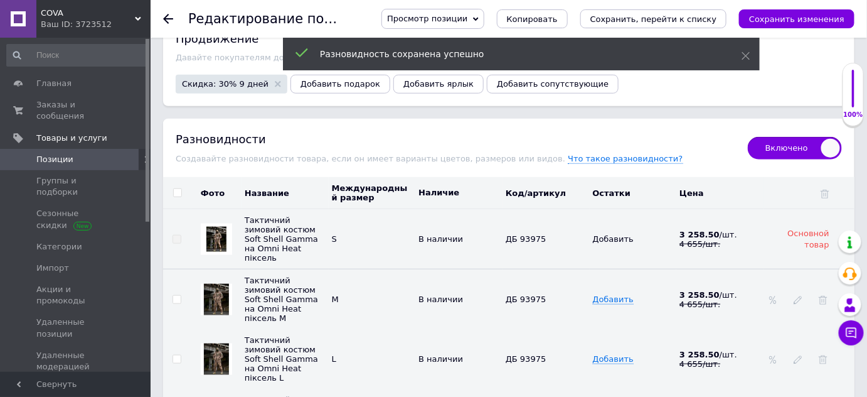
click at [90, 154] on span "Позиции" at bounding box center [76, 159] width 80 height 11
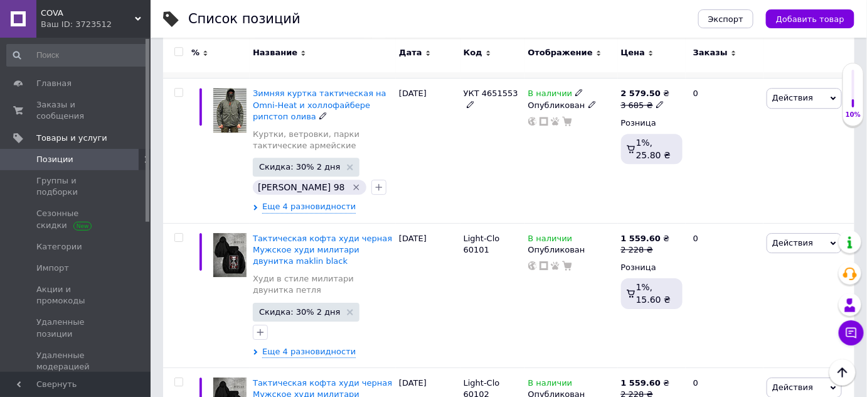
scroll to position [2624, 0]
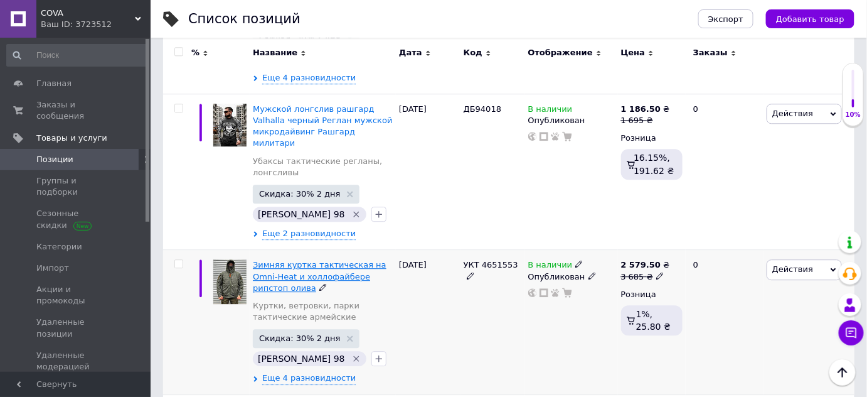
click at [286, 260] on span "Зимняя куртка тактическая на Omni-Heat и холлофайбере рипстоп олива" at bounding box center [320, 276] width 134 height 32
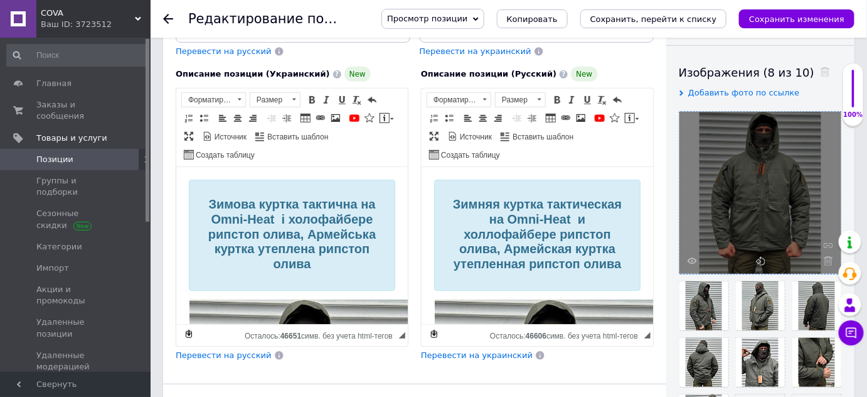
scroll to position [228, 0]
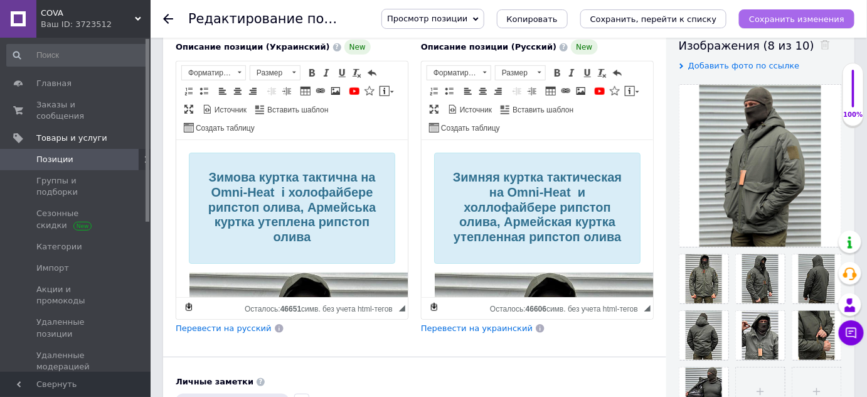
click at [798, 19] on icon "Сохранить изменения" at bounding box center [796, 18] width 95 height 9
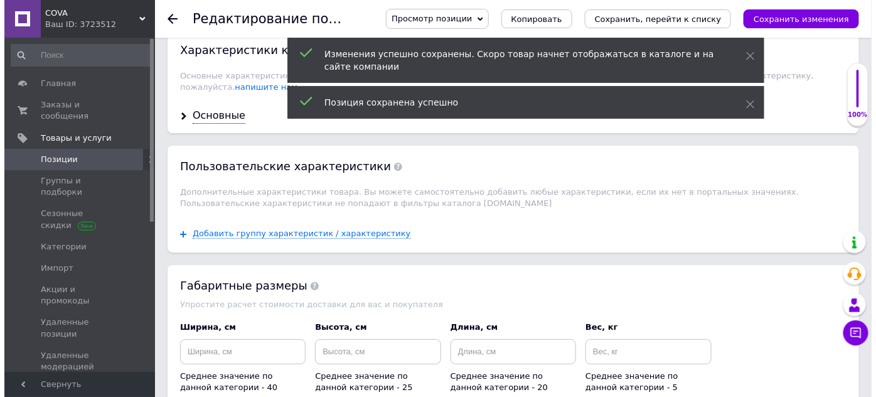
scroll to position [1826, 0]
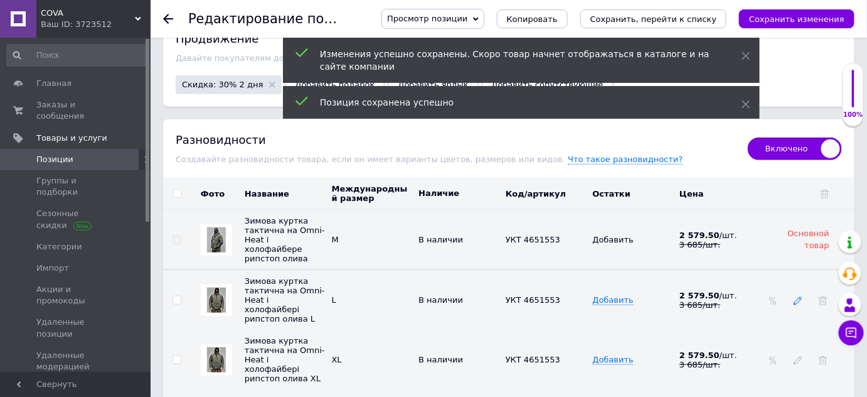
click at [800, 296] on icon at bounding box center [798, 300] width 9 height 9
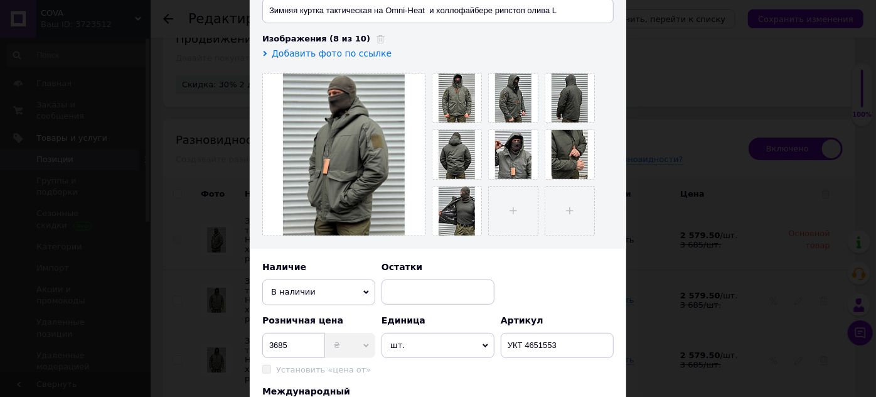
scroll to position [425, 0]
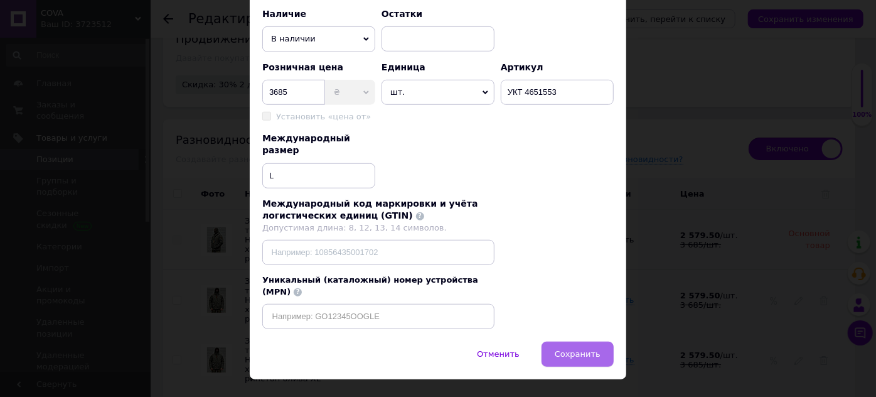
click at [596, 349] on span "Сохранить" at bounding box center [578, 353] width 46 height 9
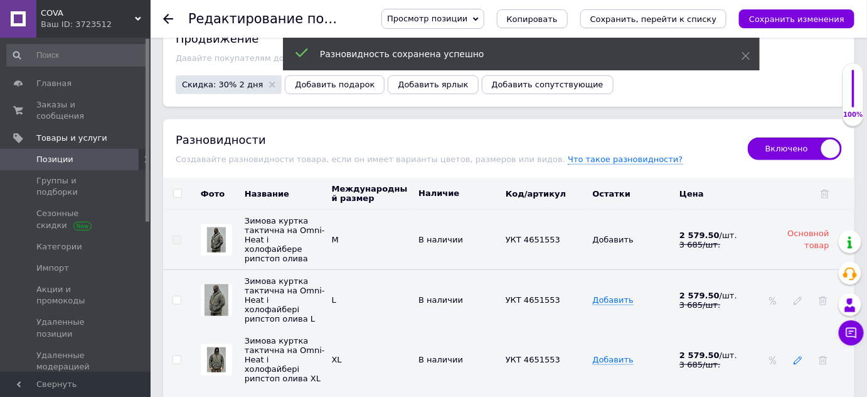
click at [798, 356] on icon at bounding box center [798, 360] width 9 height 9
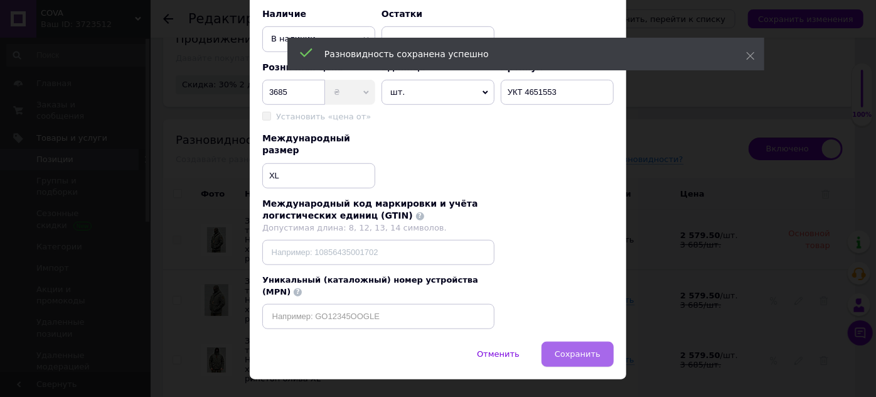
click at [599, 341] on button "Сохранить" at bounding box center [578, 353] width 72 height 25
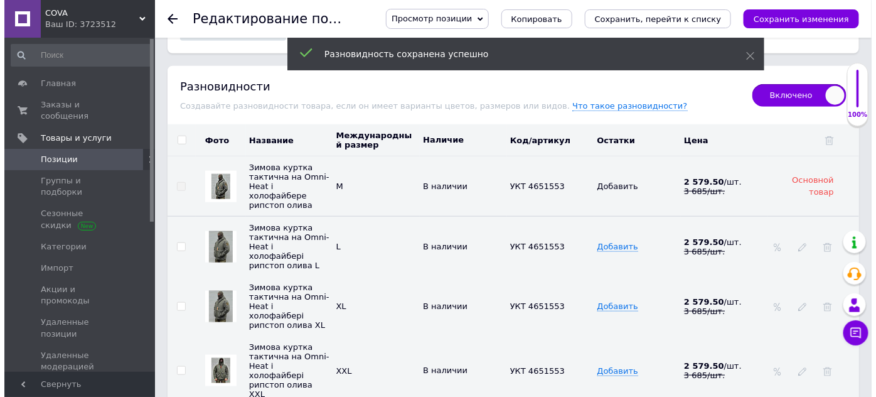
scroll to position [1996, 0]
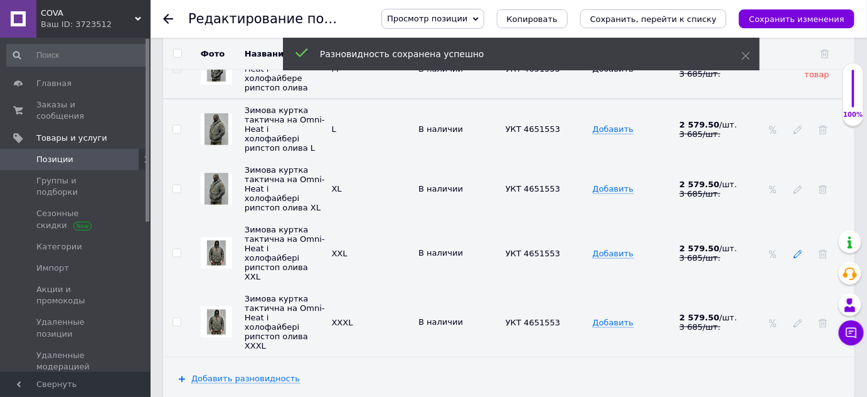
click at [798, 250] on icon at bounding box center [798, 254] width 9 height 9
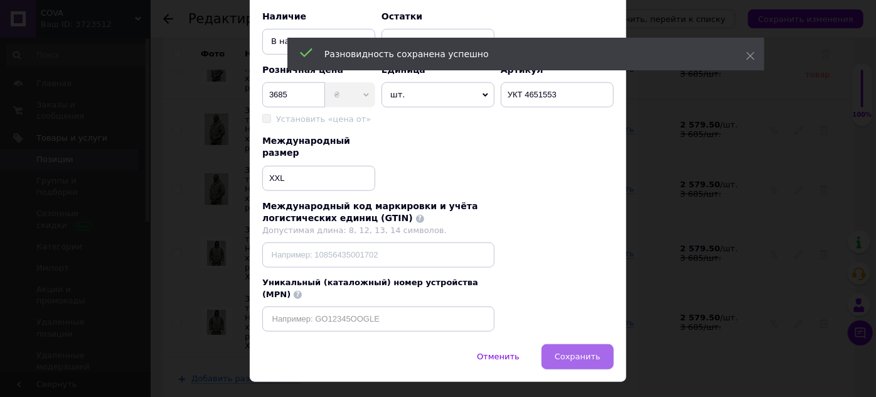
scroll to position [425, 0]
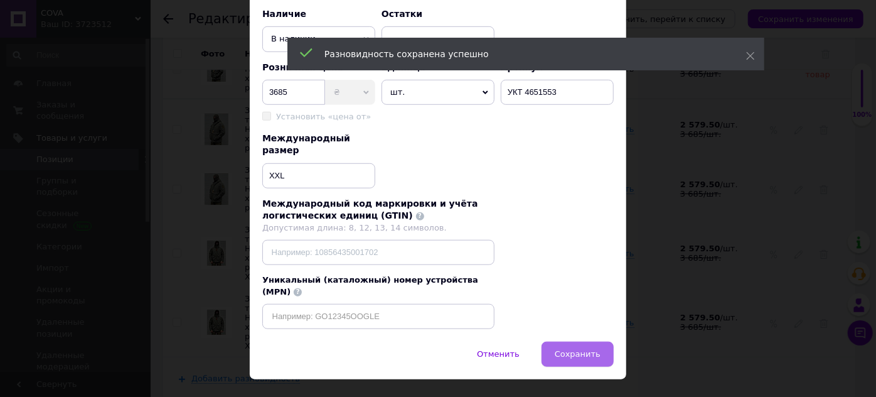
click at [566, 349] on span "Сохранить" at bounding box center [578, 353] width 46 height 9
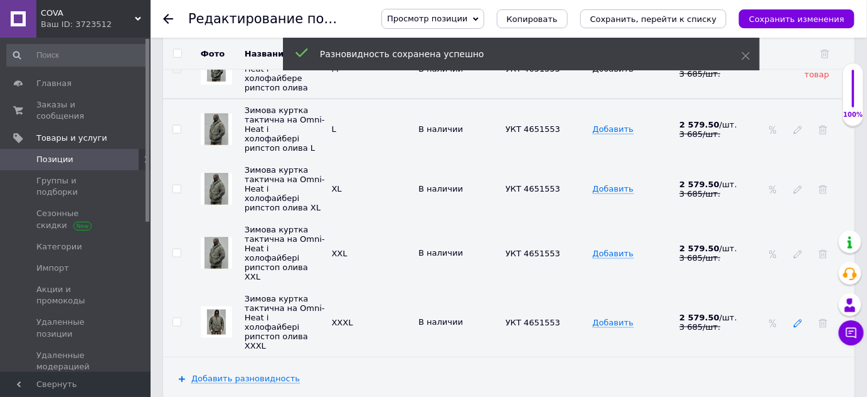
click at [796, 319] on icon at bounding box center [798, 323] width 9 height 9
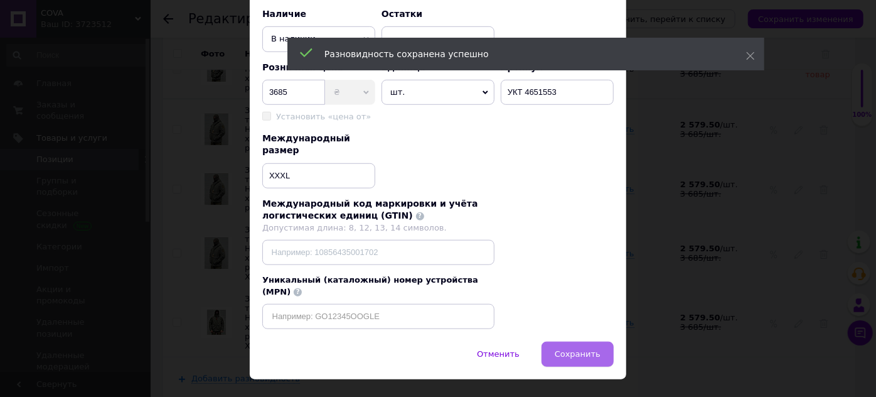
click at [584, 341] on button "Сохранить" at bounding box center [578, 353] width 72 height 25
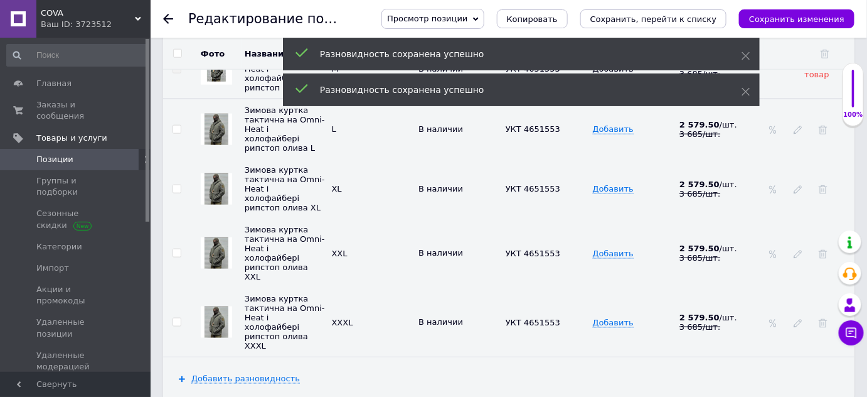
click at [82, 18] on span "COVA" at bounding box center [88, 13] width 94 height 11
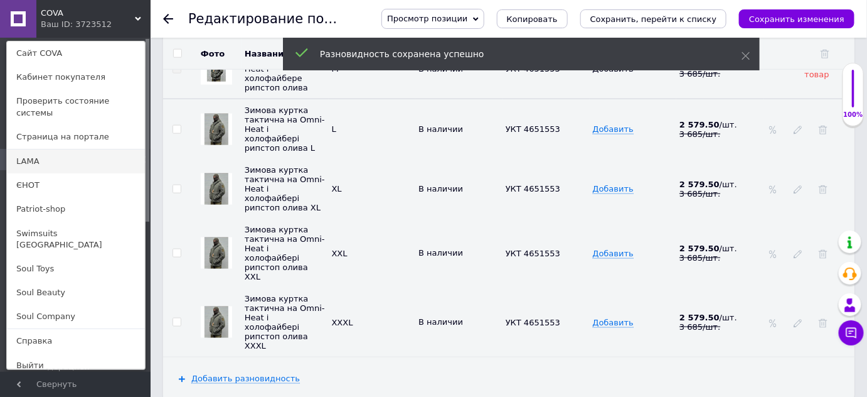
click at [56, 149] on link "LAMA" at bounding box center [76, 161] width 138 height 24
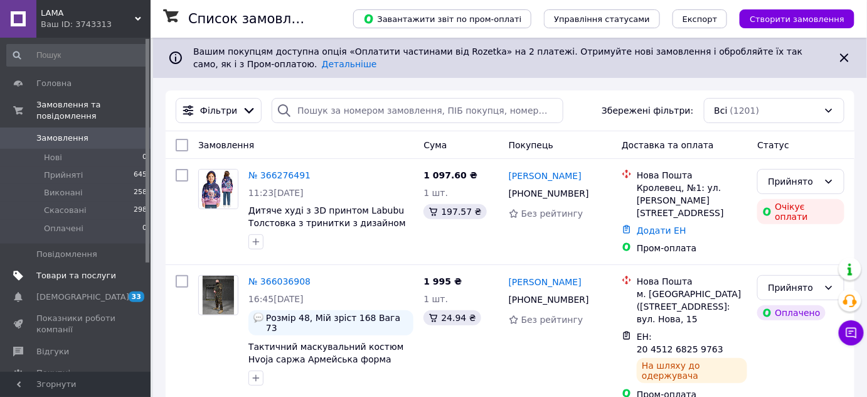
click at [70, 171] on li "Прийняті 645" at bounding box center [77, 175] width 154 height 18
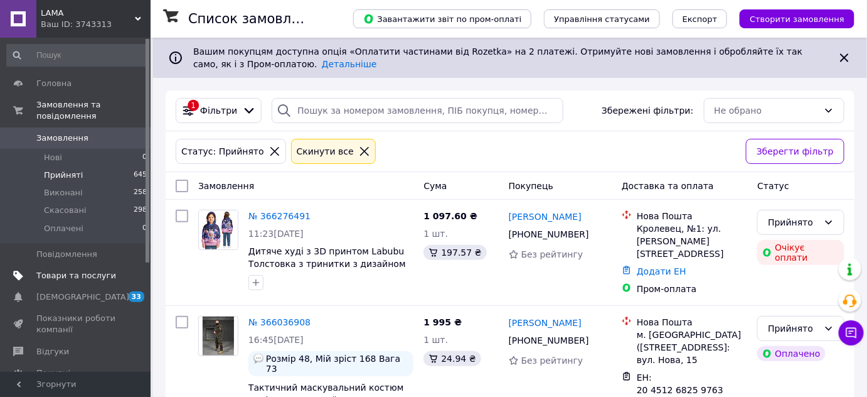
click at [74, 270] on span "Товари та послуги" at bounding box center [76, 275] width 80 height 11
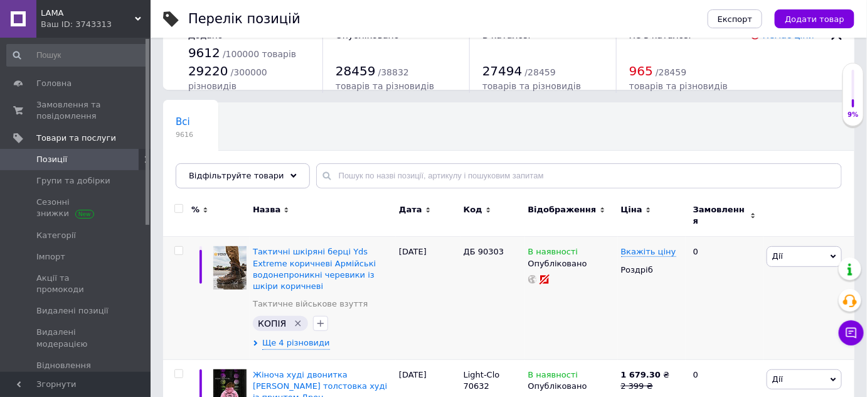
scroll to position [114, 0]
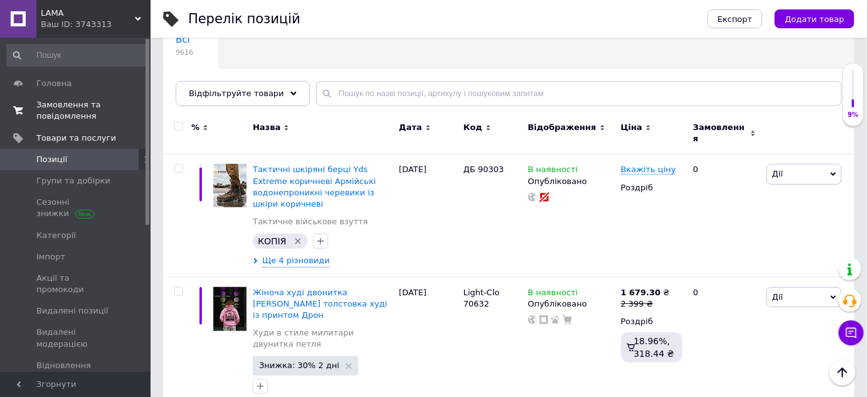
click at [61, 105] on span "Замовлення та повідомлення" at bounding box center [76, 110] width 80 height 23
